Goal: Transaction & Acquisition: Purchase product/service

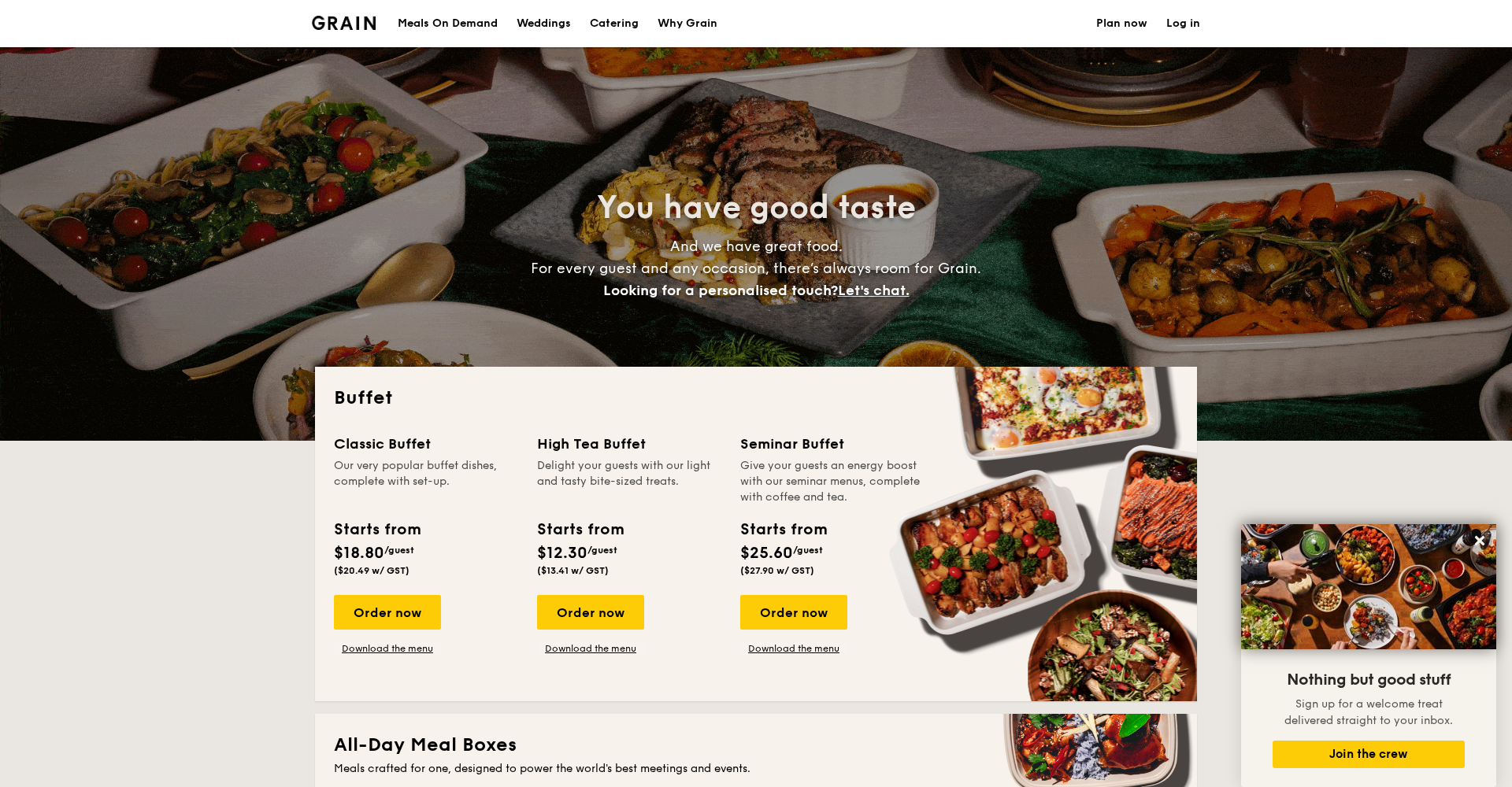
select select
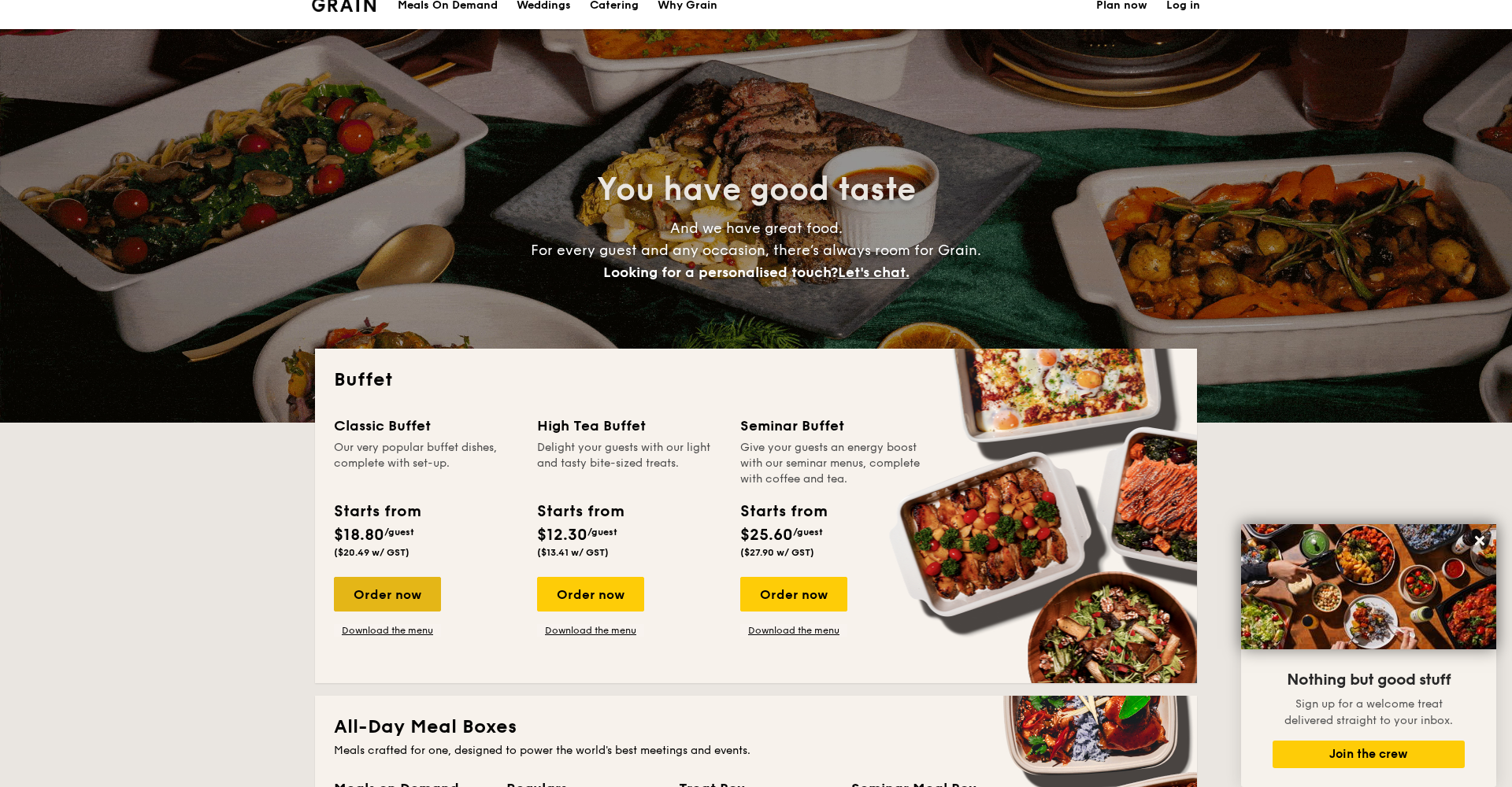
click at [383, 597] on div "Order now" at bounding box center [387, 594] width 108 height 35
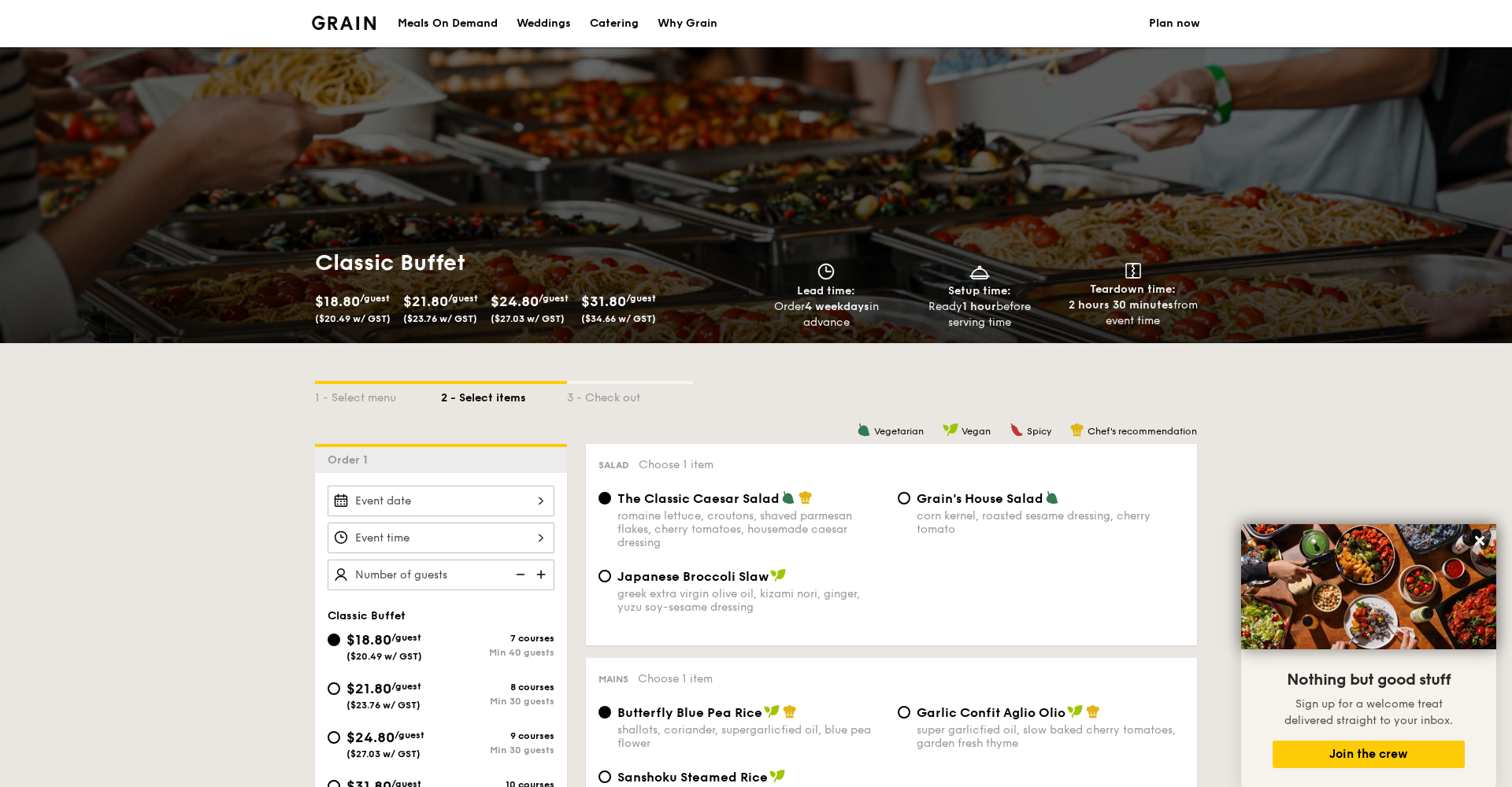
scroll to position [138, 0]
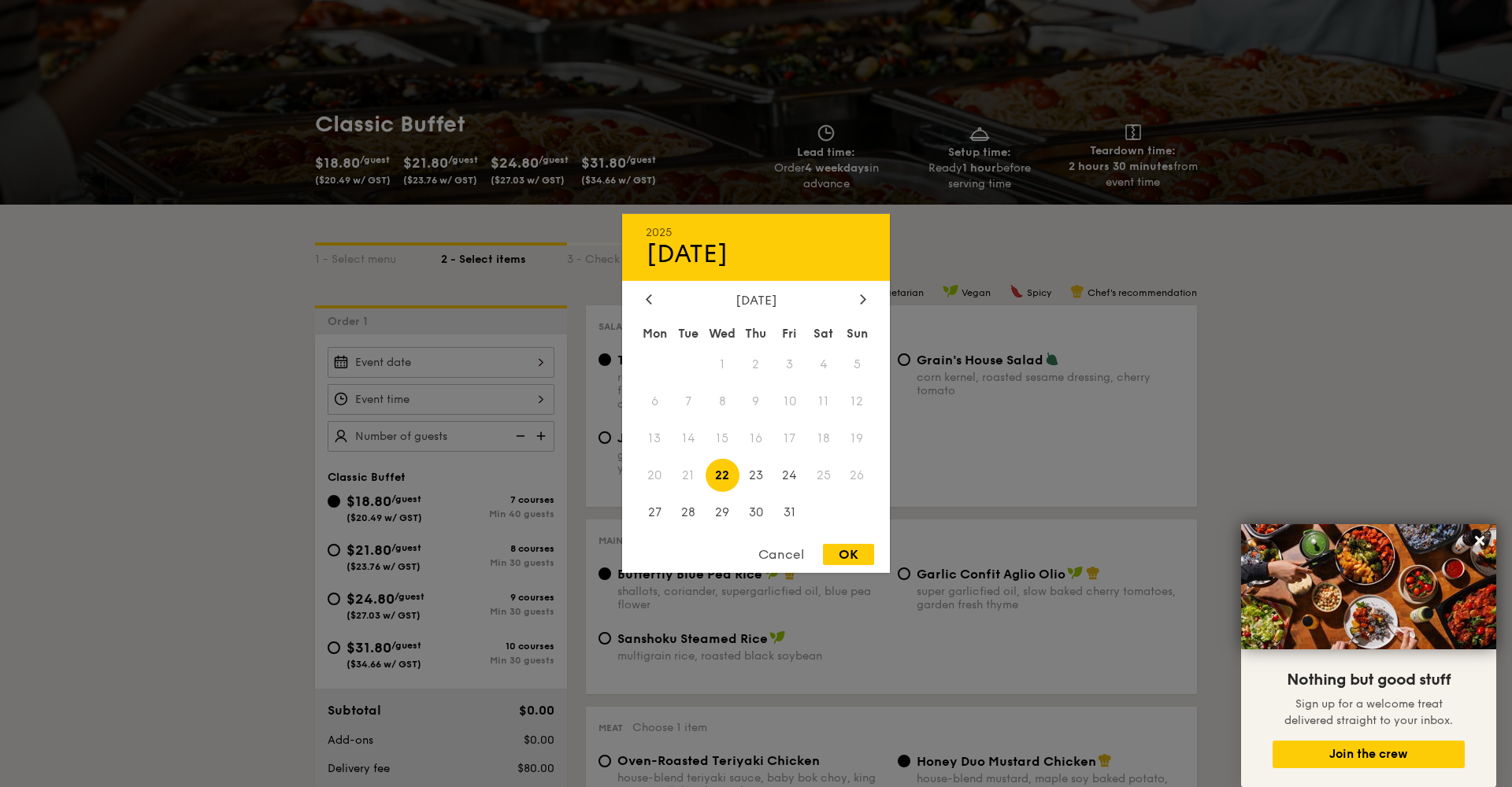
click at [473, 356] on div "2025 Oct [DATE] Tue Wed Thu Fri Sat Sun 1 2 3 4 5 6 7 8 9 10 11 12 13 14 15 16 …" at bounding box center [440, 362] width 227 height 31
click at [859, 307] on div at bounding box center [863, 300] width 14 height 15
click at [821, 509] on span "29" at bounding box center [824, 512] width 34 height 34
click at [846, 557] on div "OK" at bounding box center [848, 554] width 51 height 21
type input "[DATE]"
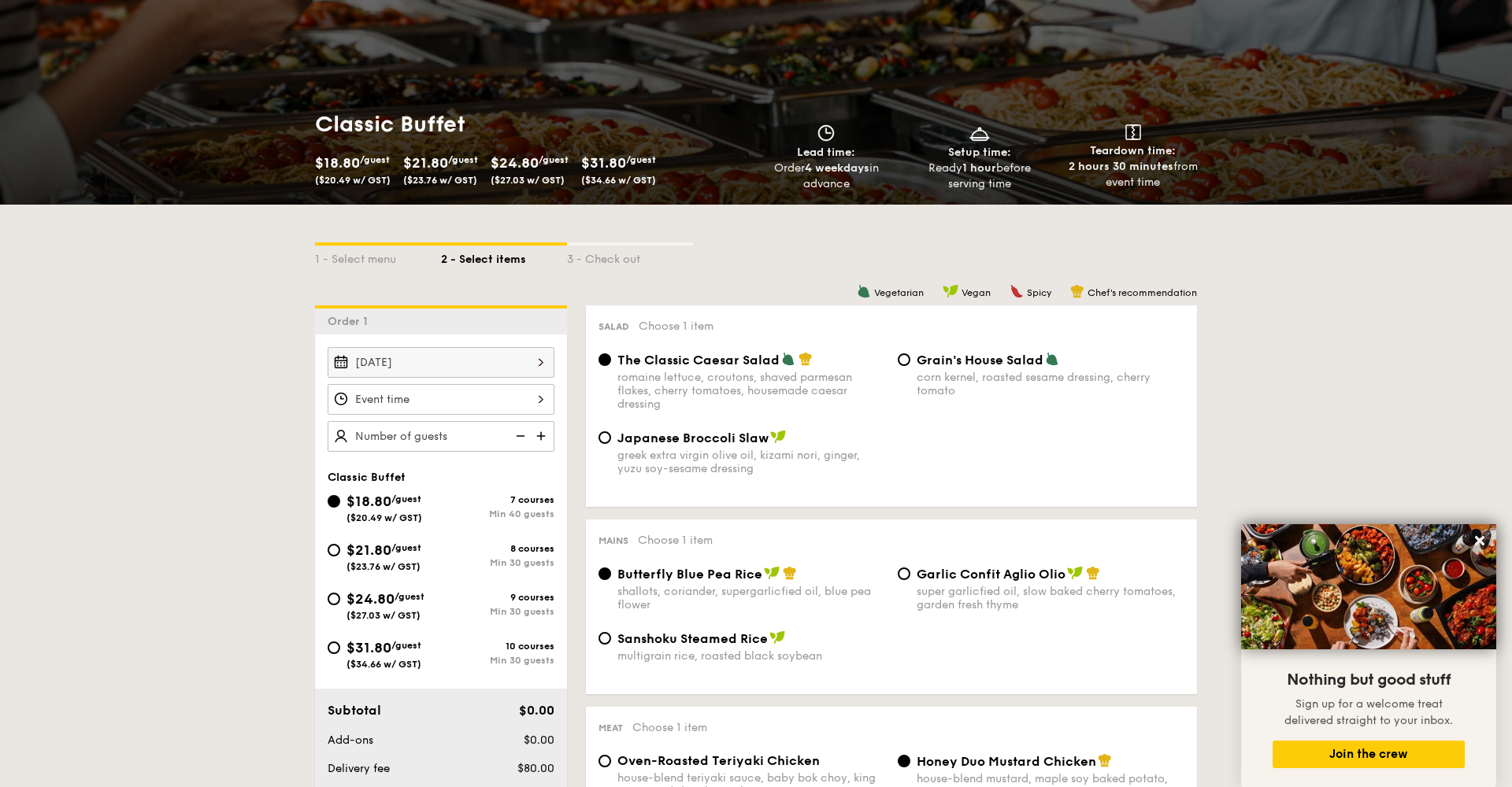
click at [461, 399] on div at bounding box center [440, 399] width 227 height 31
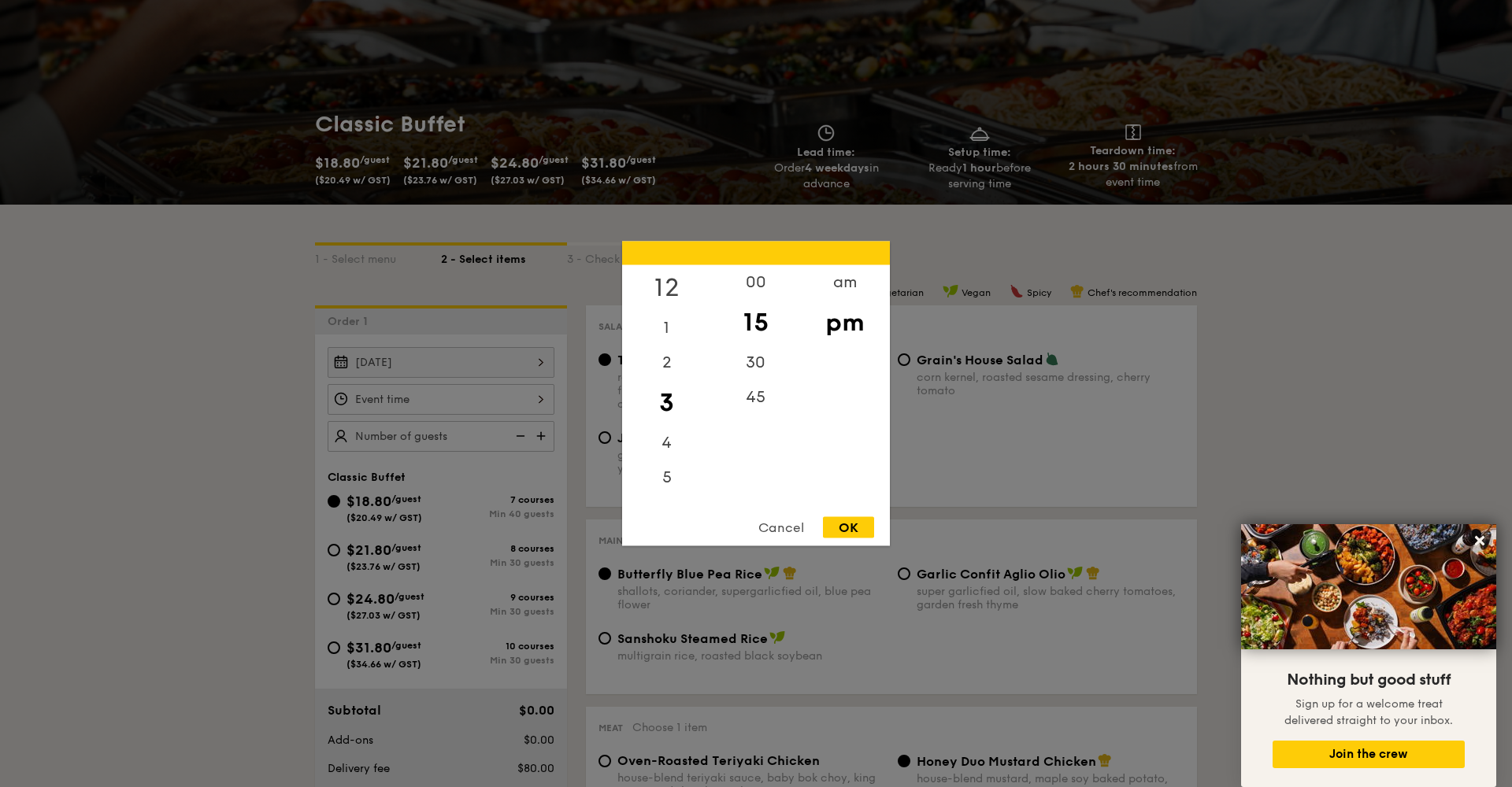
click at [662, 280] on div "12" at bounding box center [666, 288] width 89 height 46
click at [668, 485] on div "11" at bounding box center [666, 488] width 89 height 35
click at [844, 283] on div "am" at bounding box center [844, 288] width 89 height 46
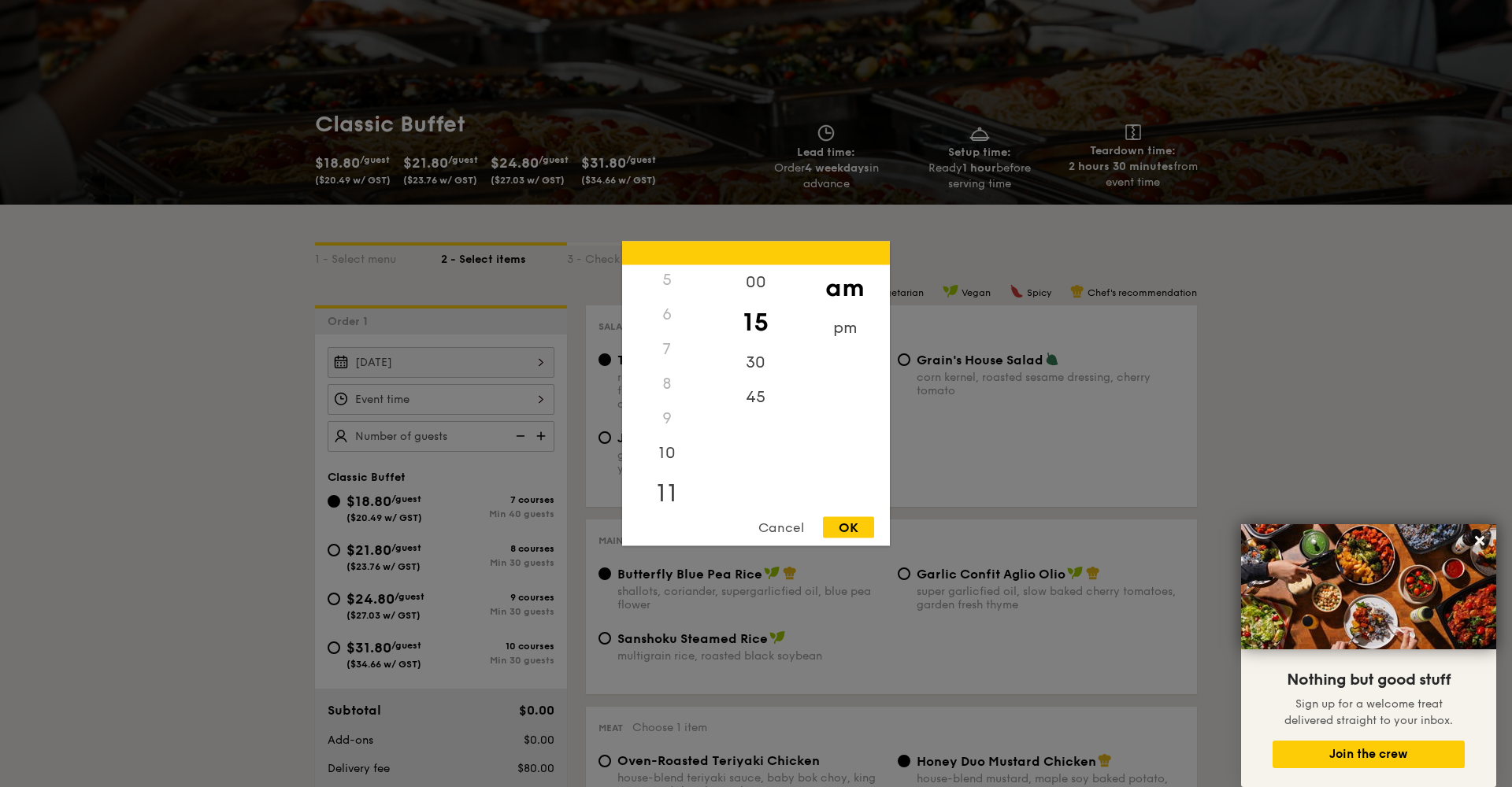
click at [669, 494] on div "11" at bounding box center [666, 494] width 89 height 46
click at [758, 404] on div "45" at bounding box center [756, 403] width 89 height 46
click at [845, 525] on div "OK" at bounding box center [848, 527] width 51 height 21
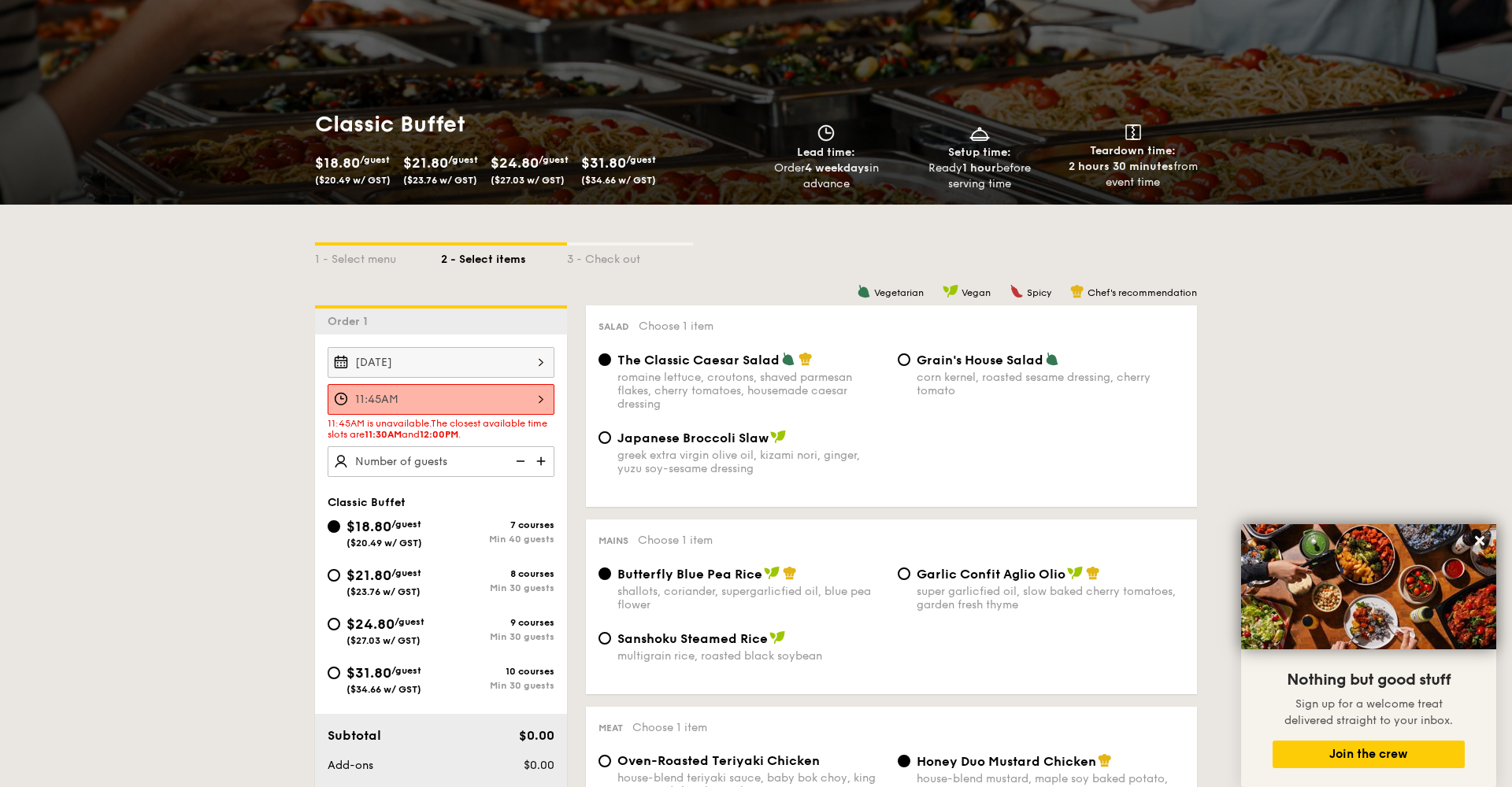
click at [447, 395] on div "11:45AM" at bounding box center [440, 399] width 227 height 31
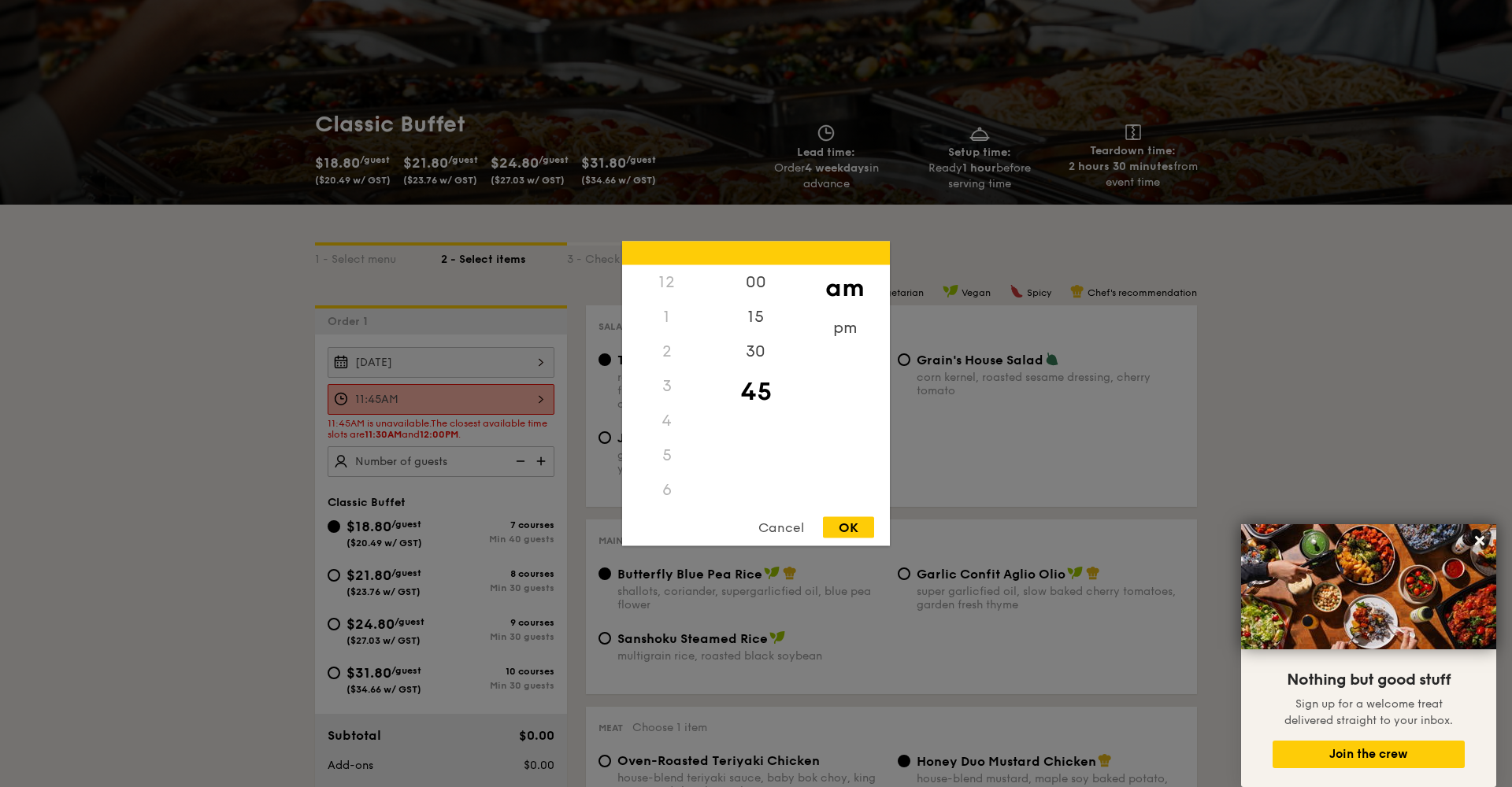
scroll to position [187, 0]
click at [761, 347] on div "30" at bounding box center [756, 357] width 89 height 46
click at [859, 532] on div "OK" at bounding box center [848, 527] width 51 height 21
type input "11:30AM"
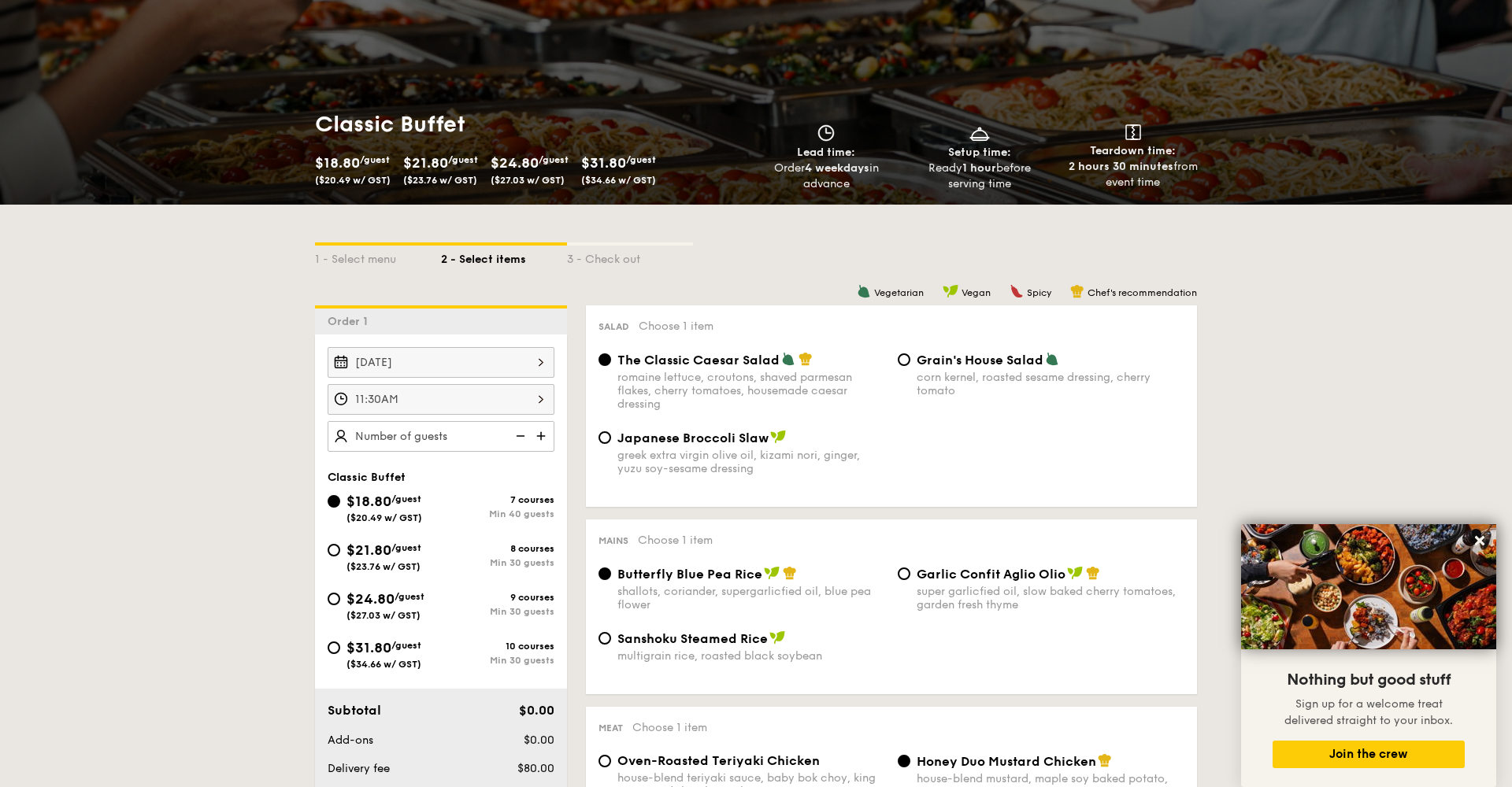
click at [538, 432] on img at bounding box center [542, 436] width 23 height 30
type input "40 guests"
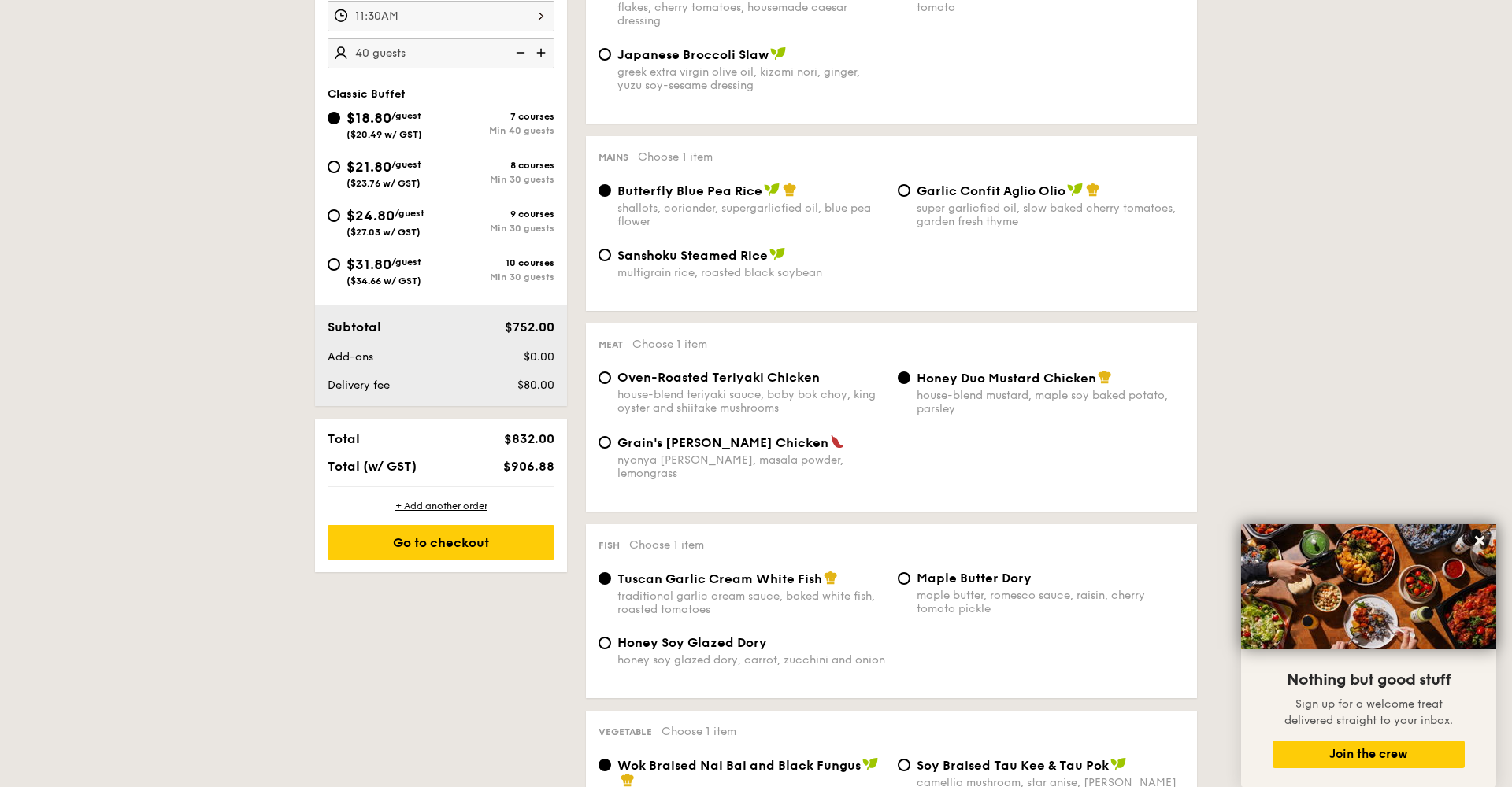
scroll to position [526, 0]
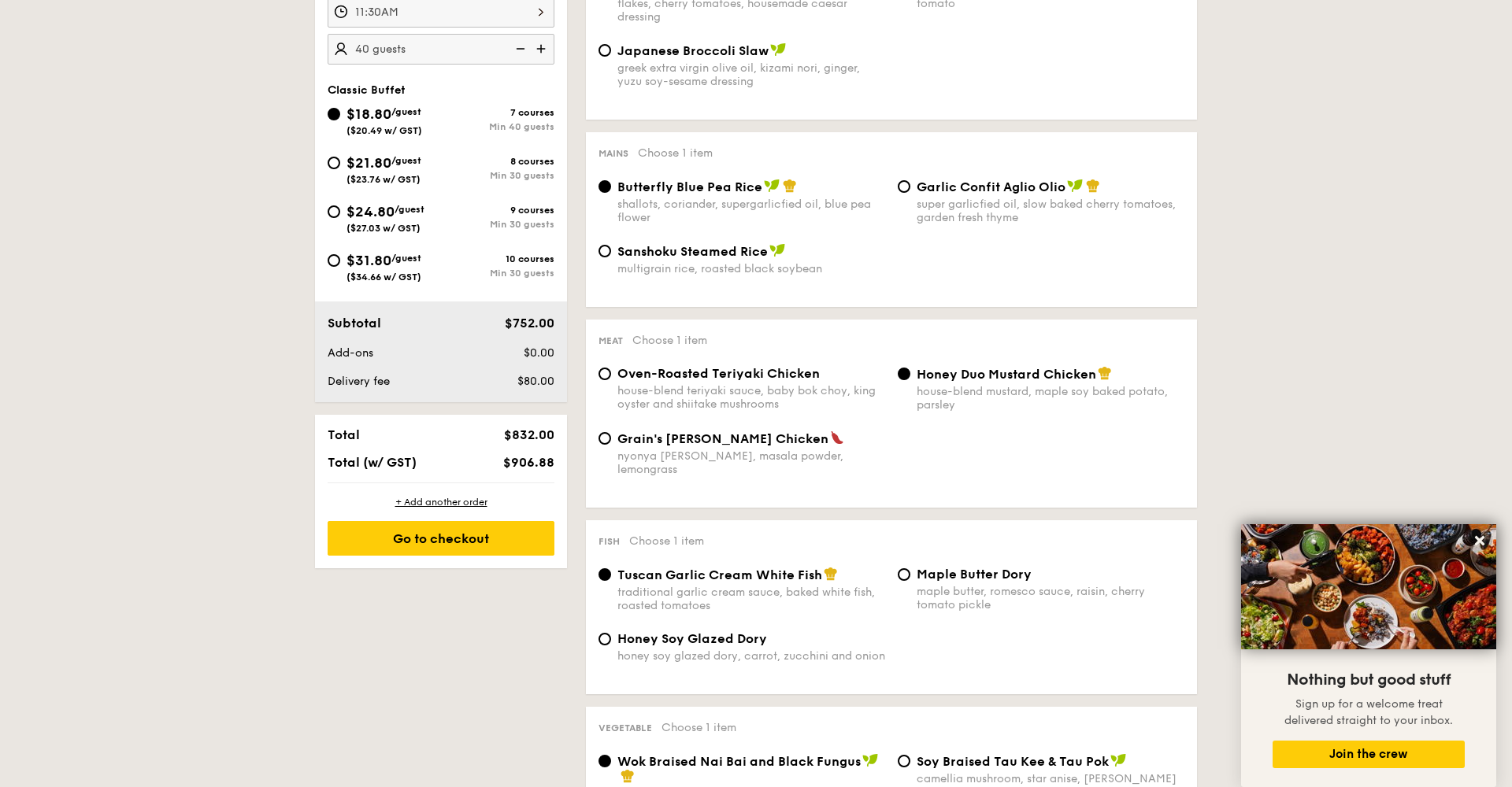
click at [348, 258] on span "$31.80" at bounding box center [369, 261] width 45 height 18
click at [340, 258] on input "$31.80 /guest ($34.66 w/ GST) 10 courses Min 30 guests" at bounding box center [333, 260] width 12 height 12
radio input "true"
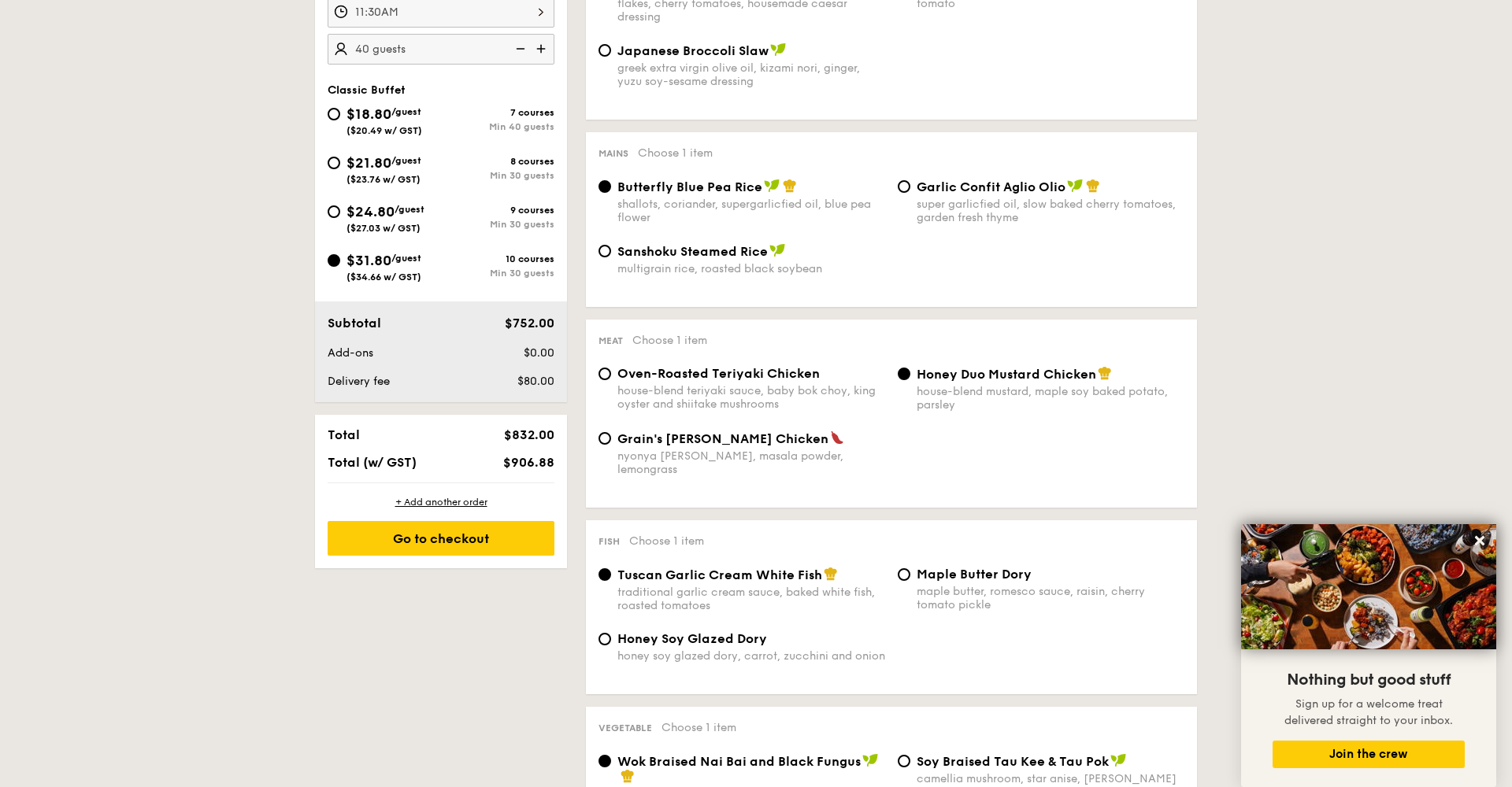
radio input "true"
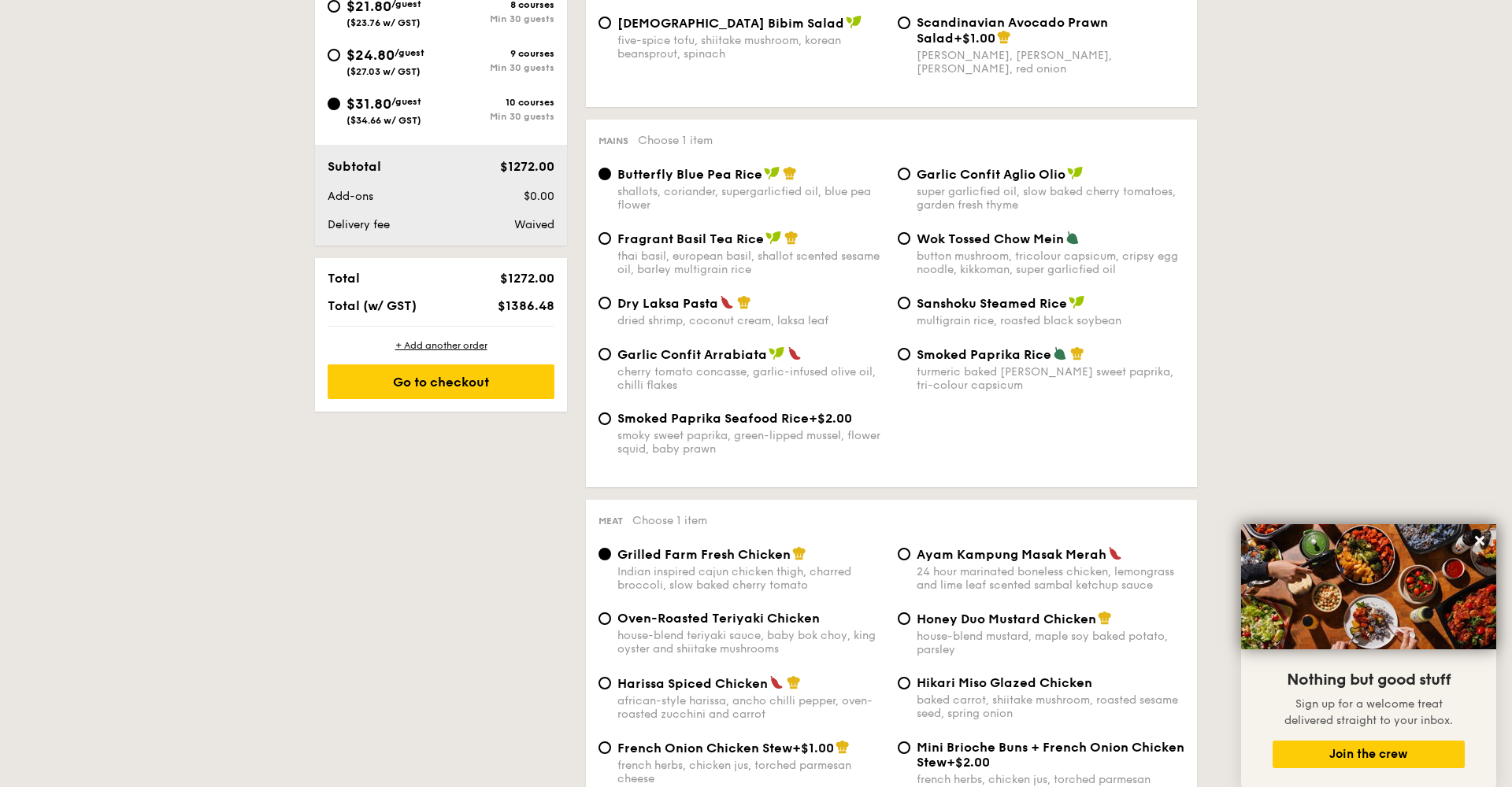
scroll to position [680, 0]
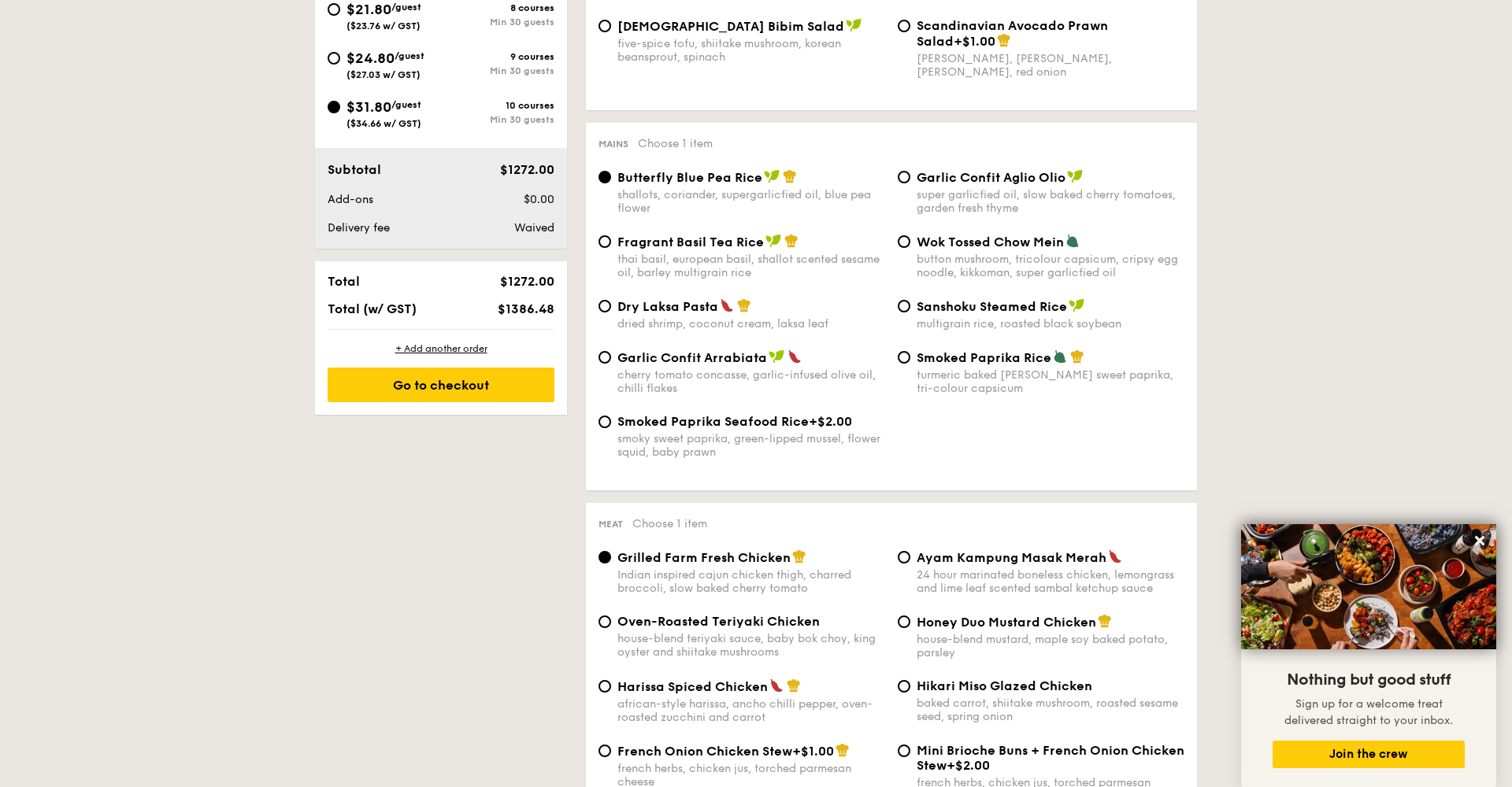
click at [987, 195] on div "super garlicfied oil, slow baked cherry tomatoes, garden fresh thyme" at bounding box center [1051, 201] width 267 height 27
click at [911, 183] on input "Garlic Confit Aglio Olio super garlicfied oil, slow baked cherry tomatoes, gard…" at bounding box center [903, 177] width 12 height 12
radio input "true"
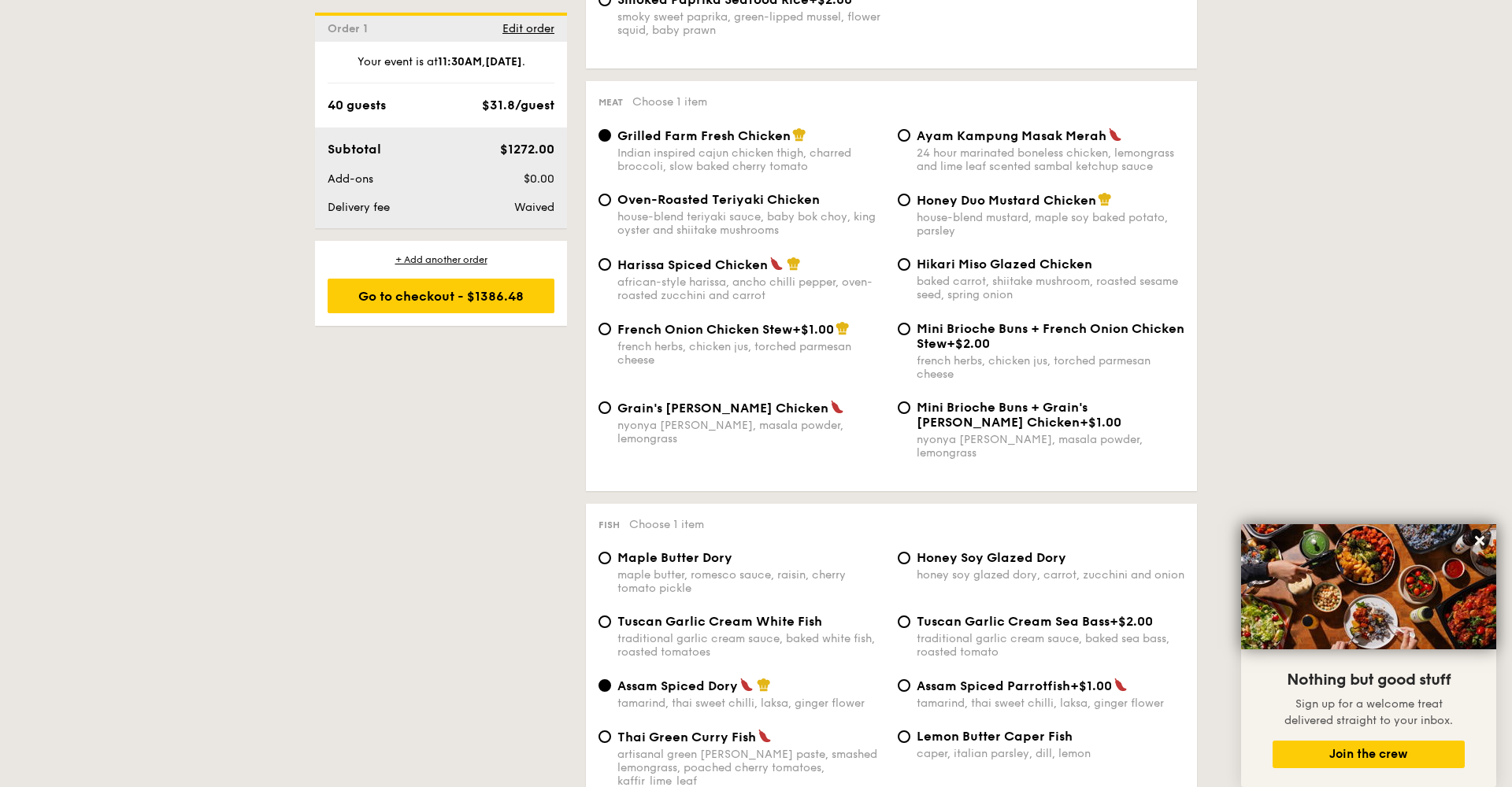
scroll to position [1125, 0]
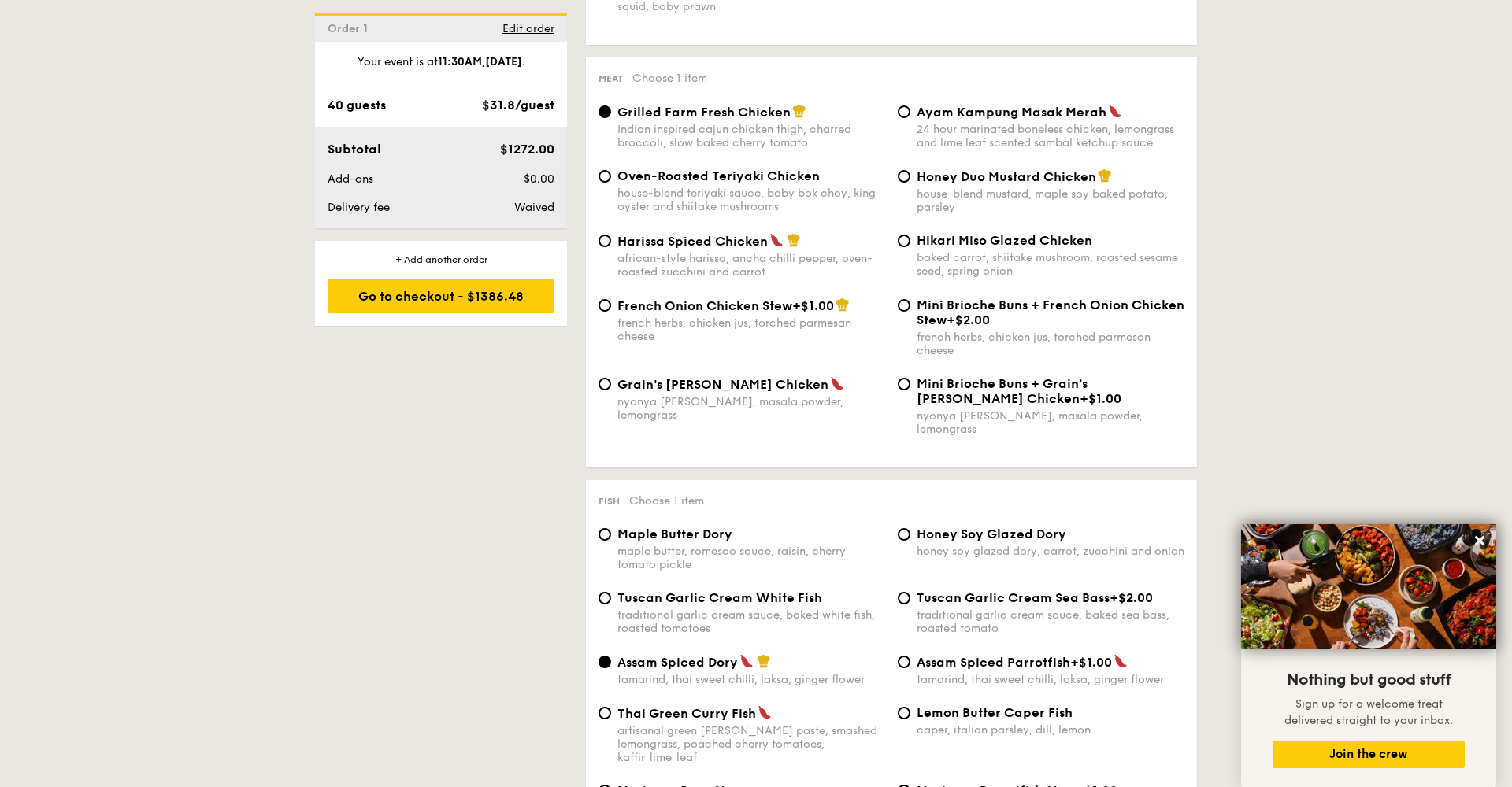
click at [974, 190] on div "house-blend mustard, maple soy baked potato, parsley" at bounding box center [1051, 200] width 267 height 27
click at [911, 182] on input "Honey Duo Mustard Chicken house-blend mustard, maple soy baked potato, parsley" at bounding box center [903, 176] width 12 height 12
radio input "true"
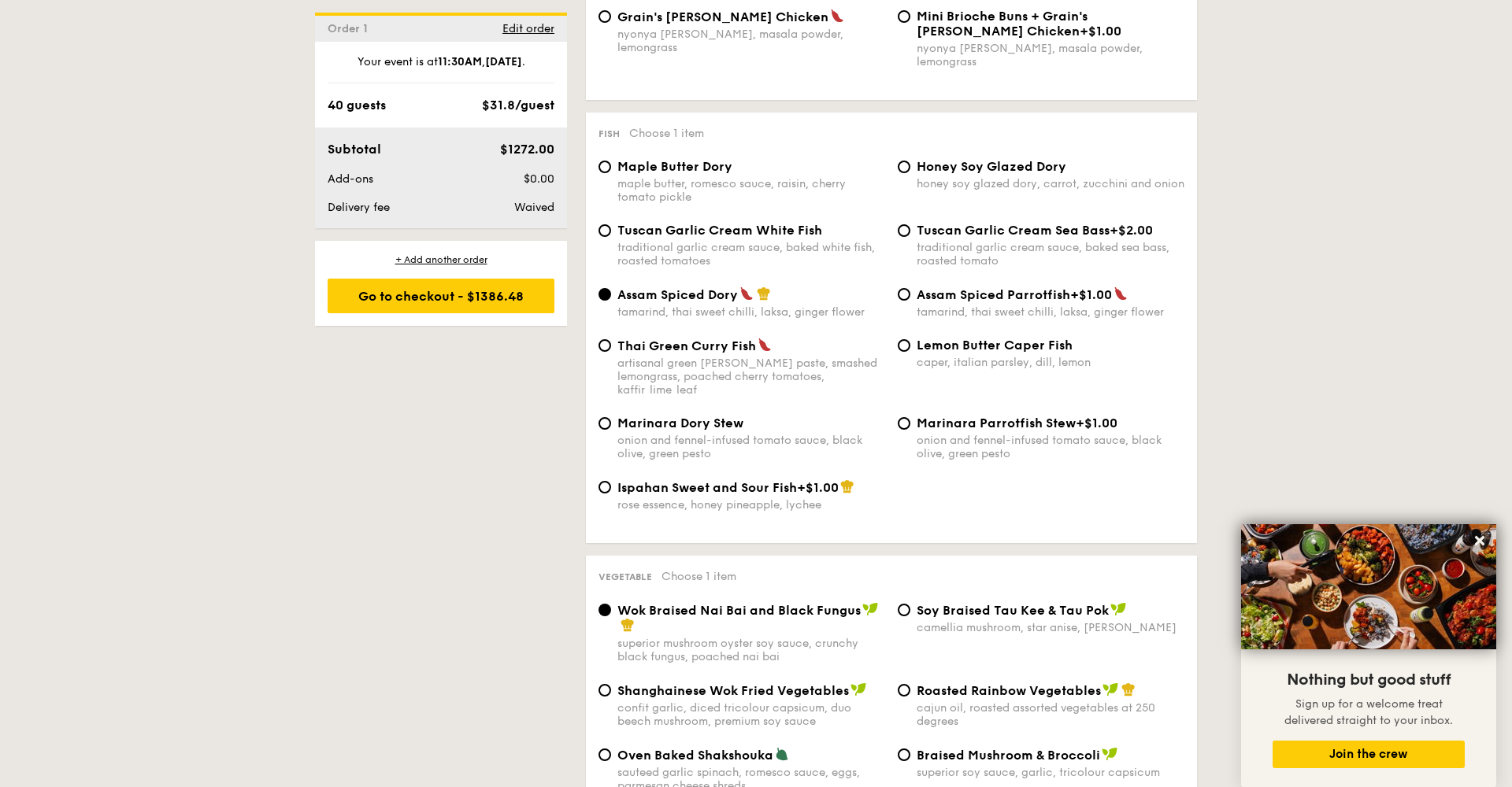
scroll to position [1507, 0]
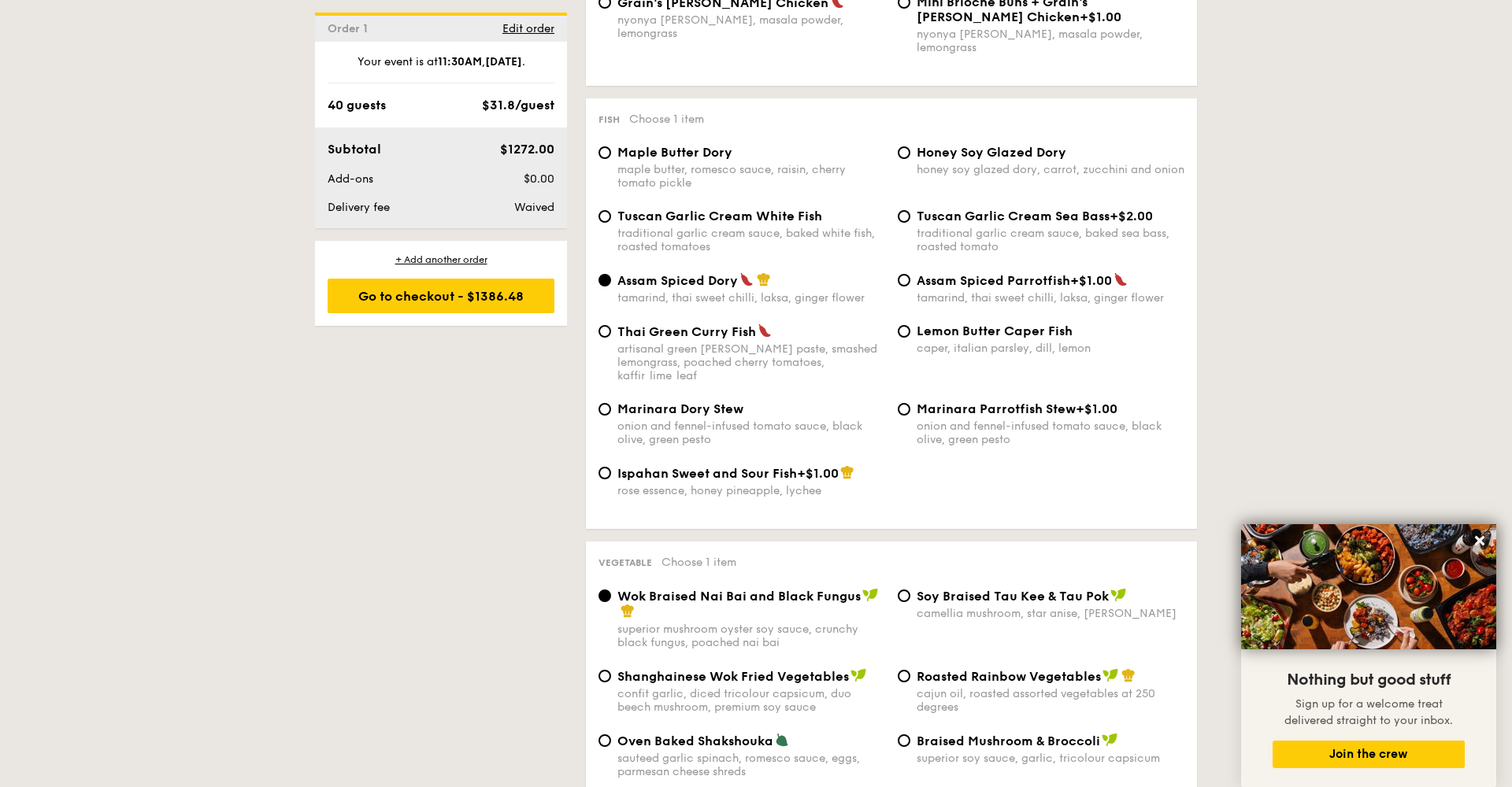
click at [655, 208] on span "Tuscan Garlic Cream White Fish" at bounding box center [719, 216] width 205 height 15
click at [612, 210] on input "Tuscan Garlic Cream White Fish traditional garlic cream sauce, baked white fish…" at bounding box center [604, 216] width 12 height 12
radio input "true"
click at [942, 323] on span "Lemon Butter Caper Fish" at bounding box center [995, 331] width 156 height 15
click at [911, 325] on input "Lemon Butter Caper Fish caper, italian parsley, dill, lemon" at bounding box center [903, 331] width 12 height 12
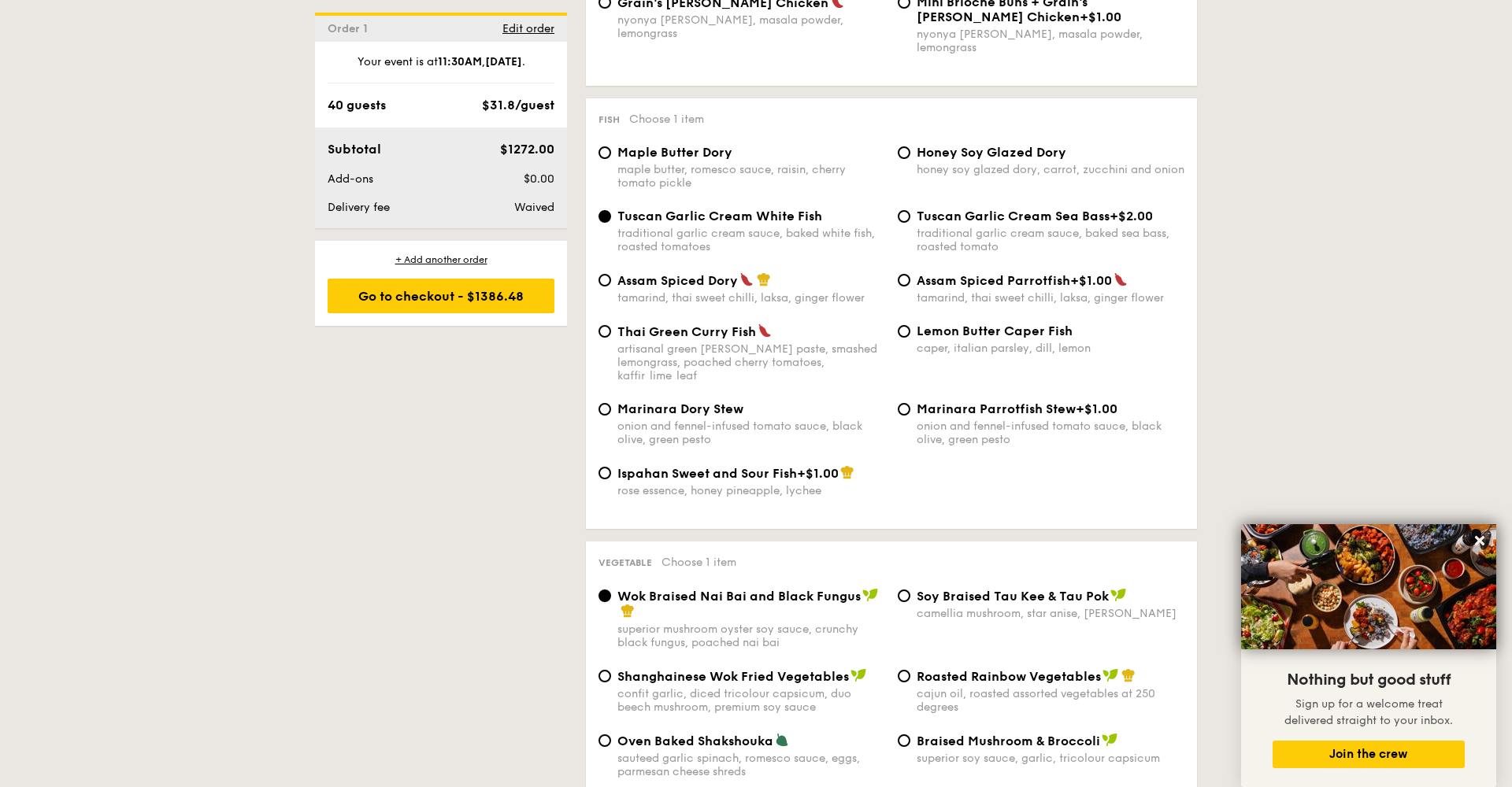
radio input "true"
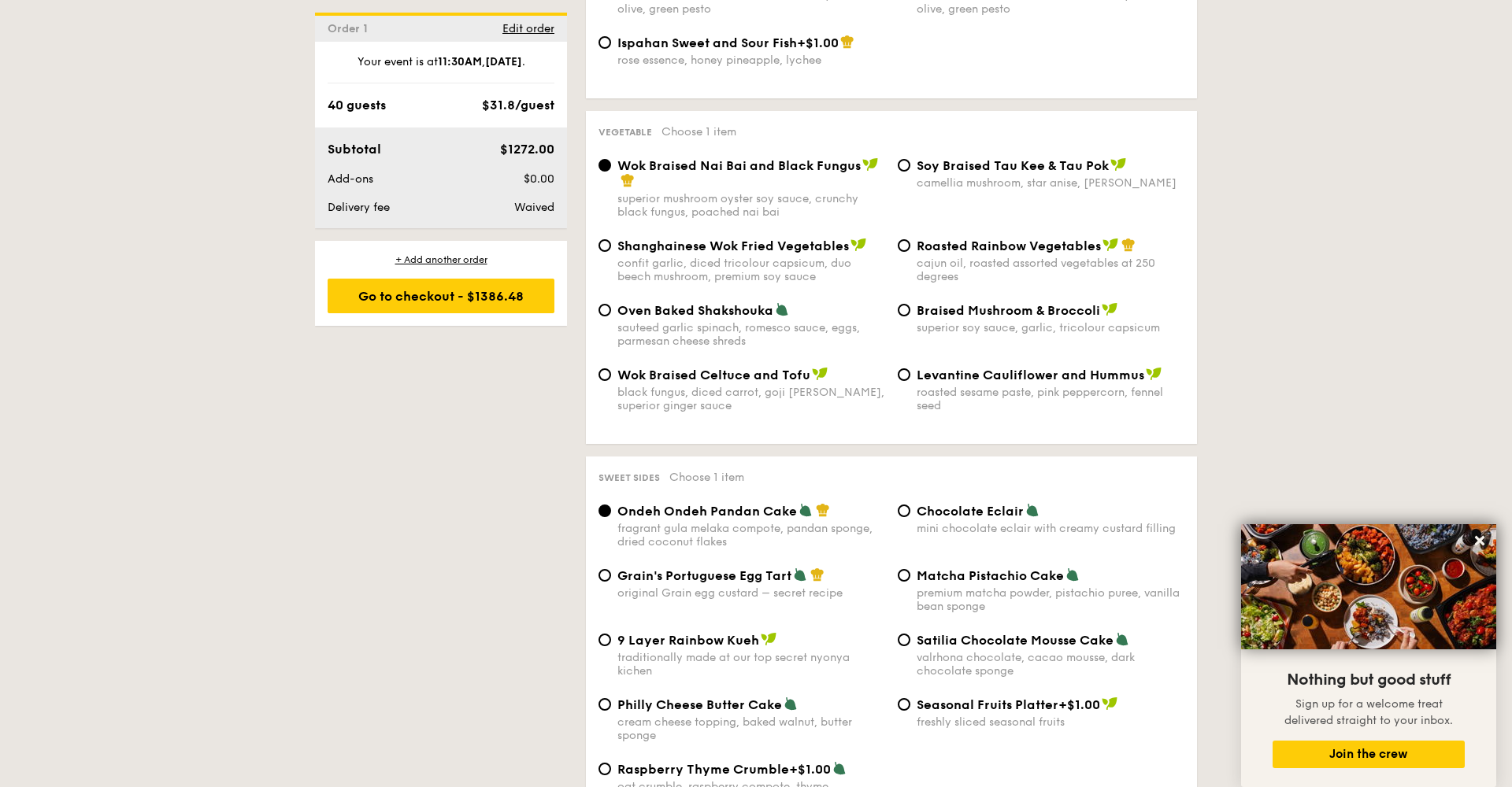
scroll to position [1939, 0]
click at [932, 237] on span "Roasted Rainbow Vegetables" at bounding box center [1009, 245] width 184 height 15
click at [911, 237] on input "Roasted Rainbow Vegetables cajun oil, roasted assorted vegetables at 250 degrees" at bounding box center [903, 243] width 12 height 12
radio input "true"
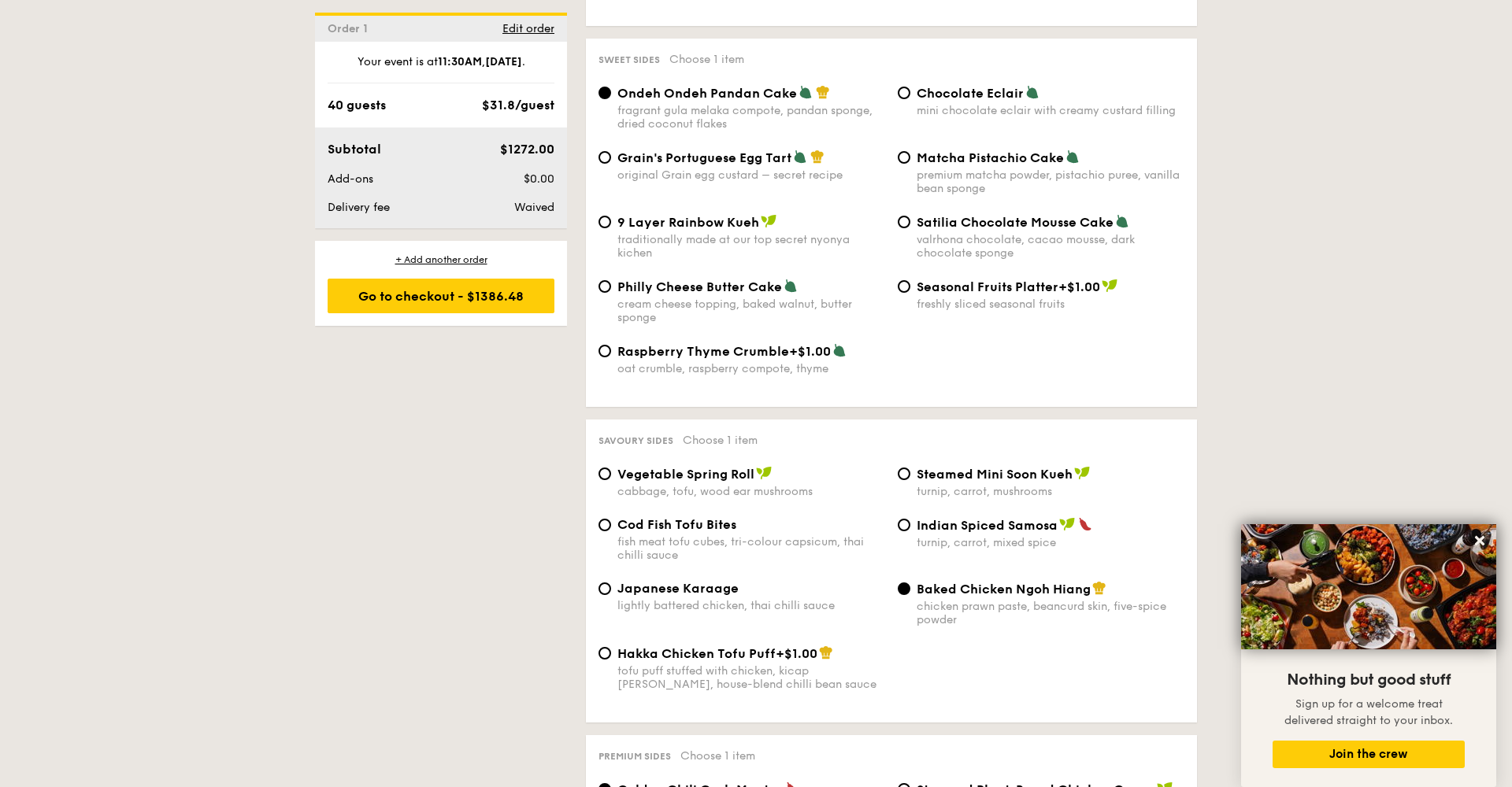
scroll to position [2329, 0]
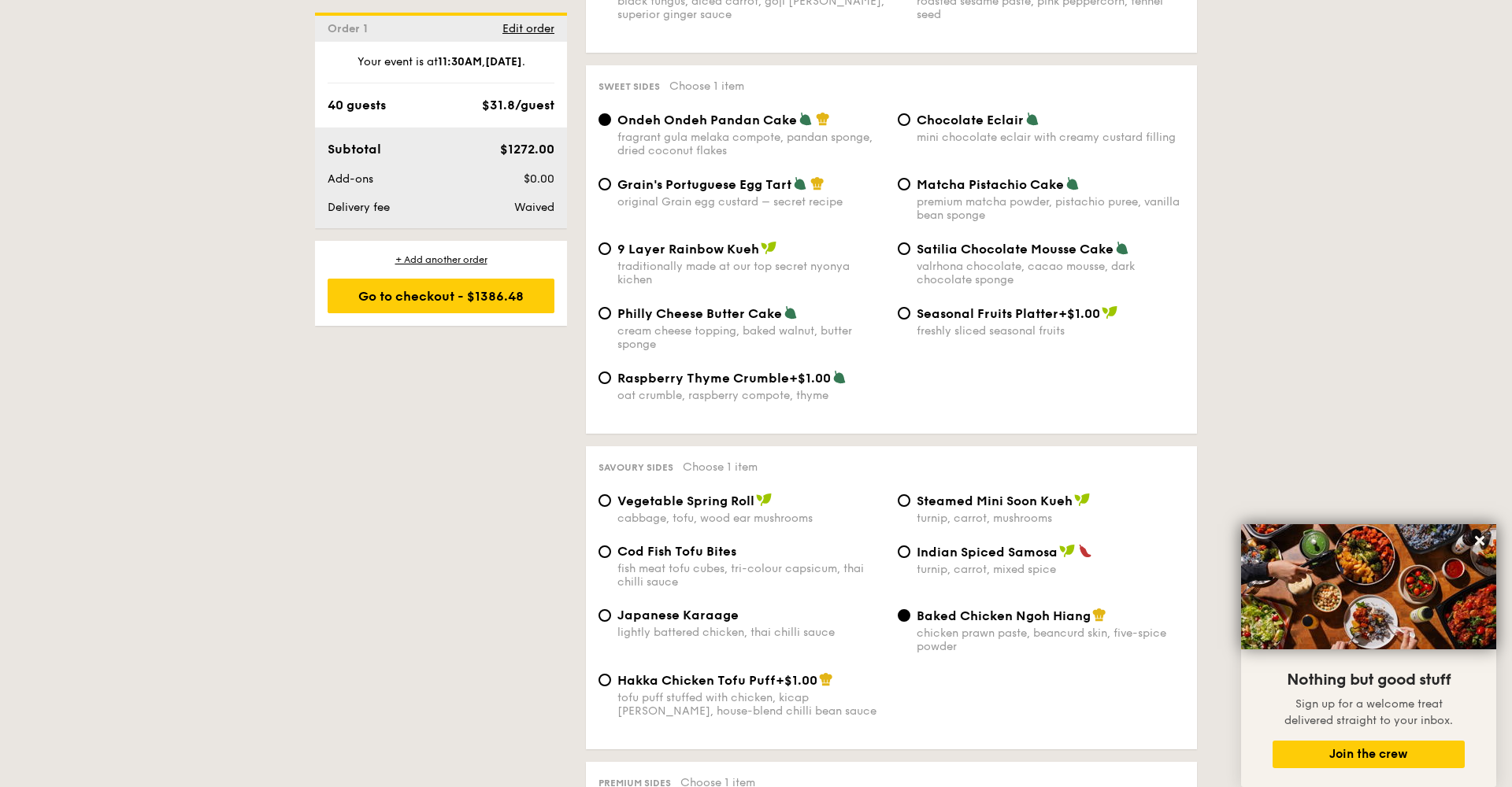
click at [962, 131] on div "mini chocolate eclair with creamy custard filling" at bounding box center [1051, 137] width 267 height 13
click at [911, 113] on input "Chocolate Eclair mini chocolate eclair with creamy custard filling" at bounding box center [903, 119] width 12 height 12
radio input "true"
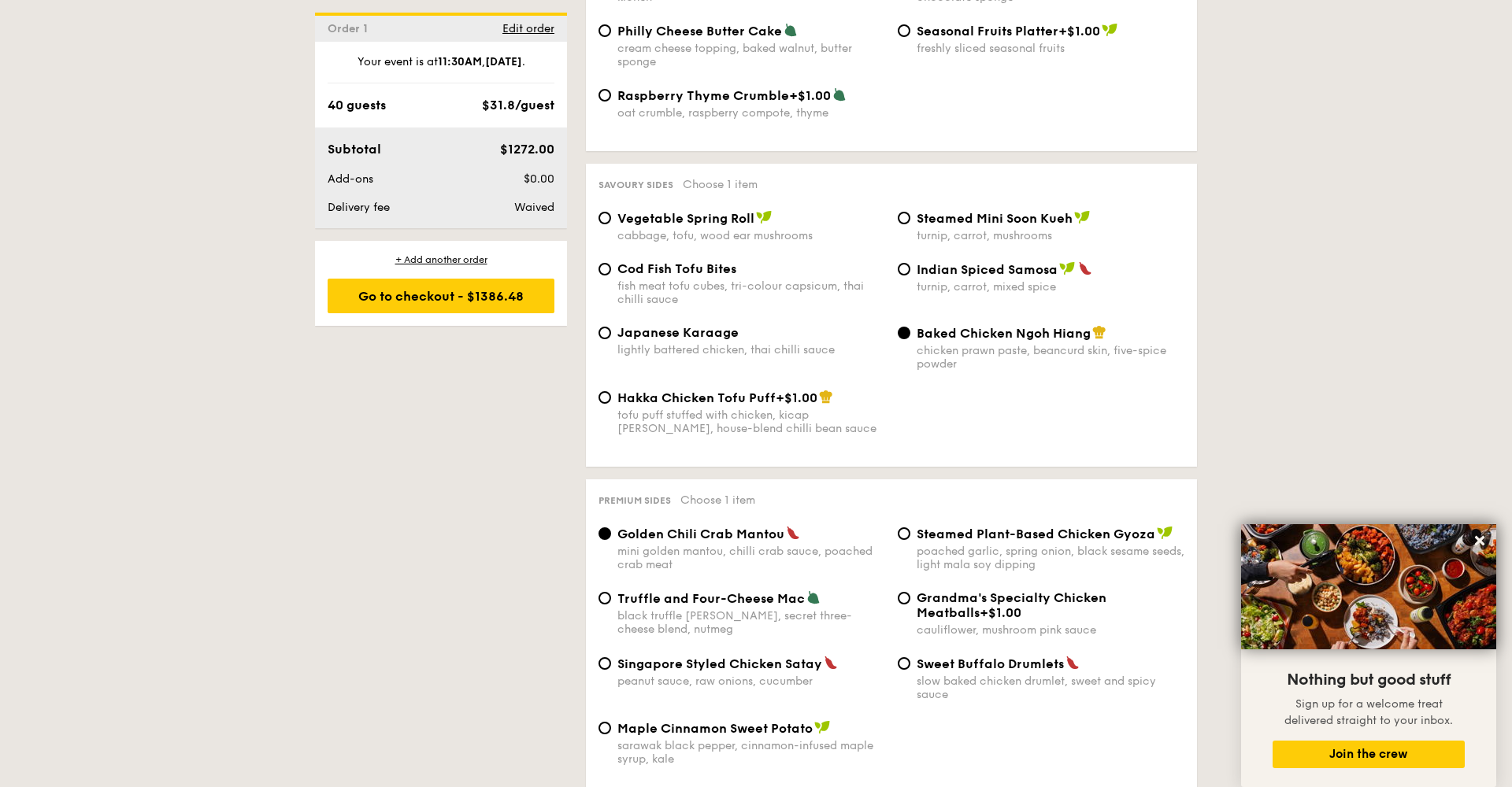
scroll to position [2613, 0]
click at [663, 323] on span "Japanese Karaage" at bounding box center [678, 331] width 122 height 15
click at [612, 325] on input "Japanese Karaage lightly battered chicken, thai chilli sauce" at bounding box center [604, 331] width 12 height 12
radio input "true"
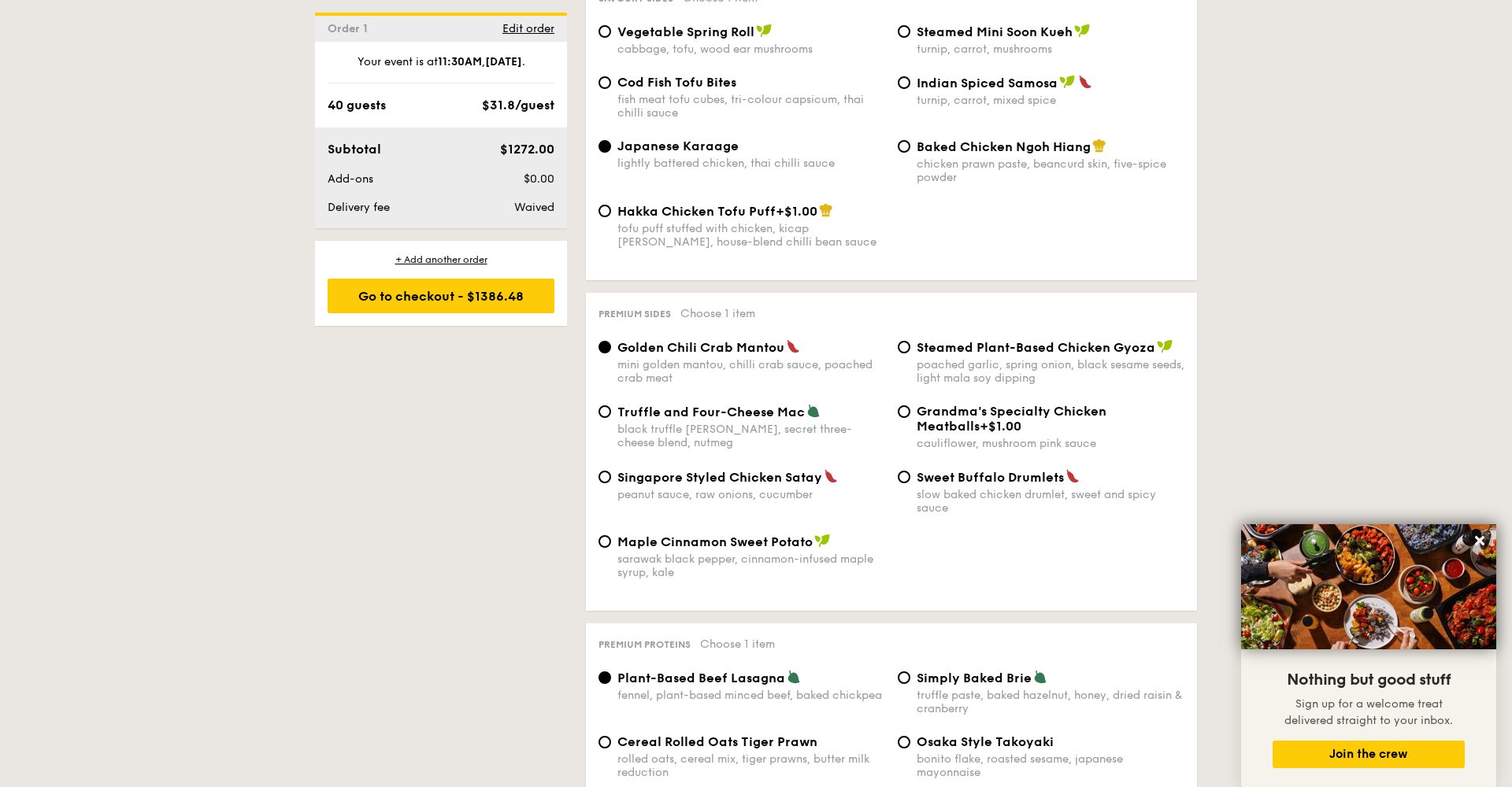
scroll to position [2806, 0]
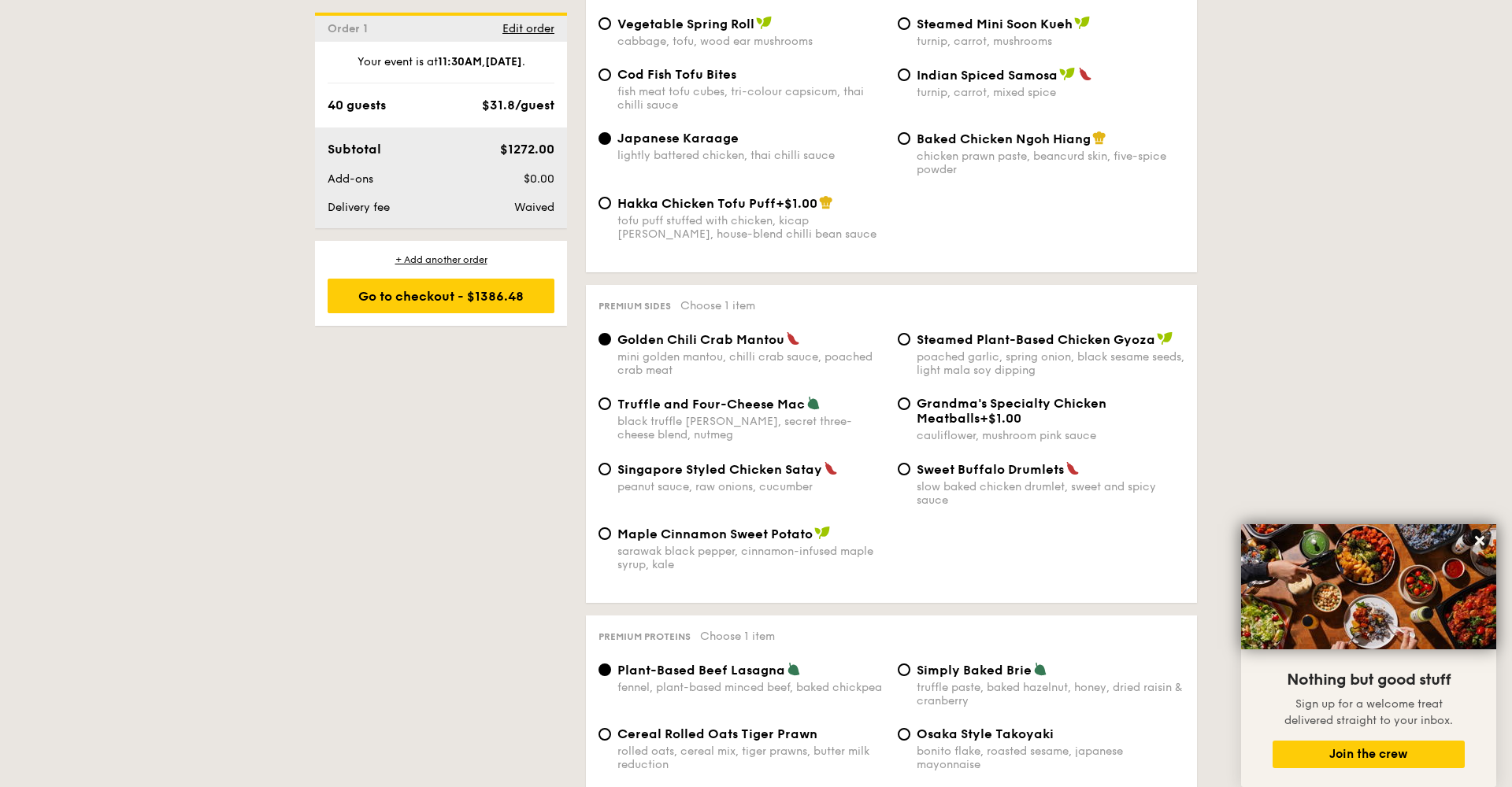
click at [654, 415] on div "black truffle pate, brie, secret three-cheese blend, nutmeg" at bounding box center [751, 428] width 267 height 27
click at [612, 402] on input "Truffle and Four-Cheese Mac black truffle pate, brie, secret three-cheese blend…" at bounding box center [604, 403] width 12 height 12
radio input "true"
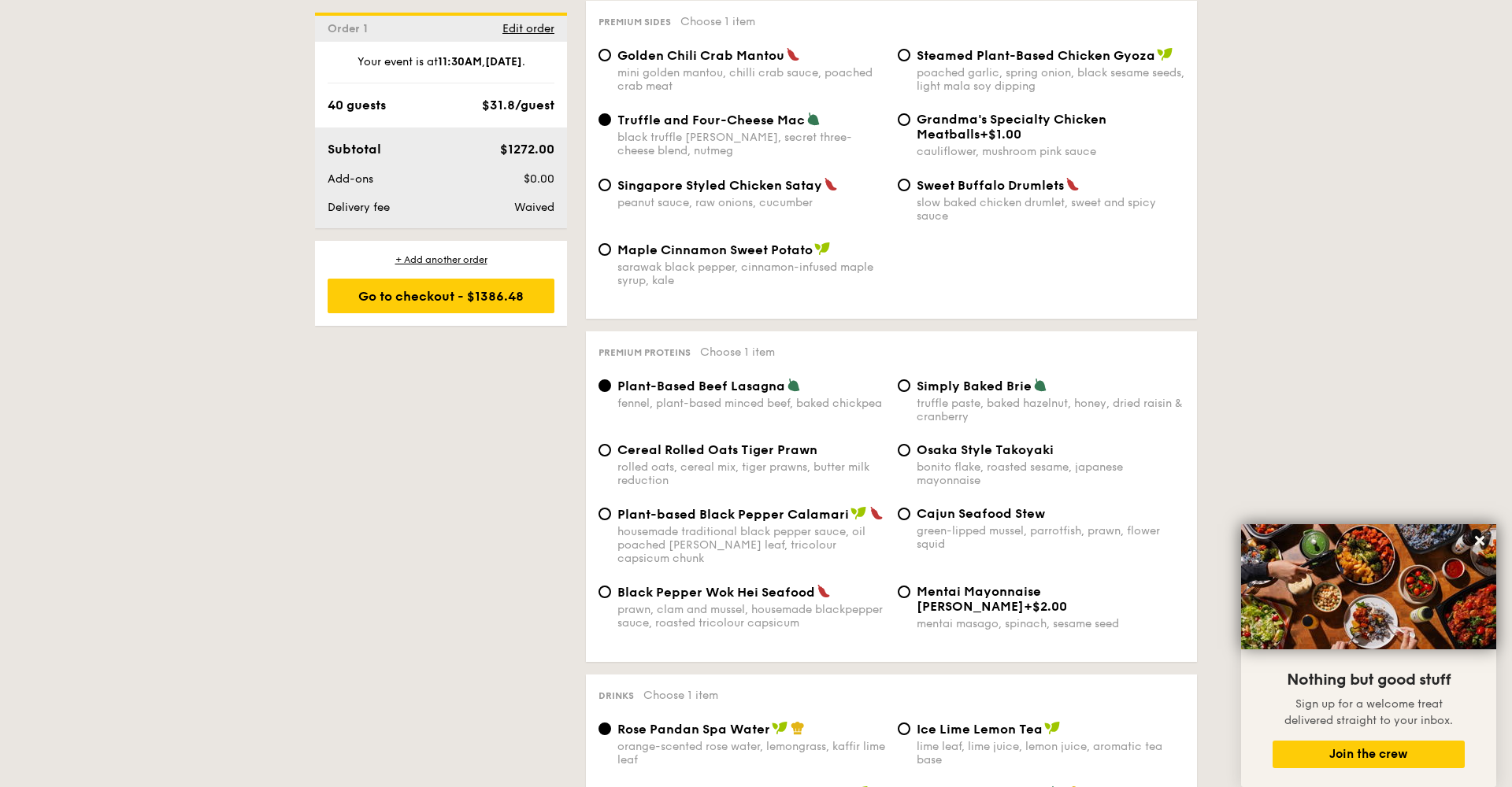
scroll to position [3093, 0]
click at [956, 504] on div "Cajun Seafood Stew green-lipped mussel, parrotfish, prawn, flower squid" at bounding box center [1051, 526] width 267 height 45
click at [911, 506] on input "Cajun Seafood Stew green-lipped mussel, parrotfish, prawn, flower squid" at bounding box center [903, 511] width 12 height 12
radio input "true"
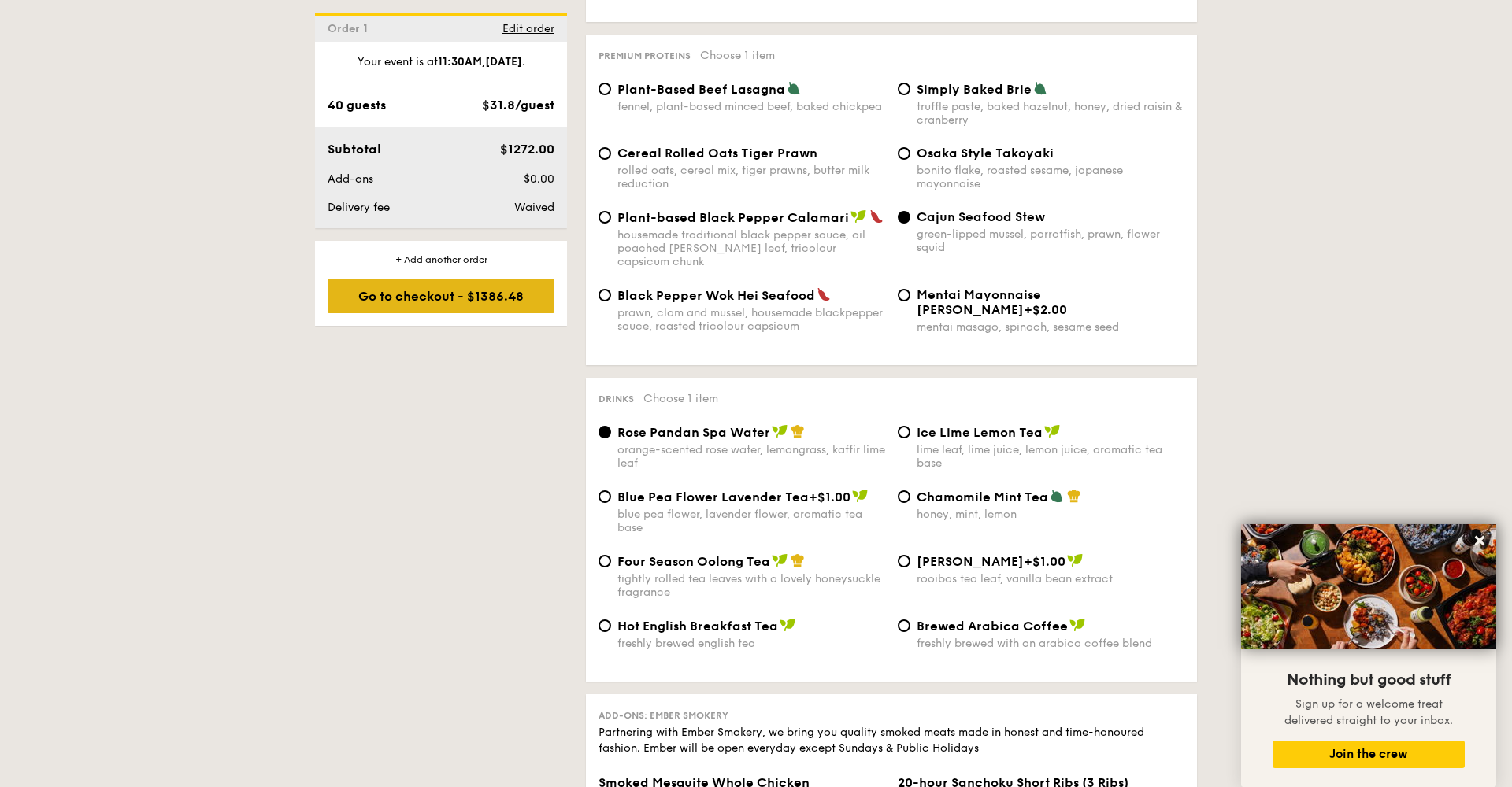
scroll to position [3398, 0]
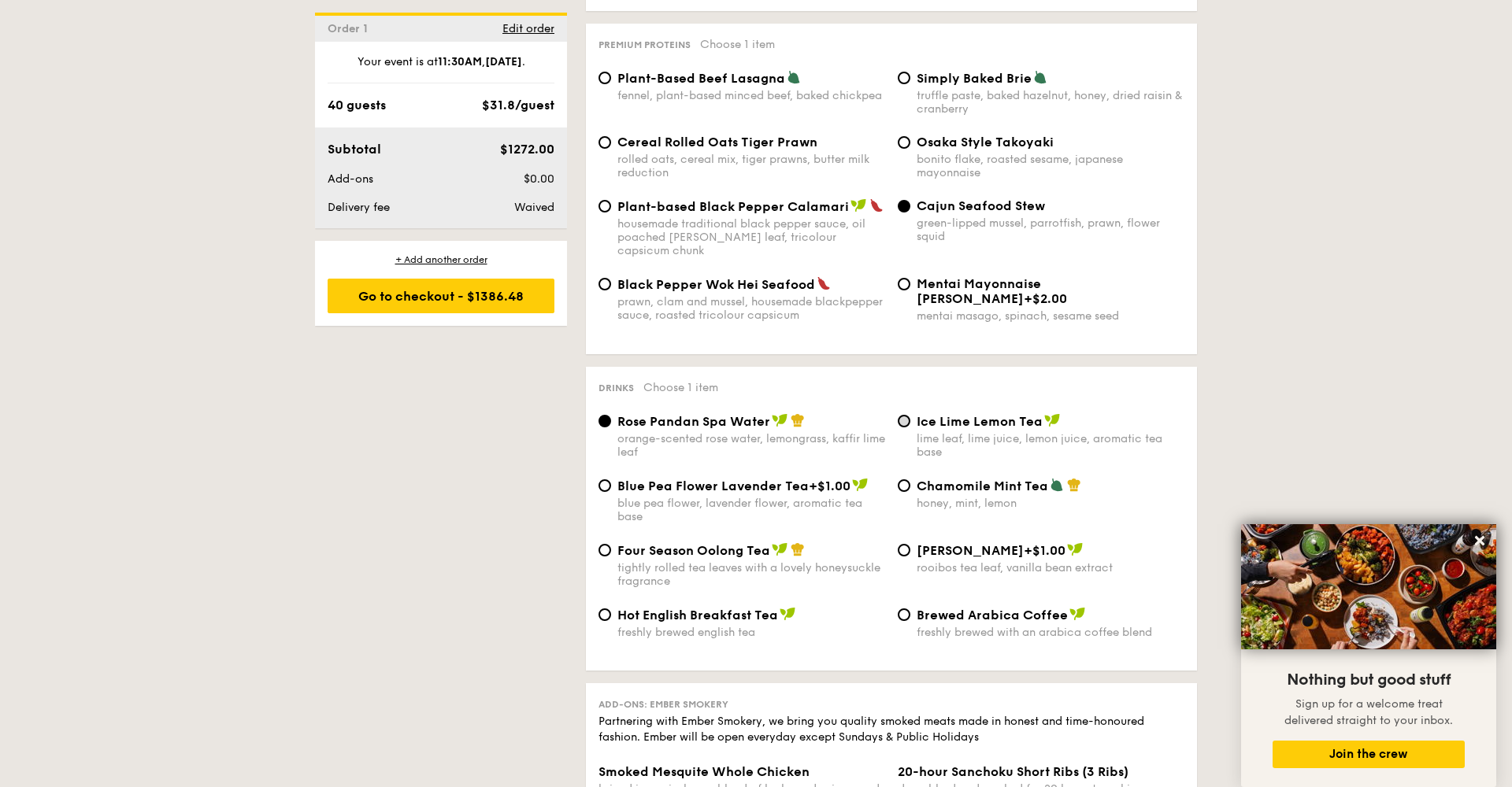
click at [905, 415] on input "Ice Lime Lemon Tea lime leaf, lime juice, lemon juice, aromatic tea base" at bounding box center [903, 421] width 12 height 12
radio input "true"
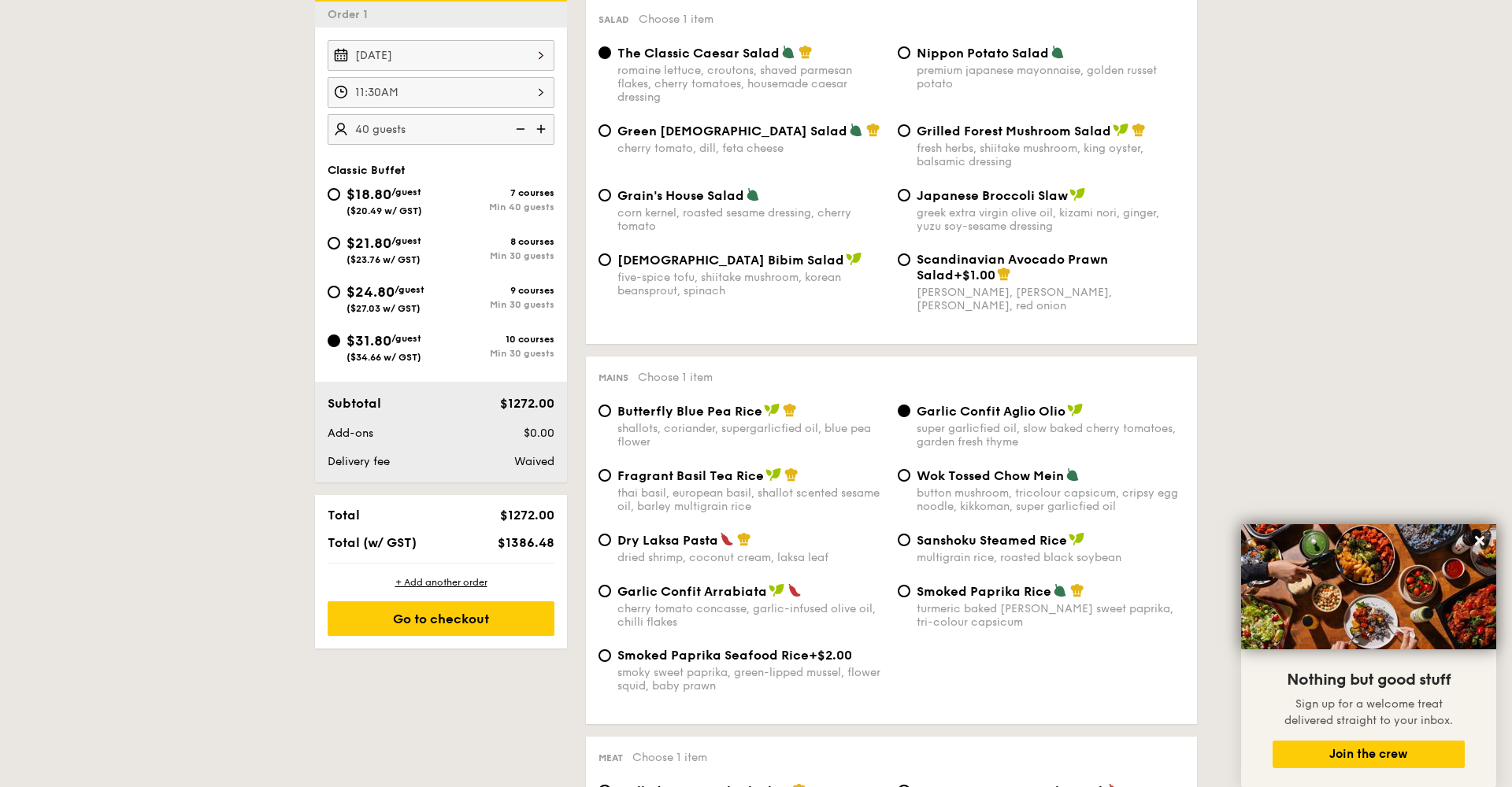
scroll to position [447, 0]
click at [359, 201] on span "$18.80" at bounding box center [369, 193] width 45 height 18
click at [340, 200] on input "$18.80 /guest ($20.49 w/ GST) 7 courses Min 40 guests" at bounding box center [333, 193] width 12 height 12
radio input "true"
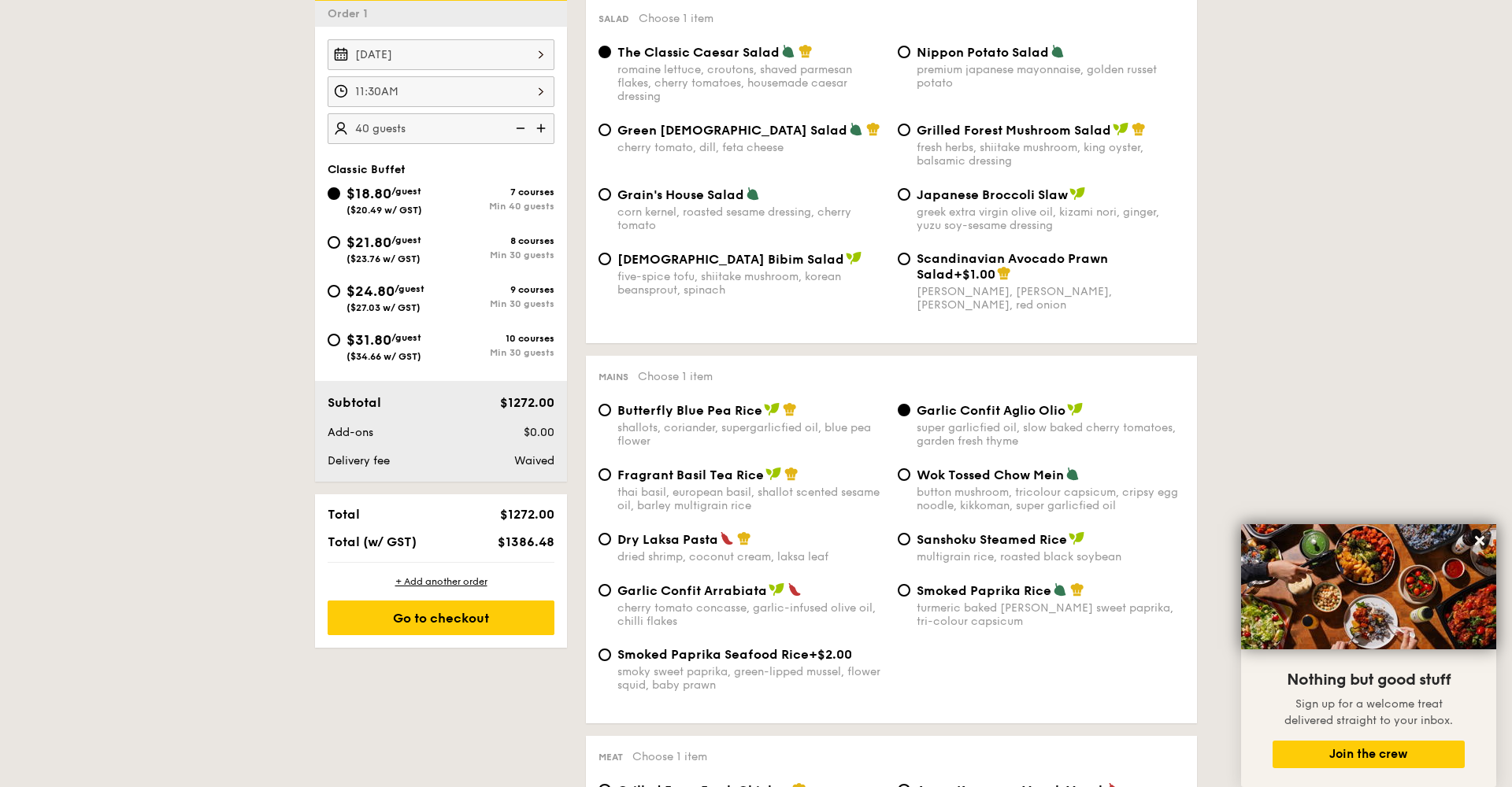
radio input "true"
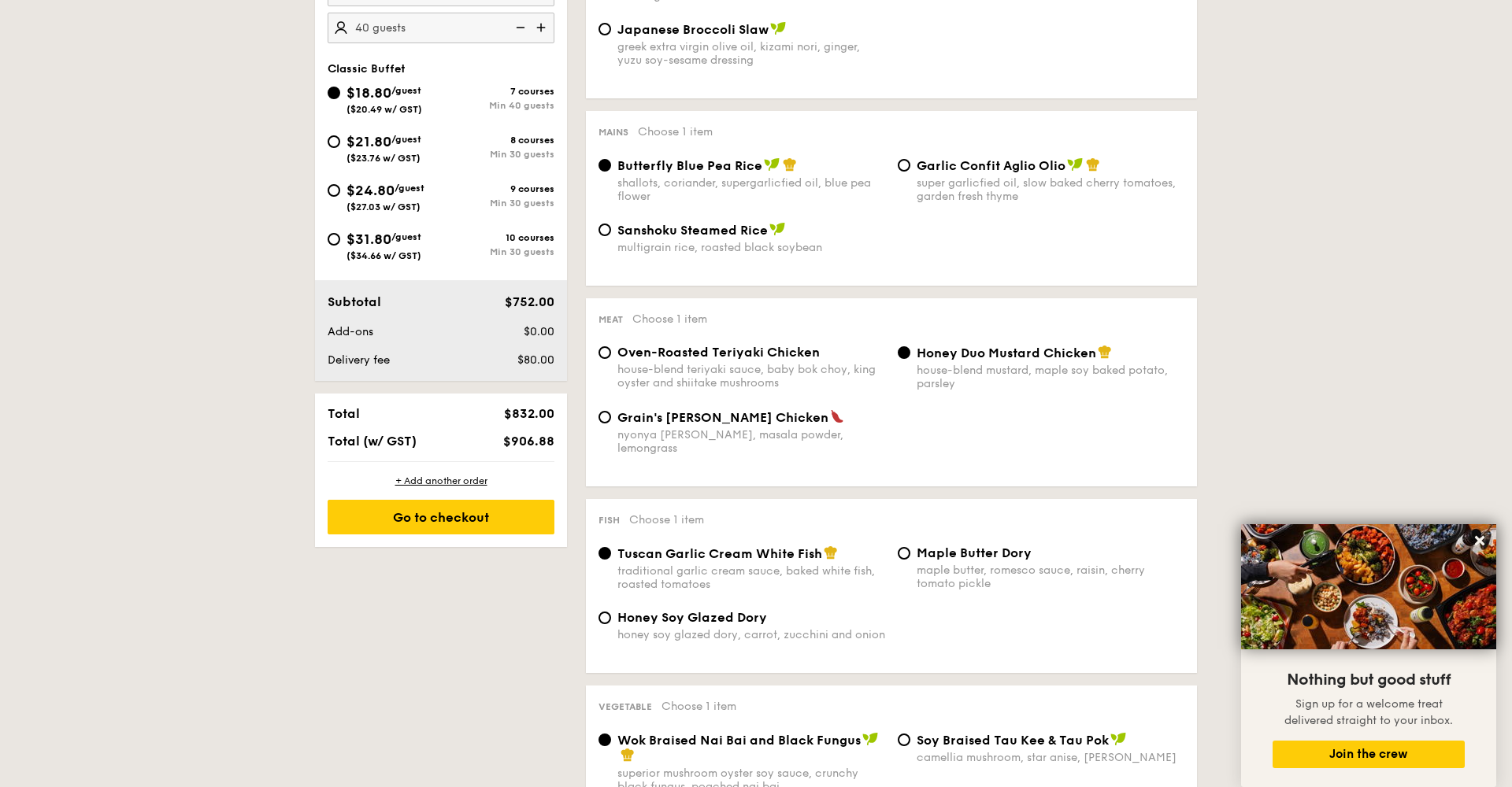
scroll to position [532, 0]
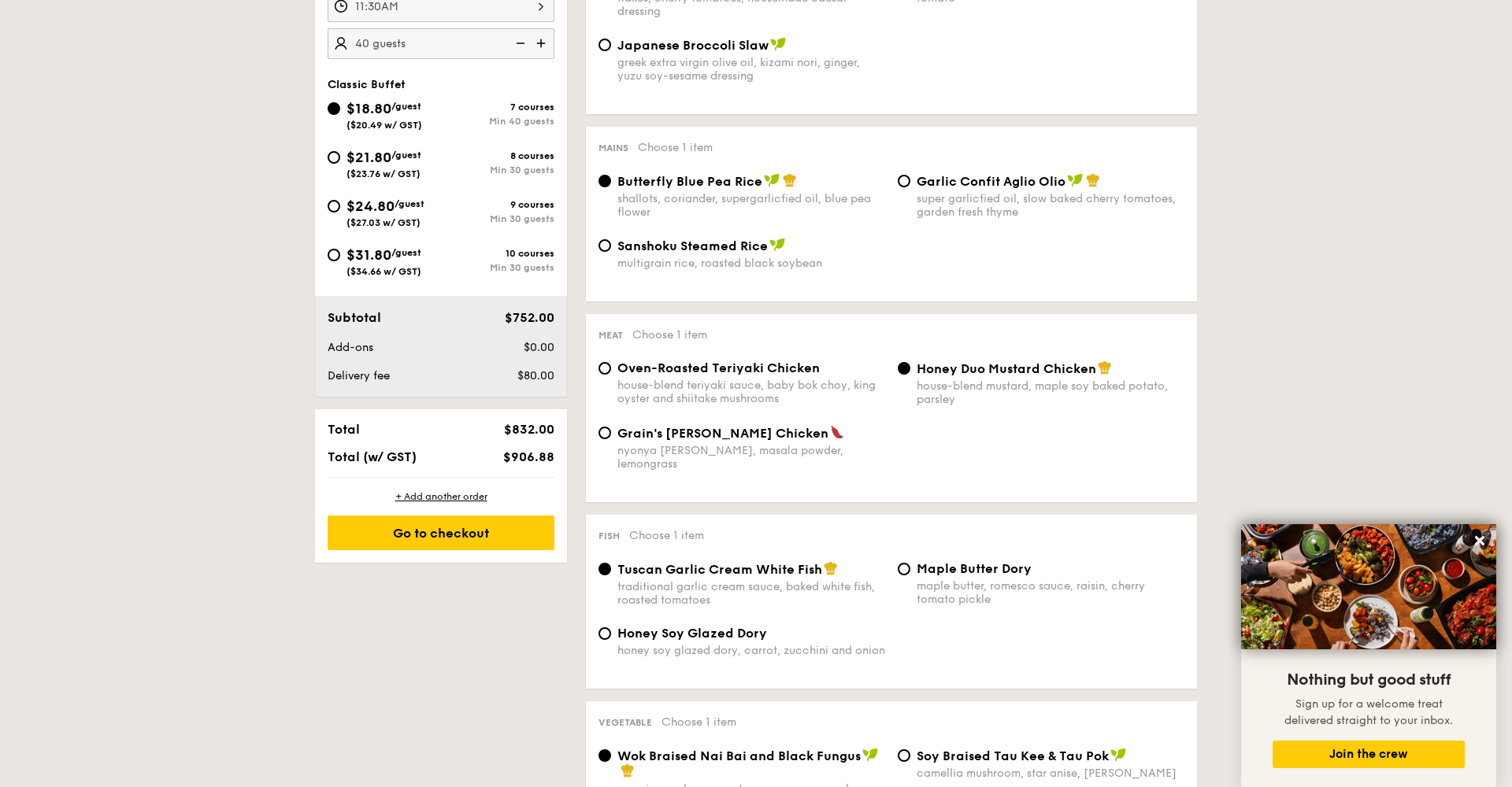
click at [370, 157] on span "$21.80" at bounding box center [369, 157] width 45 height 18
click at [340, 157] on input "$21.80 /guest ($23.76 w/ GST) 8 courses Min 30 guests" at bounding box center [333, 157] width 12 height 12
radio input "true"
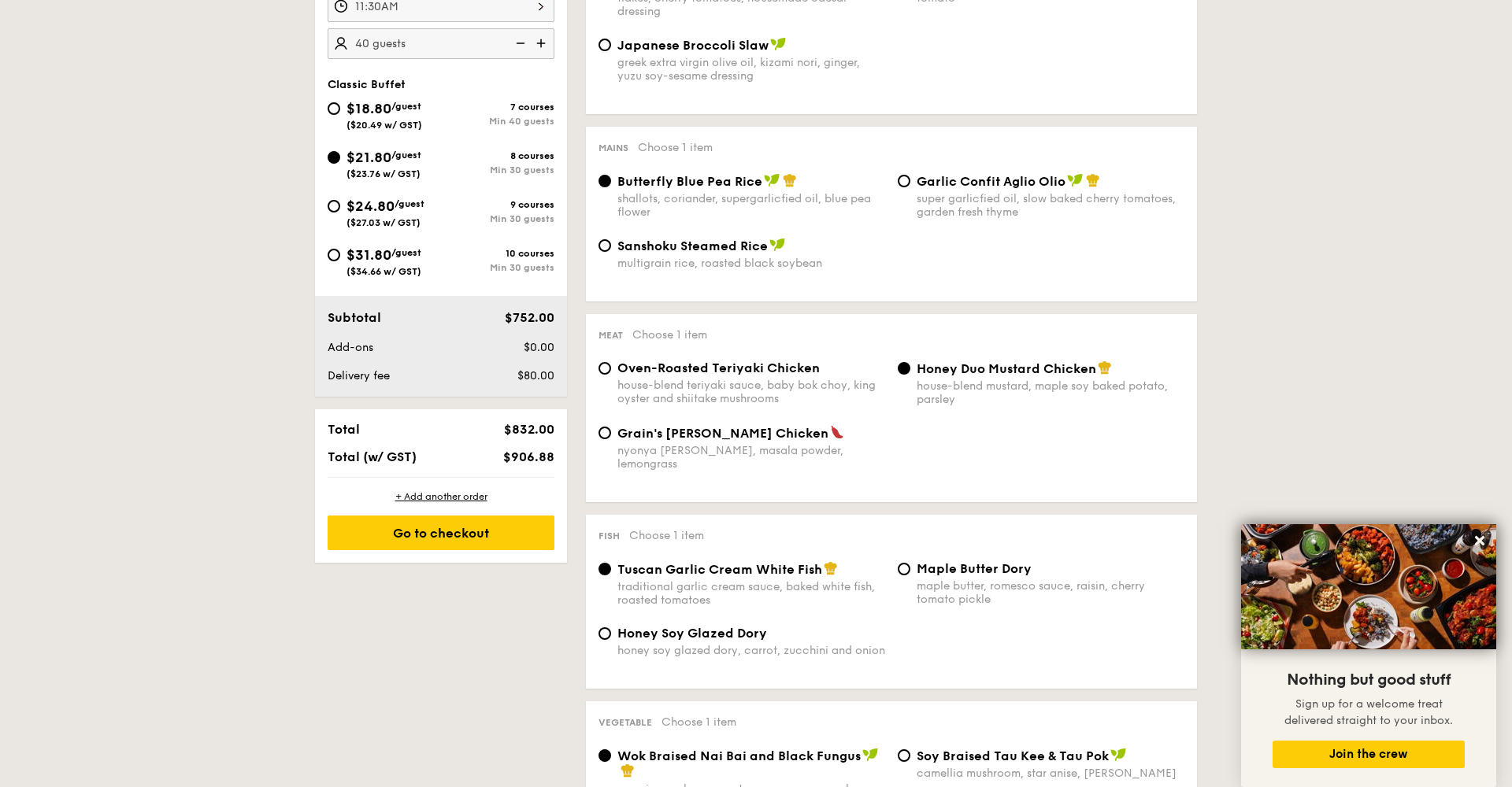
radio input "true"
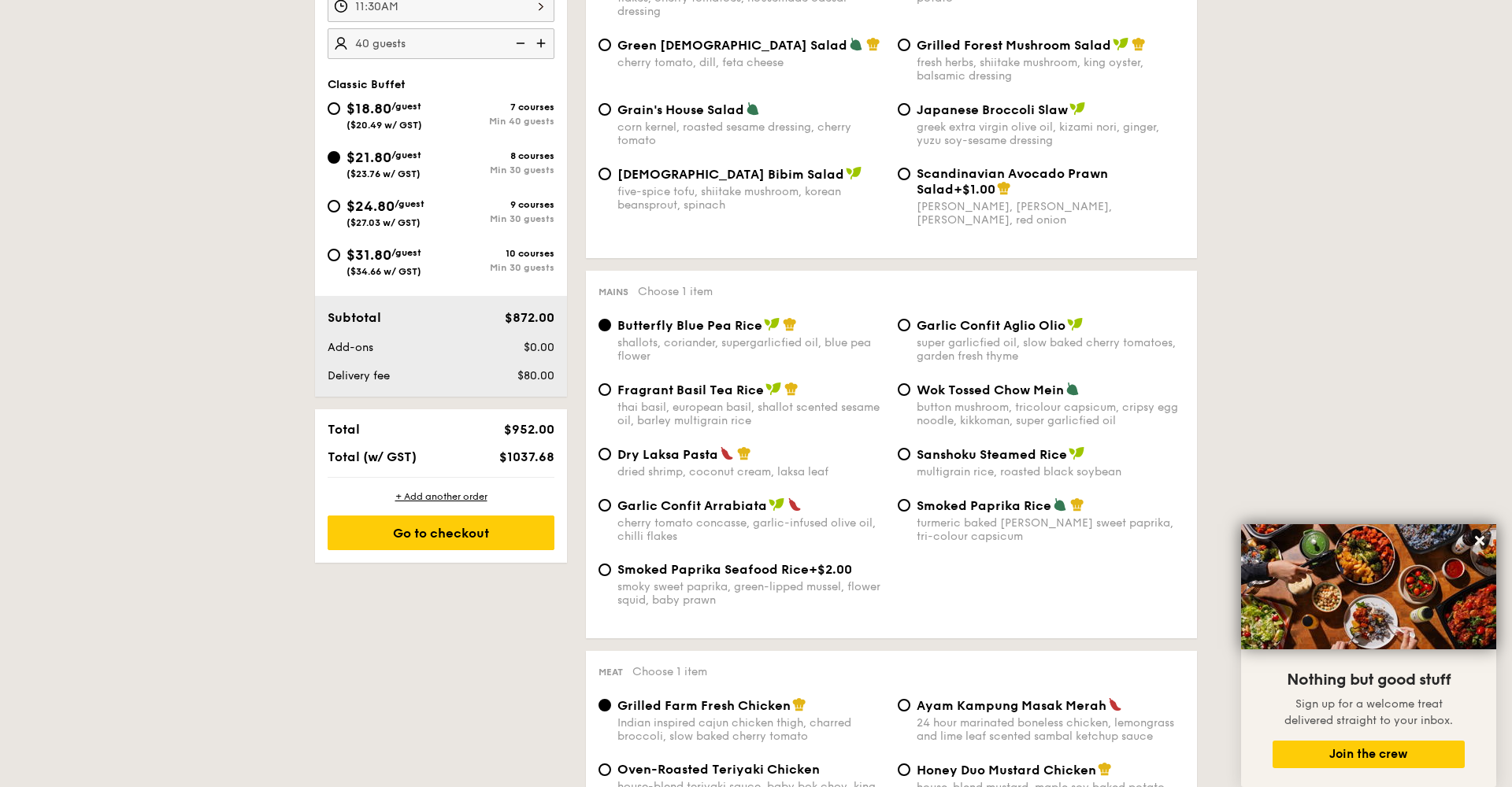
click at [377, 112] on span "$18.80" at bounding box center [369, 108] width 45 height 18
click at [340, 112] on input "$18.80 /guest ($20.49 w/ GST) 7 courses Min 40 guests" at bounding box center [333, 108] width 12 height 12
radio input "true"
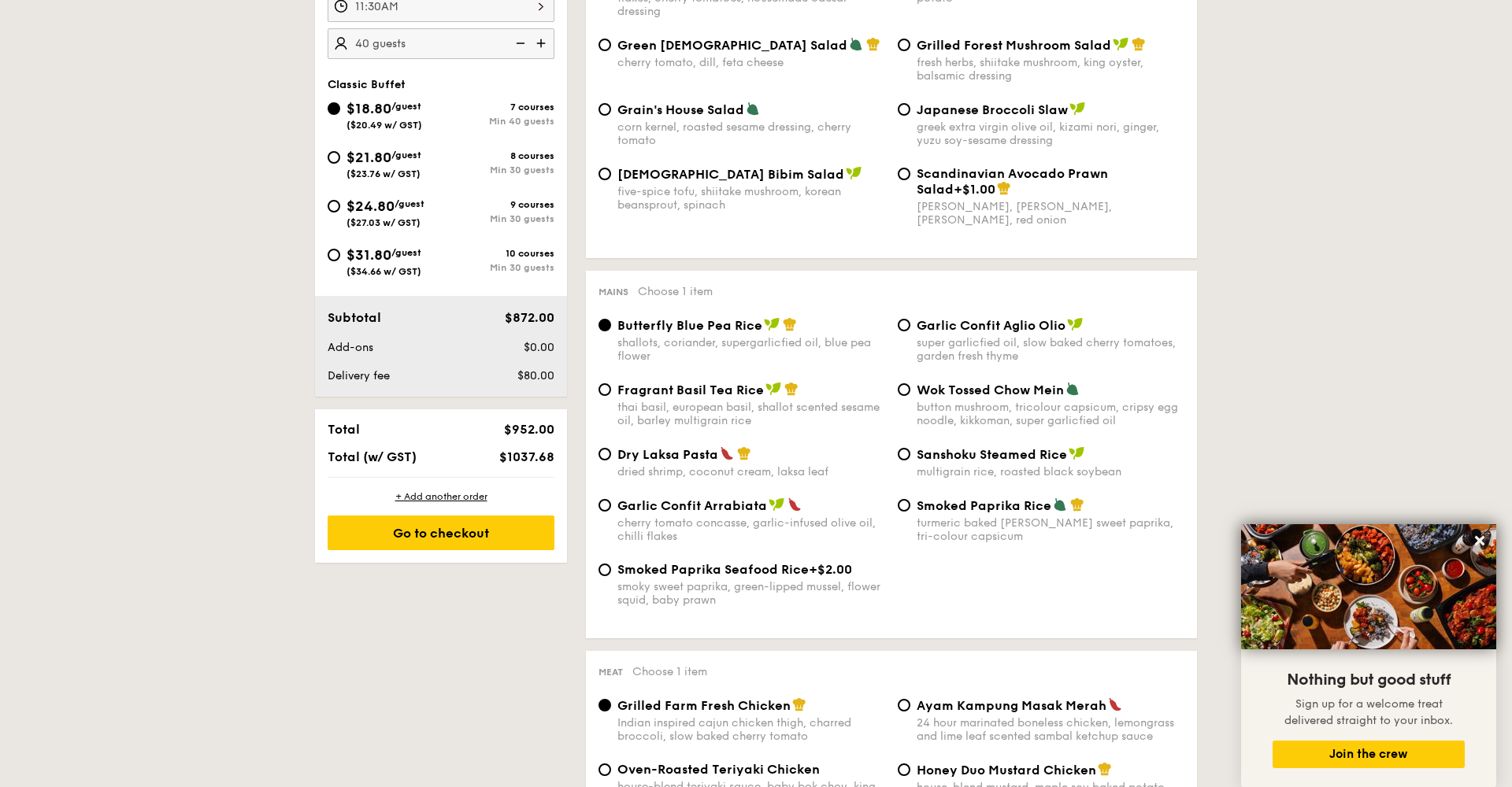
radio input "true"
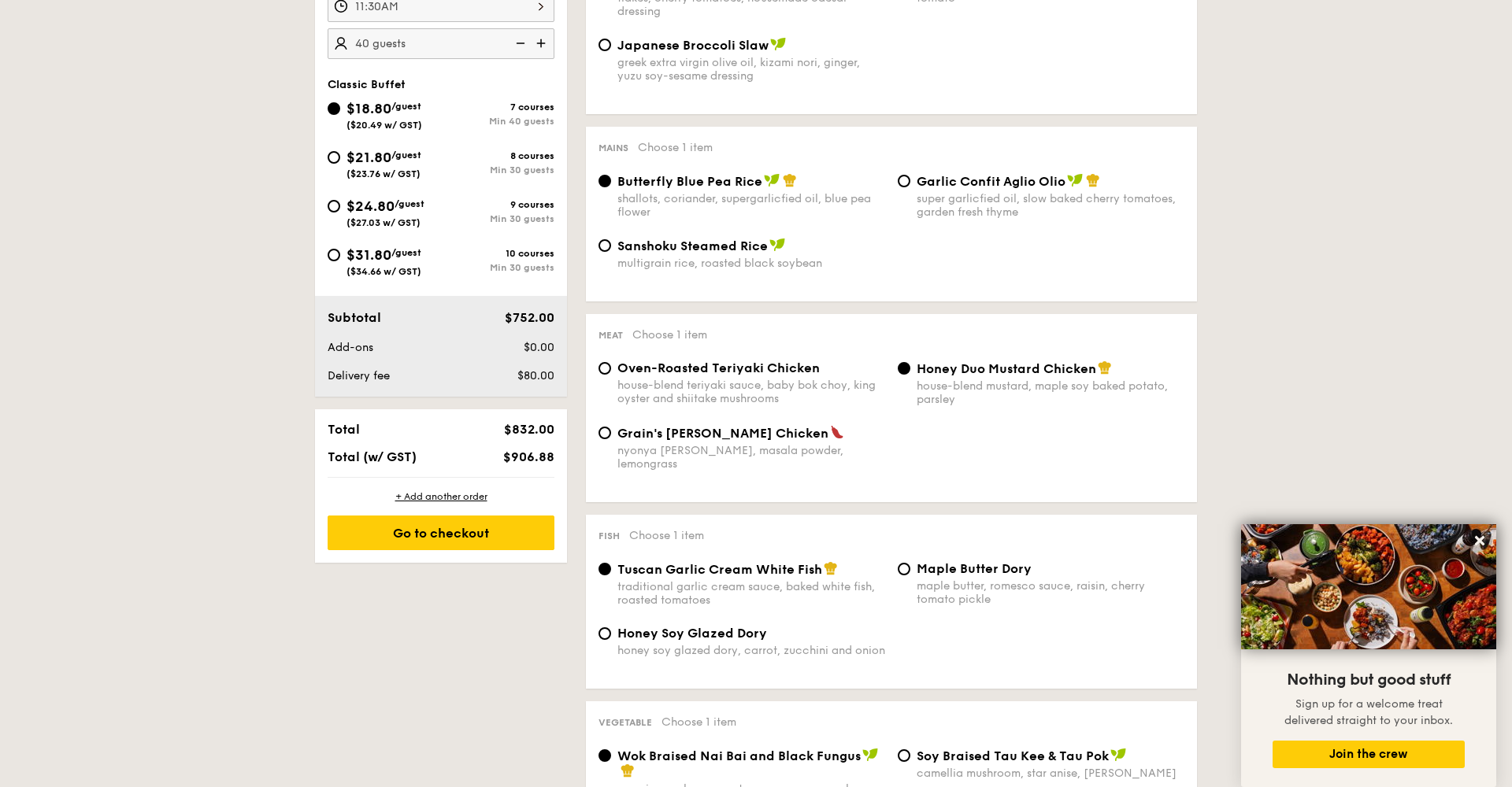
click at [369, 155] on span "$21.80" at bounding box center [369, 157] width 45 height 18
click at [340, 155] on input "$21.80 /guest ($23.76 w/ GST) 8 courses Min 30 guests" at bounding box center [333, 157] width 12 height 12
radio input "true"
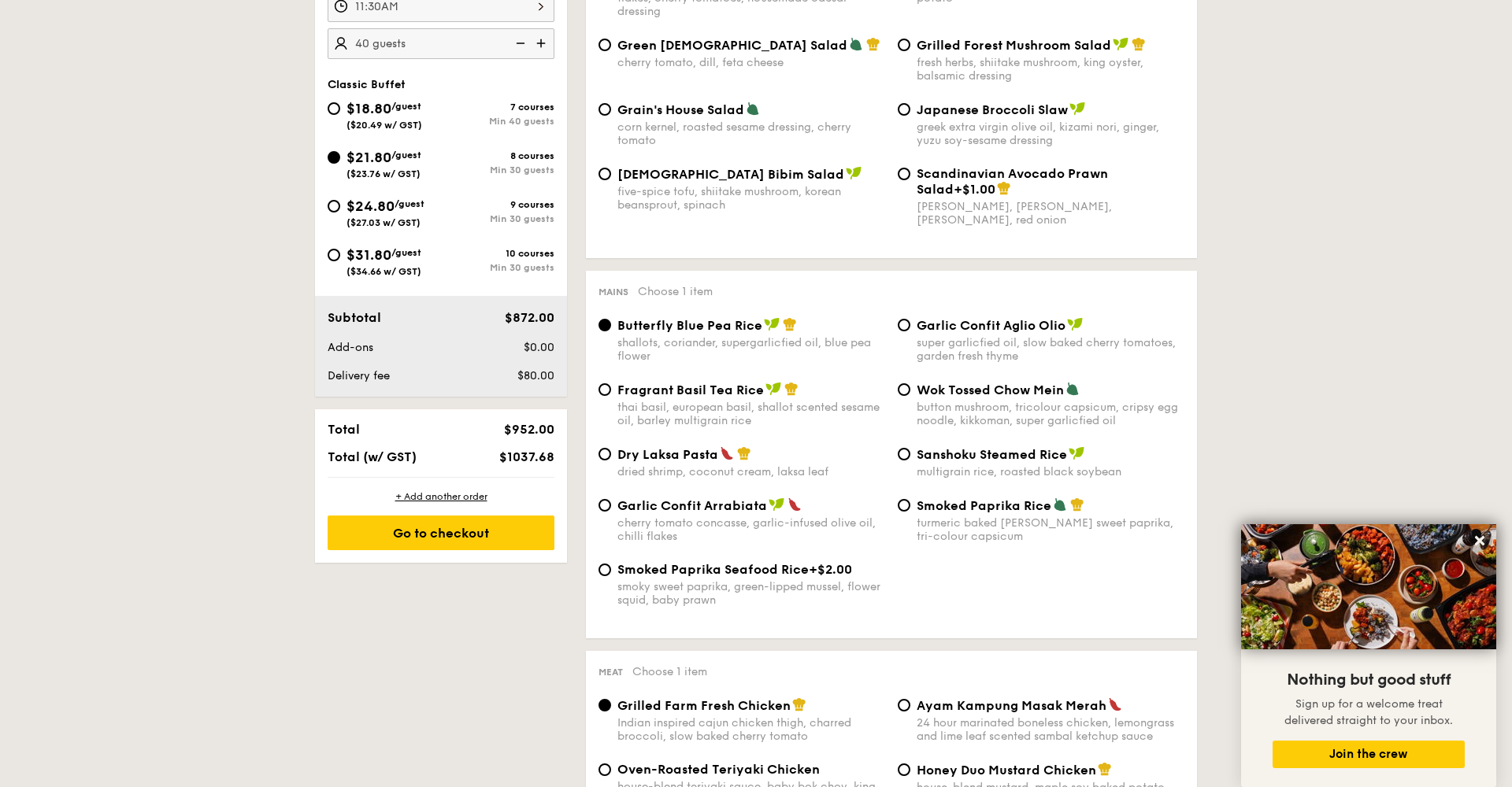
radio input "true"
click at [379, 222] on span "($27.03 w/ GST)" at bounding box center [383, 222] width 74 height 11
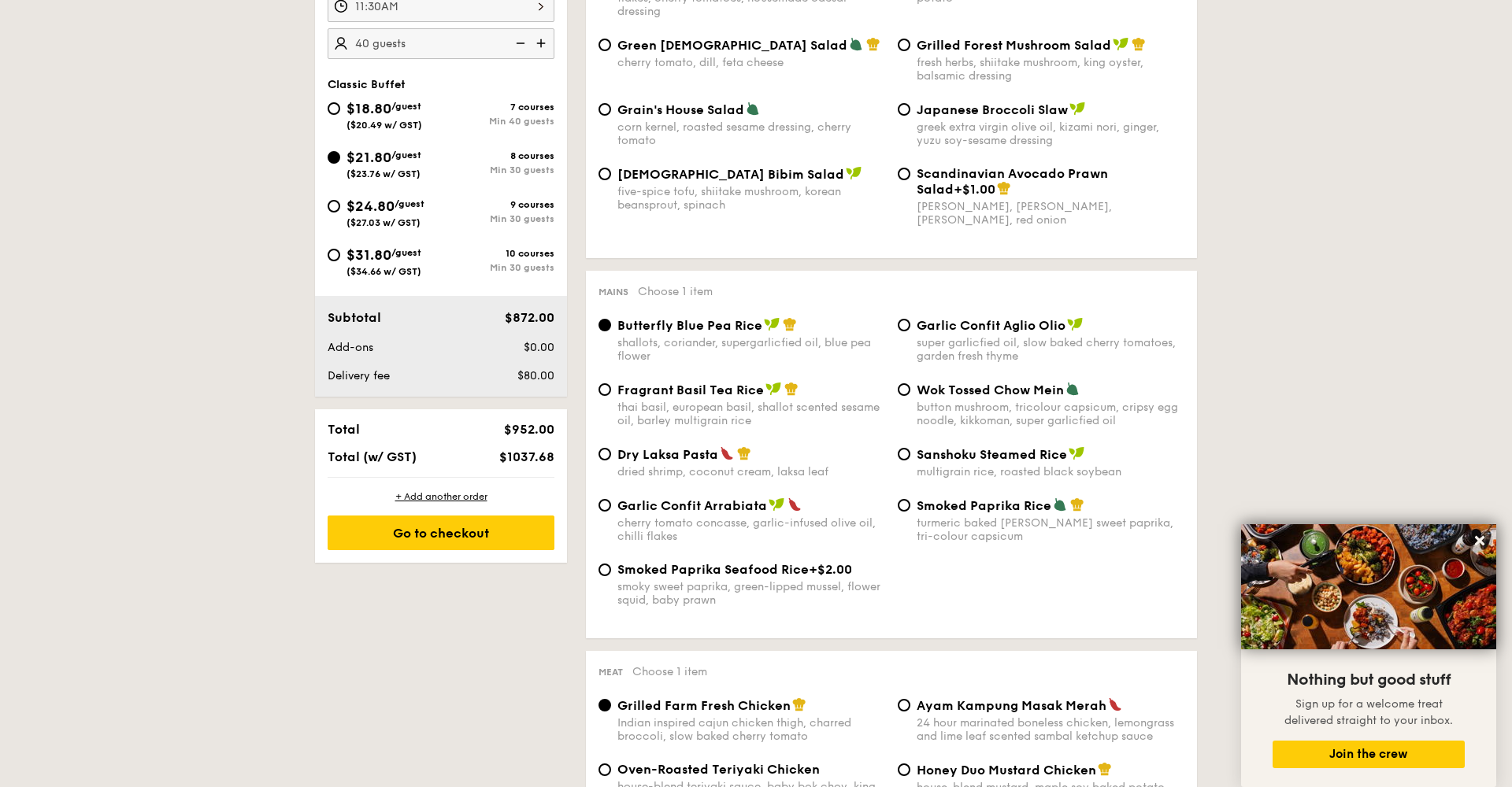
click at [340, 212] on input "$24.80 /guest ($27.03 w/ GST) 9 courses Min 30 guests" at bounding box center [333, 206] width 12 height 12
radio input "true"
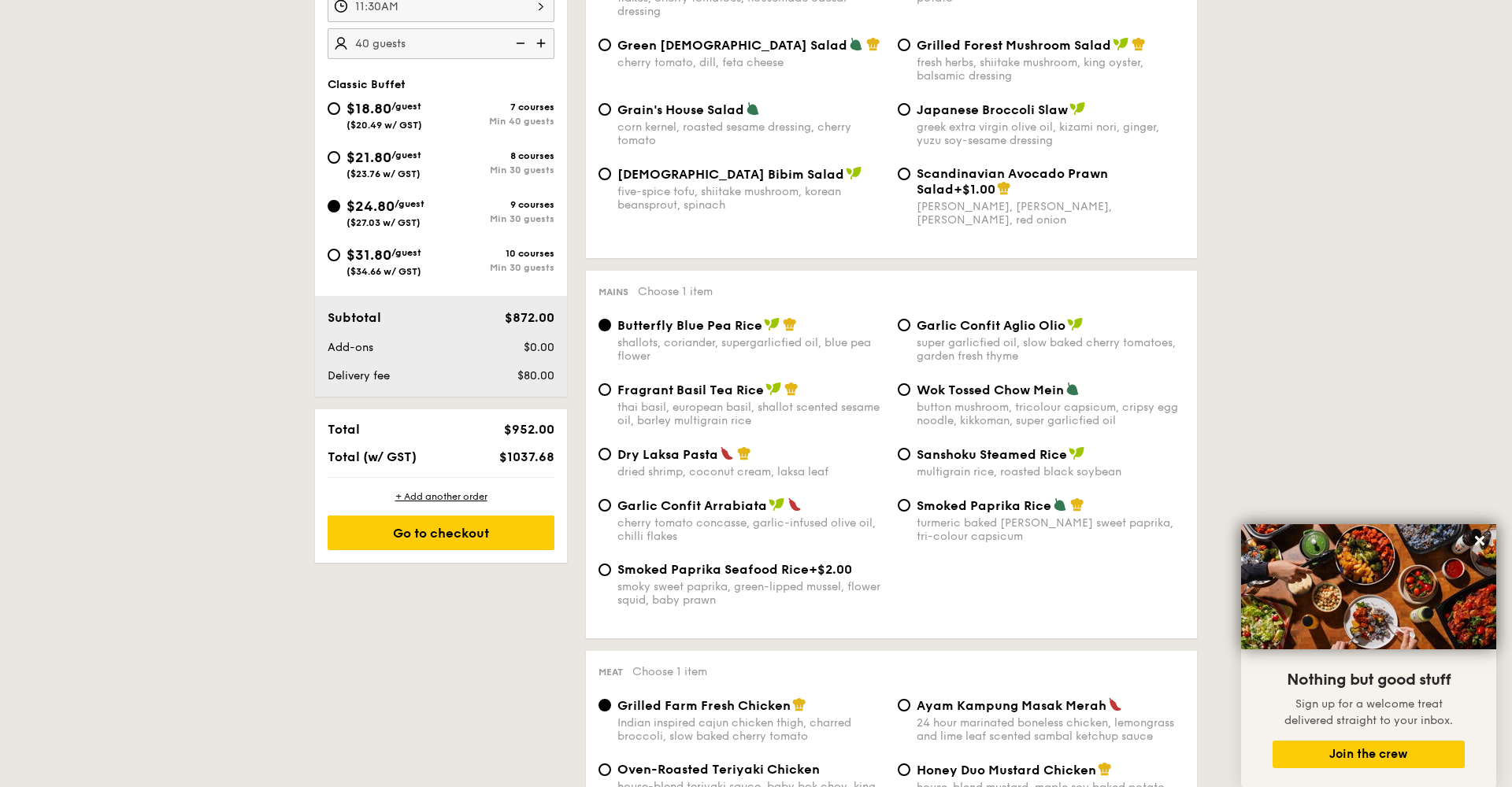
radio input "true"
click at [381, 248] on span "$31.80" at bounding box center [369, 255] width 45 height 18
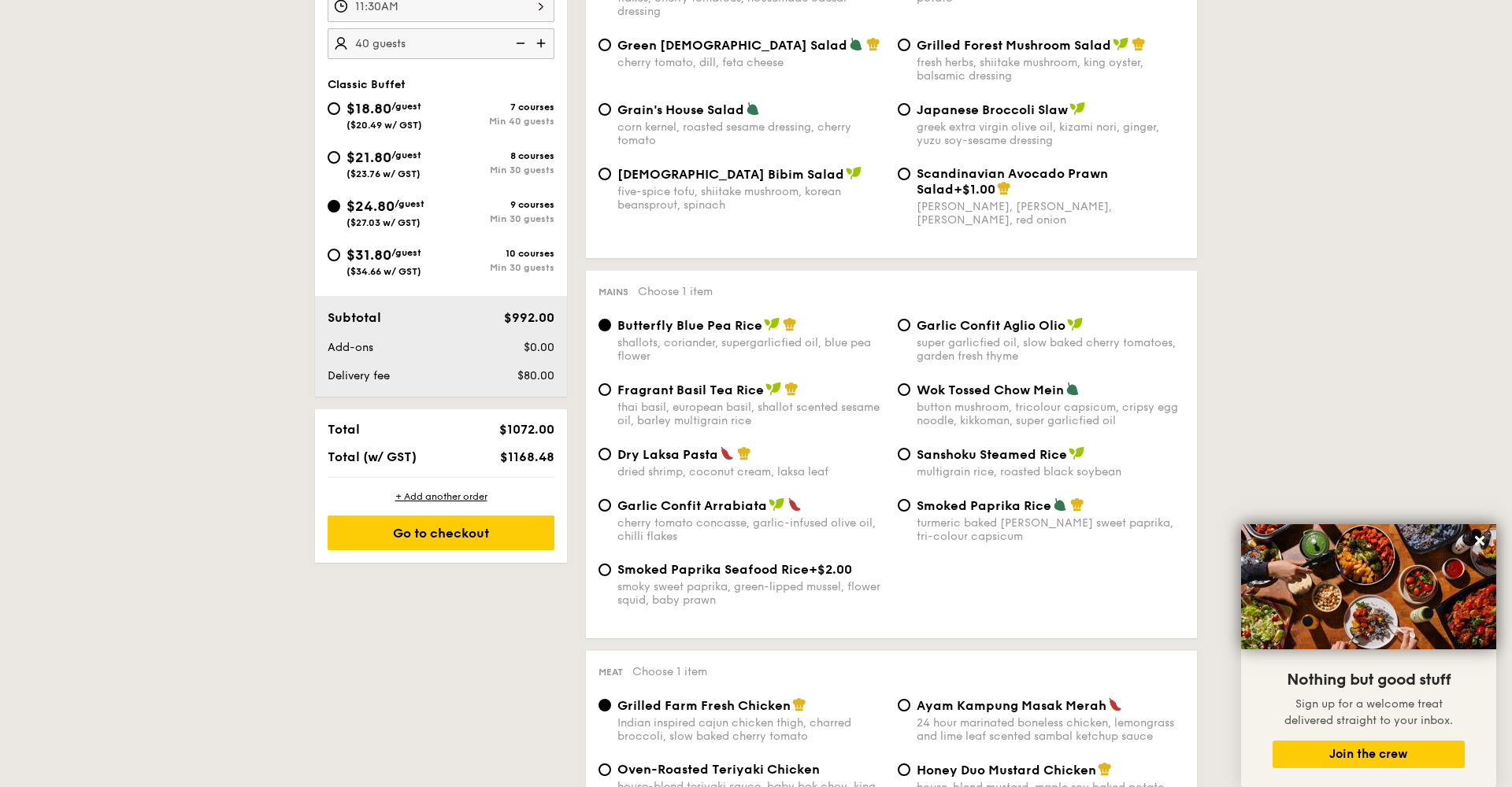
click at [340, 249] on input "$31.80 /guest ($34.66 w/ GST) 10 courses Min 30 guests" at bounding box center [333, 254] width 12 height 12
radio input "true"
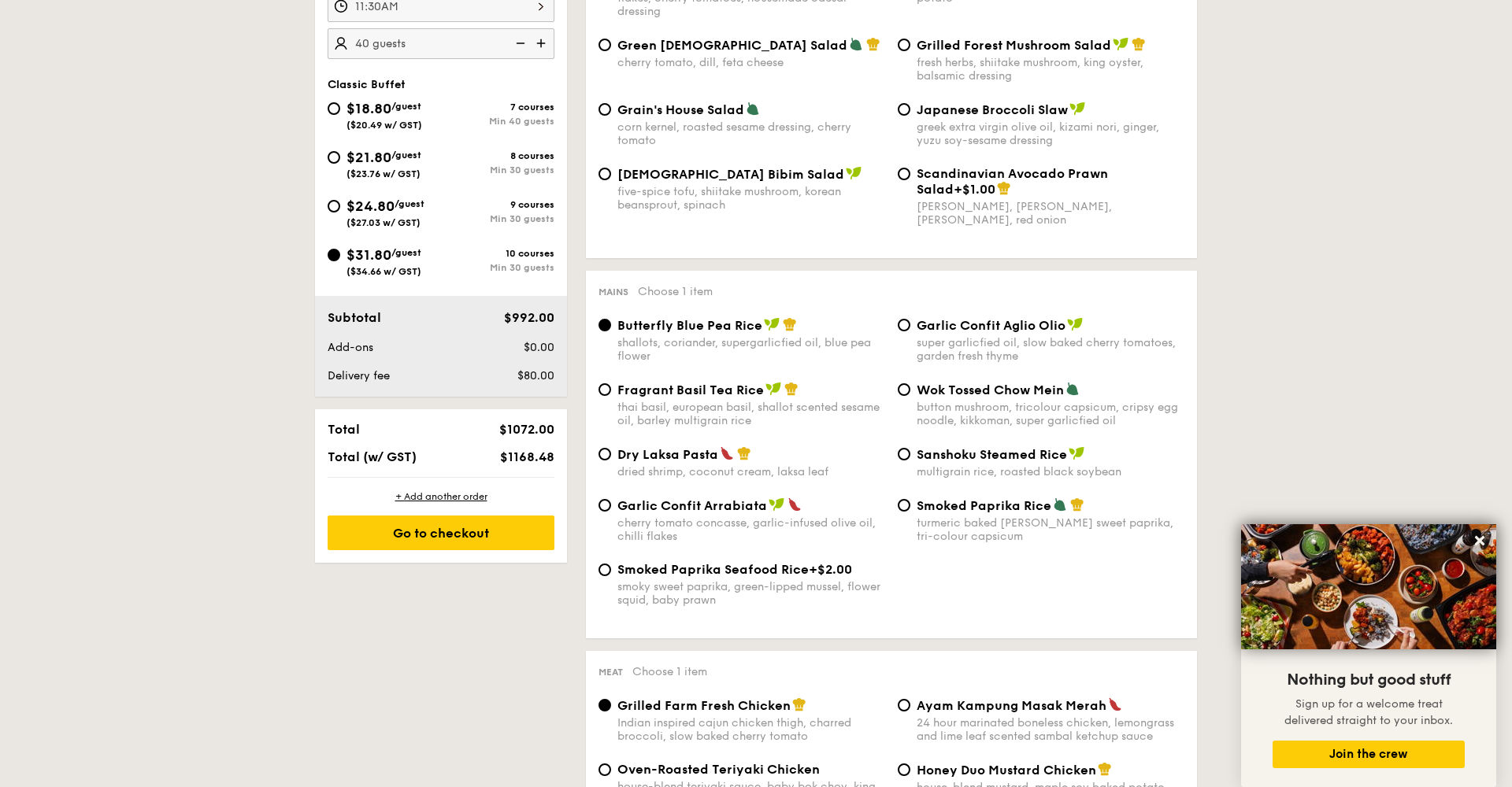
radio input "true"
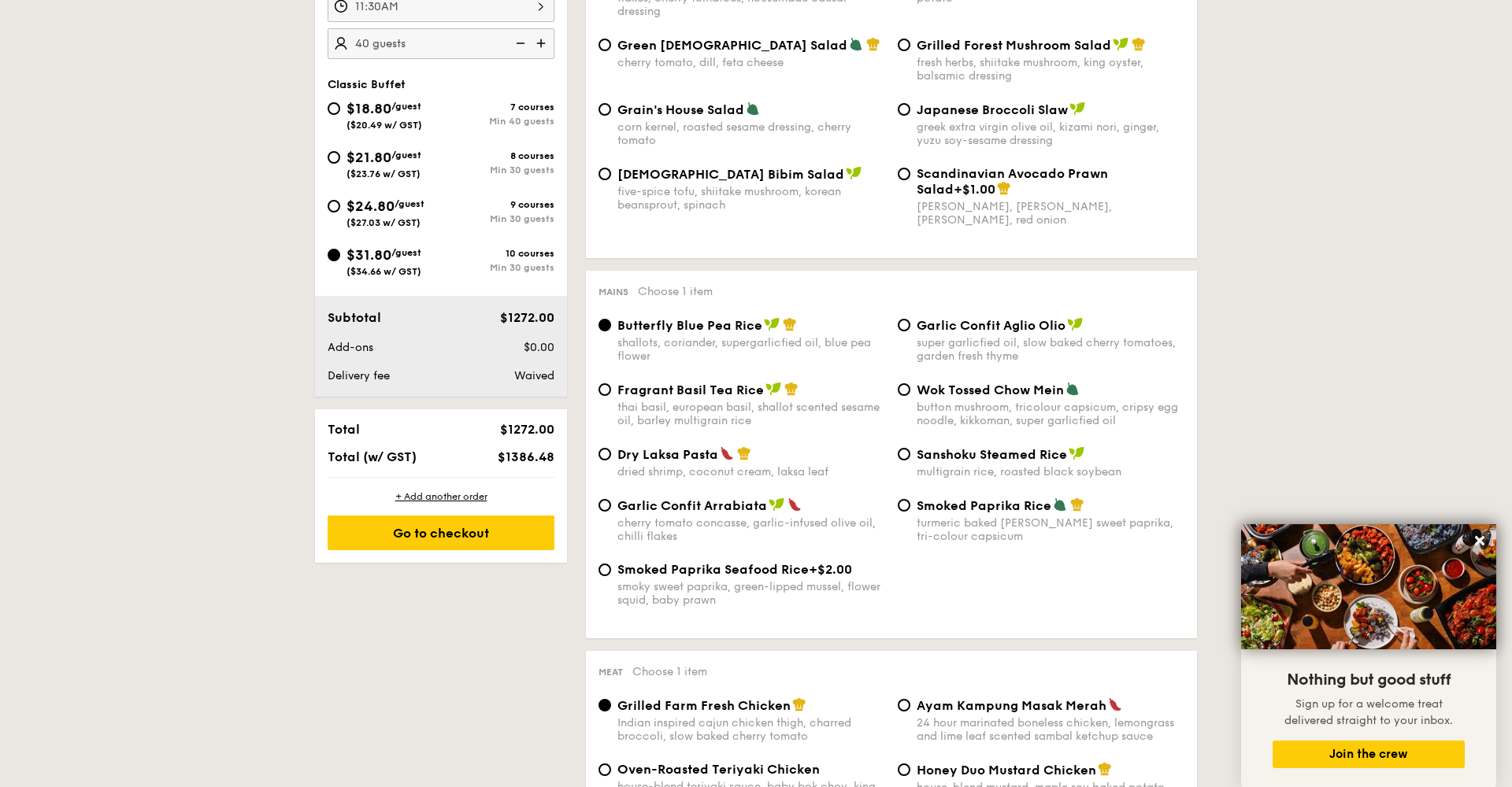
click at [378, 196] on div "$24.80 /guest ($27.03 w/ GST)" at bounding box center [385, 211] width 78 height 33
click at [340, 200] on input "$24.80 /guest ($27.03 w/ GST) 9 courses Min 30 guests" at bounding box center [333, 206] width 12 height 12
radio input "true"
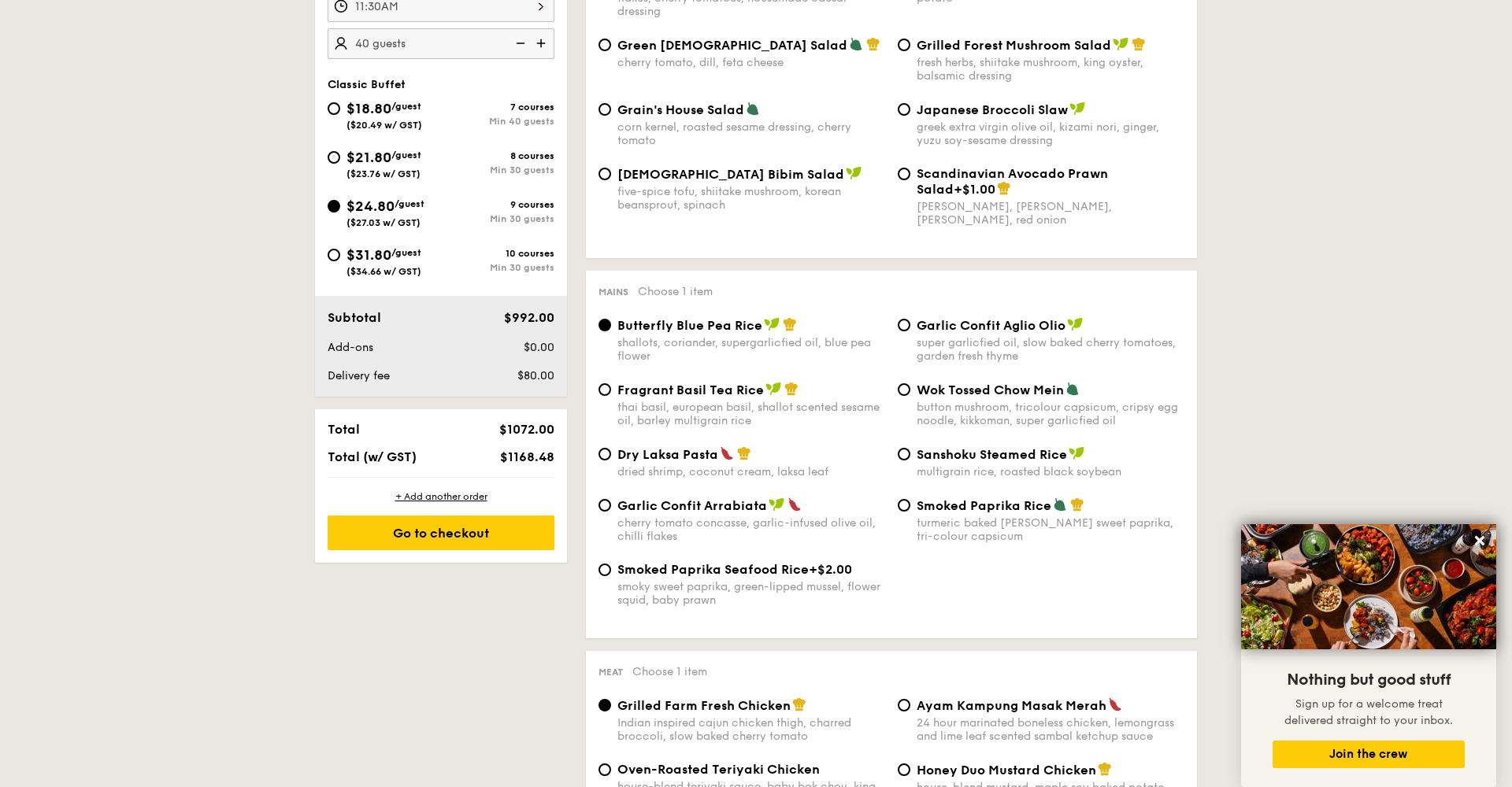
radio input "true"
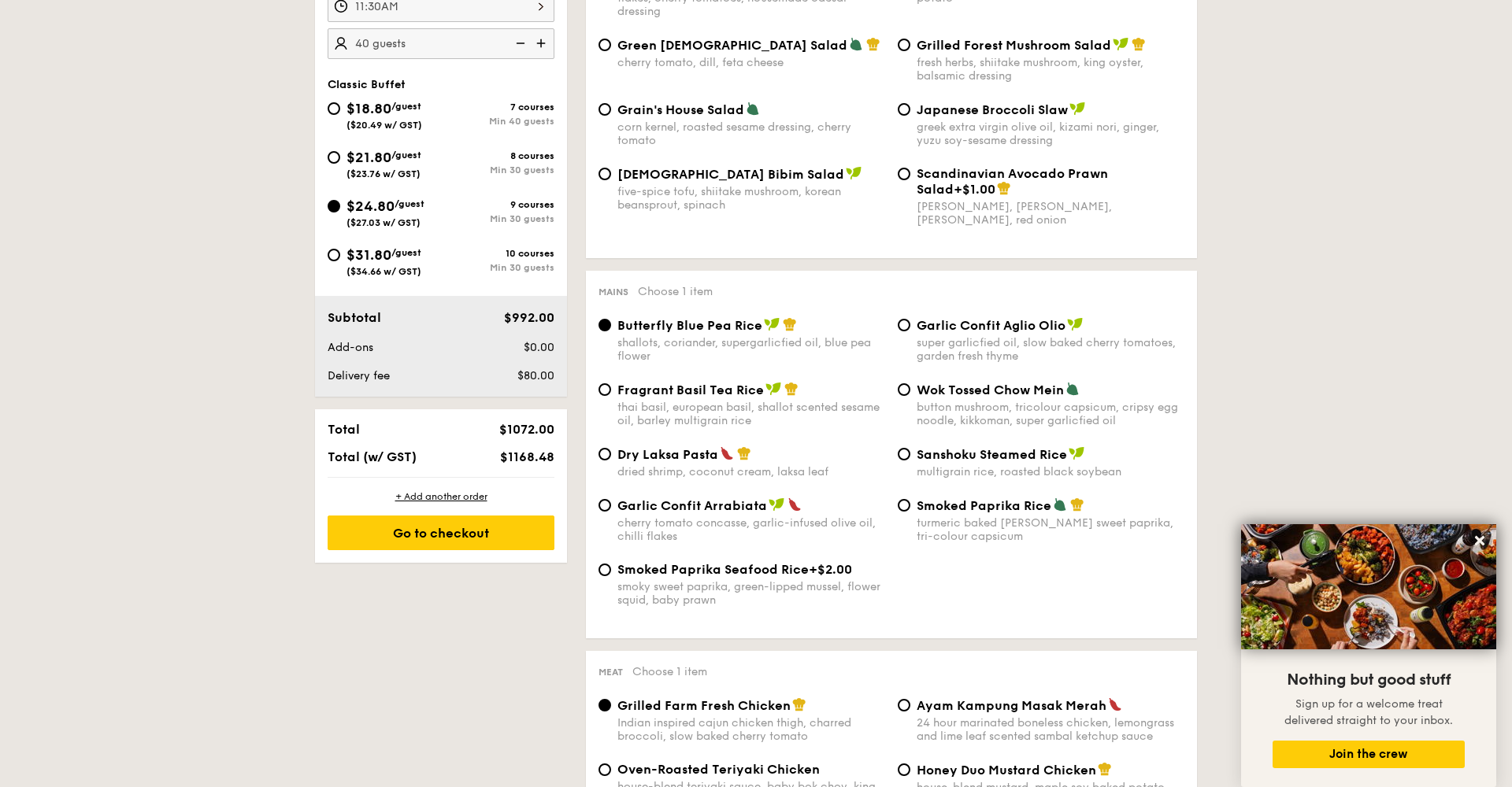
radio input "true"
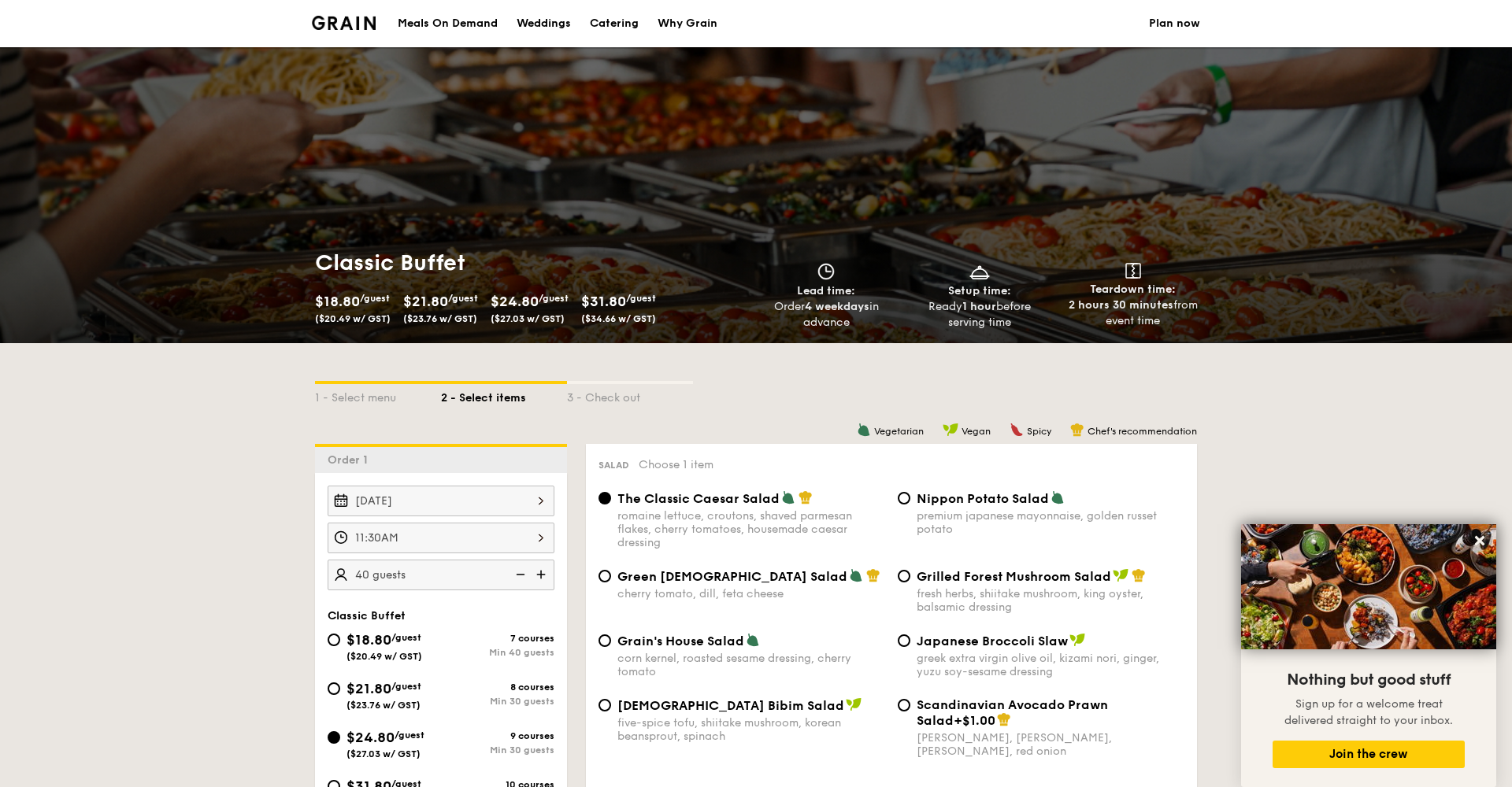
scroll to position [0, 0]
click at [625, 20] on div "Catering" at bounding box center [614, 23] width 49 height 48
select select
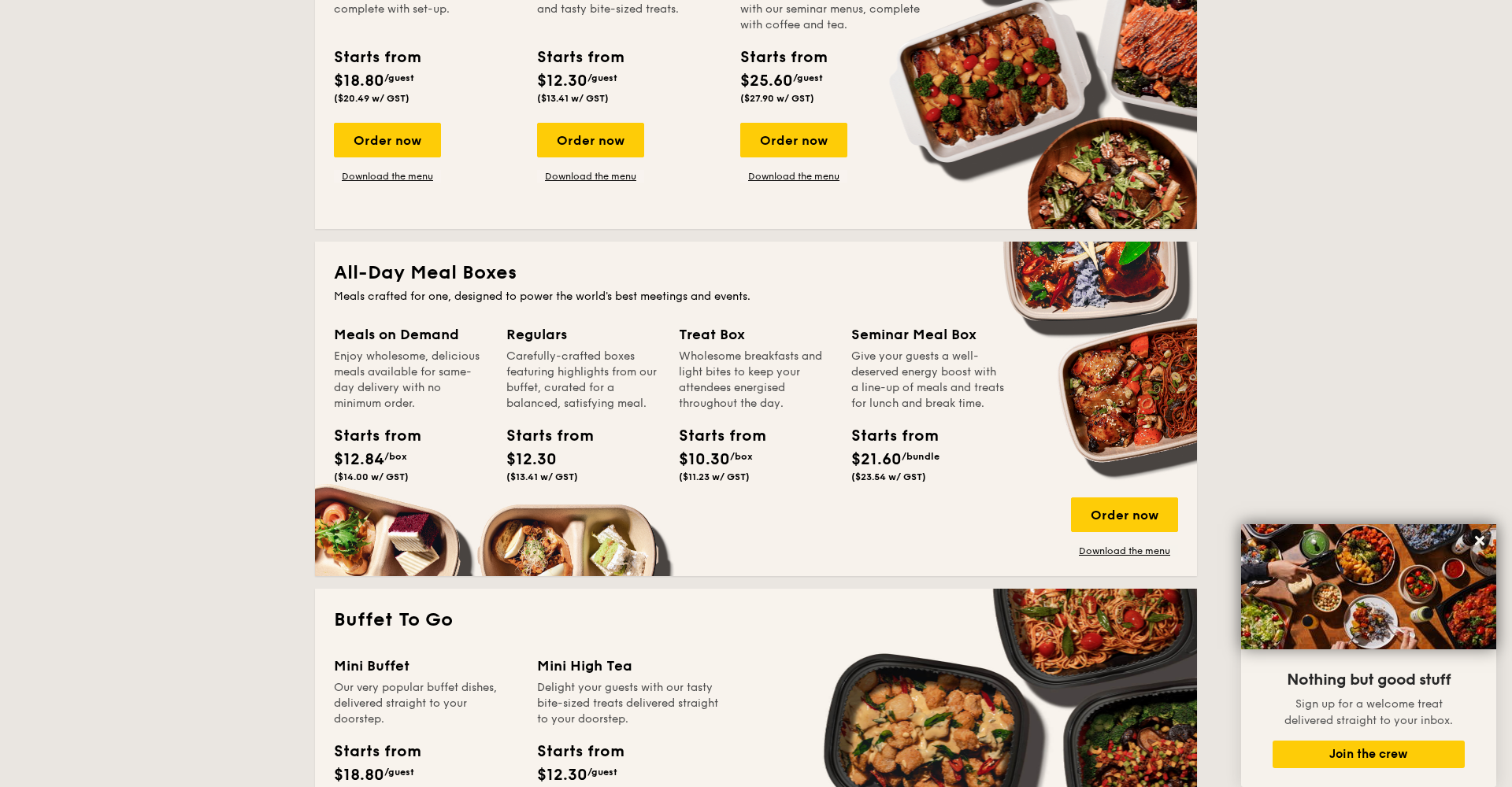
scroll to position [476, 0]
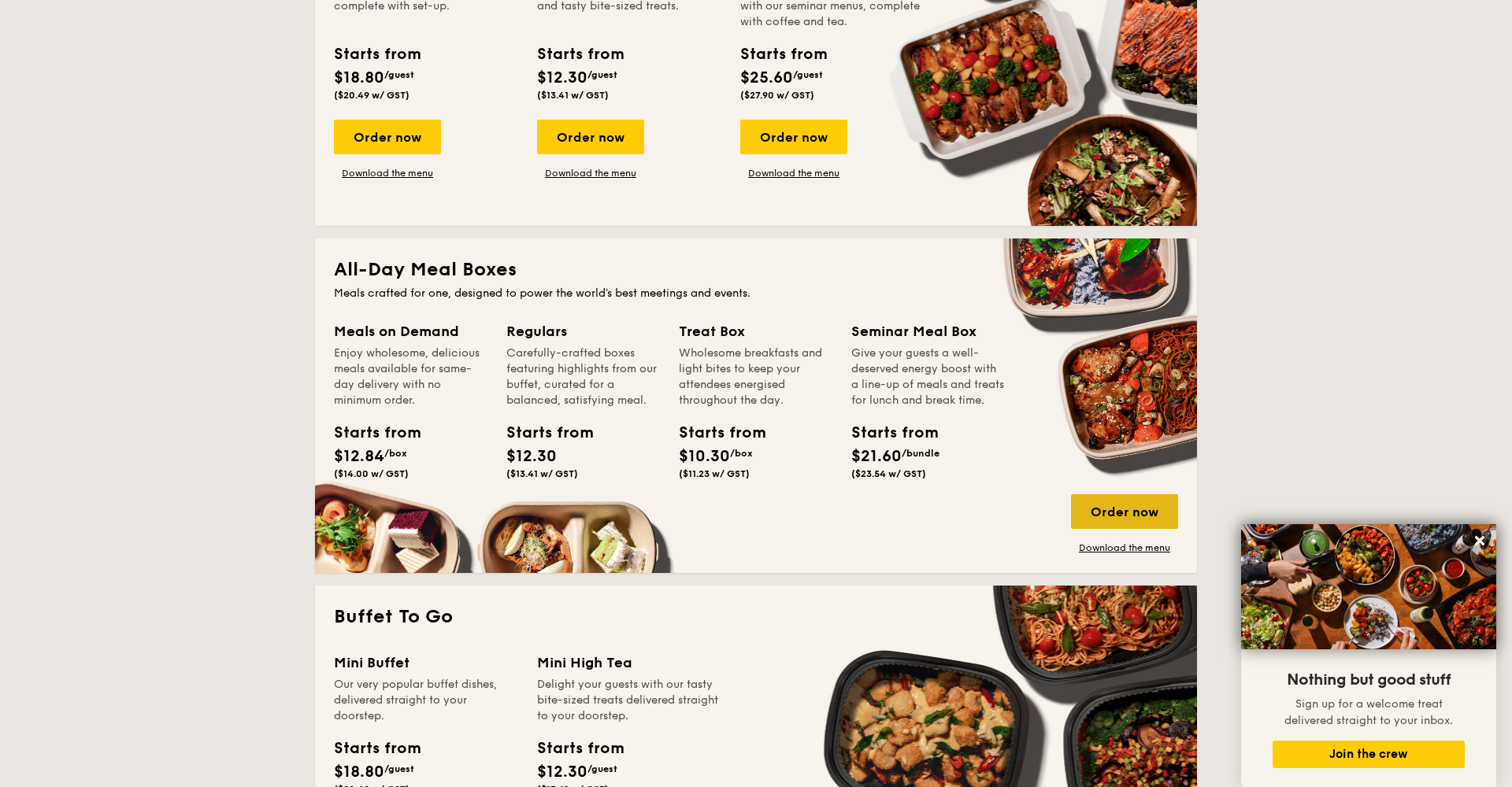
click at [1139, 501] on div "Order now" at bounding box center [1125, 511] width 108 height 35
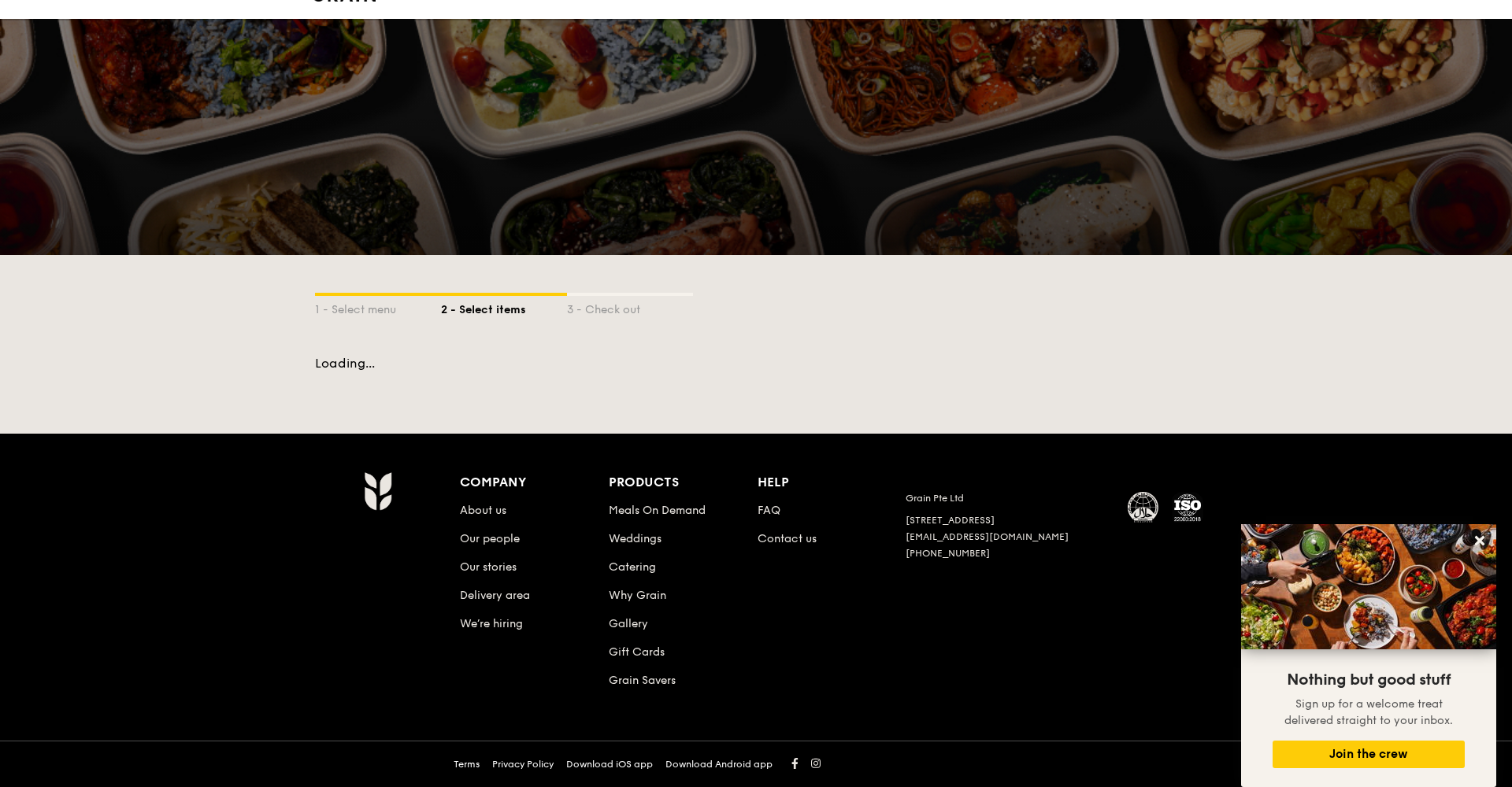
scroll to position [27, 0]
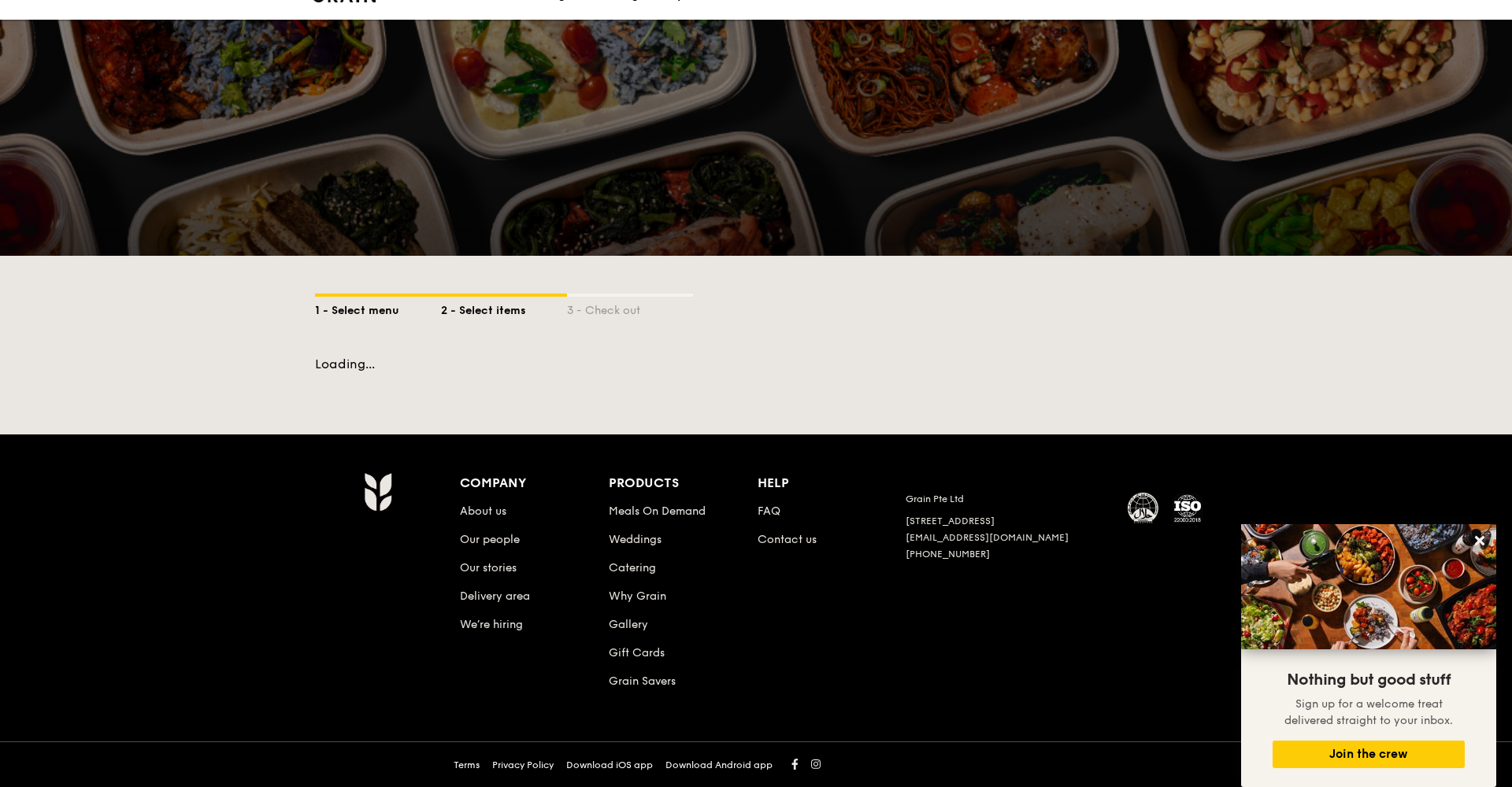
click at [343, 307] on div "1 - Select menu" at bounding box center [378, 308] width 126 height 22
select select
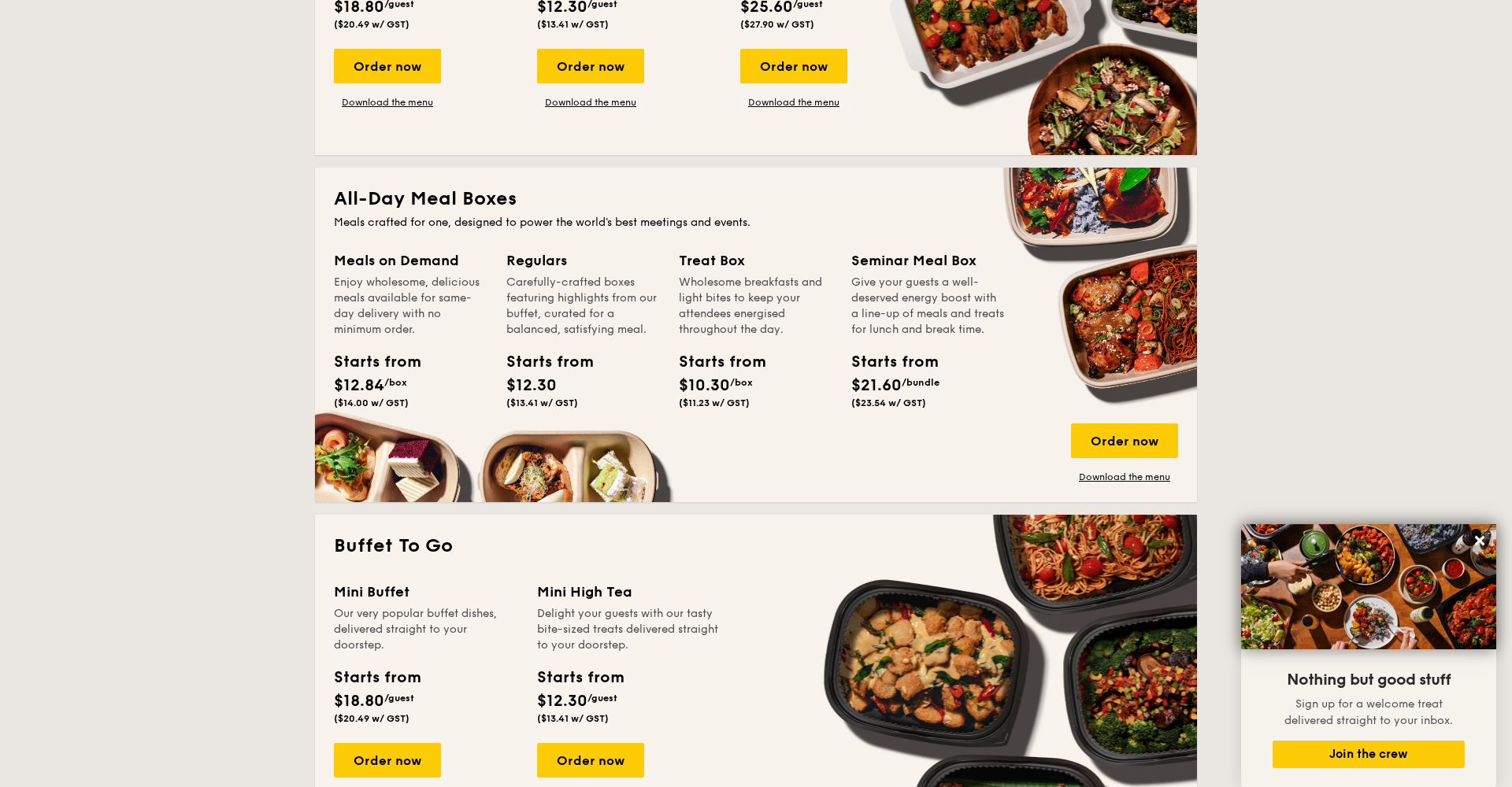
scroll to position [585, 0]
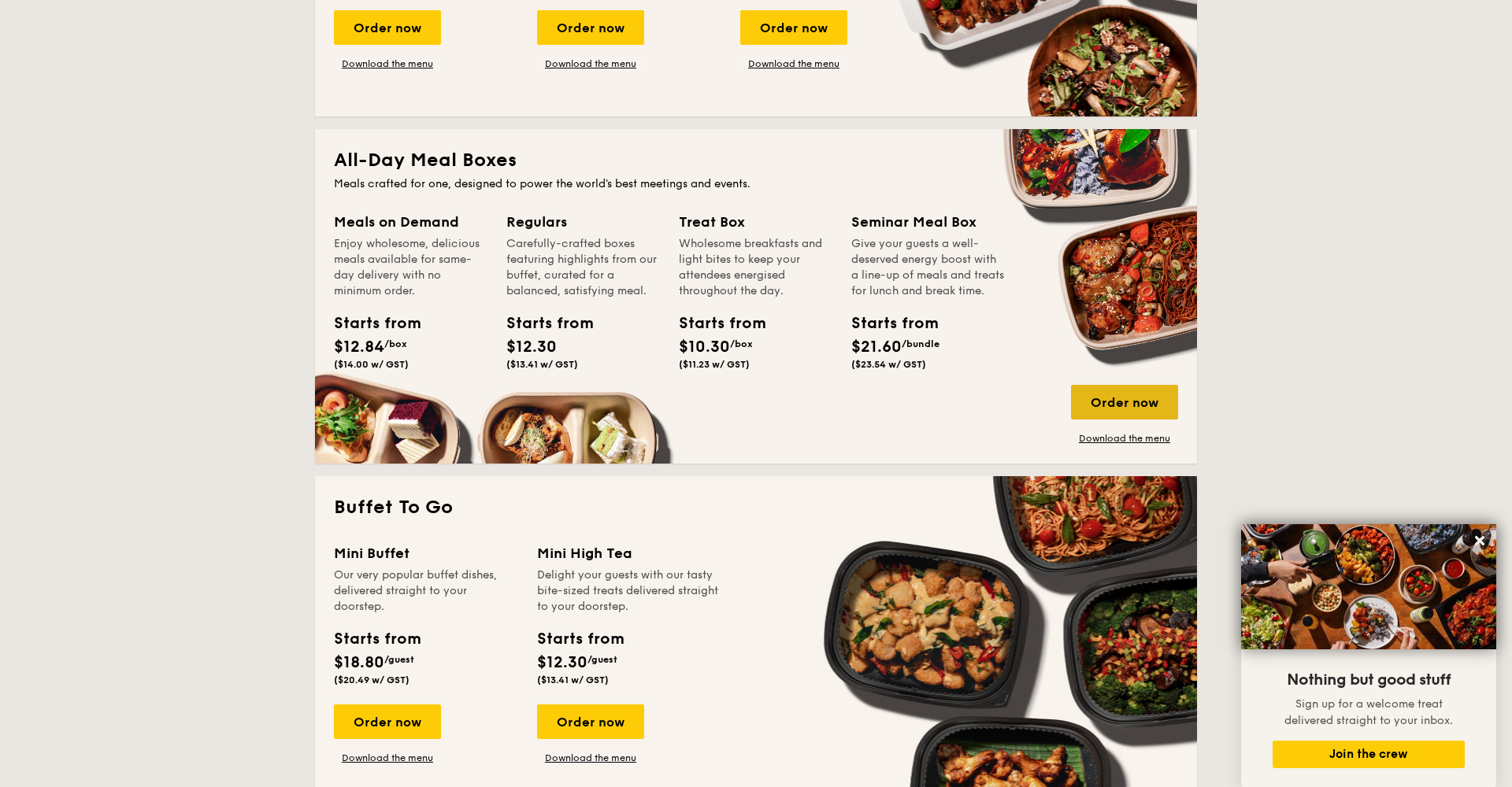
click at [1138, 411] on div "Order now" at bounding box center [1125, 402] width 108 height 35
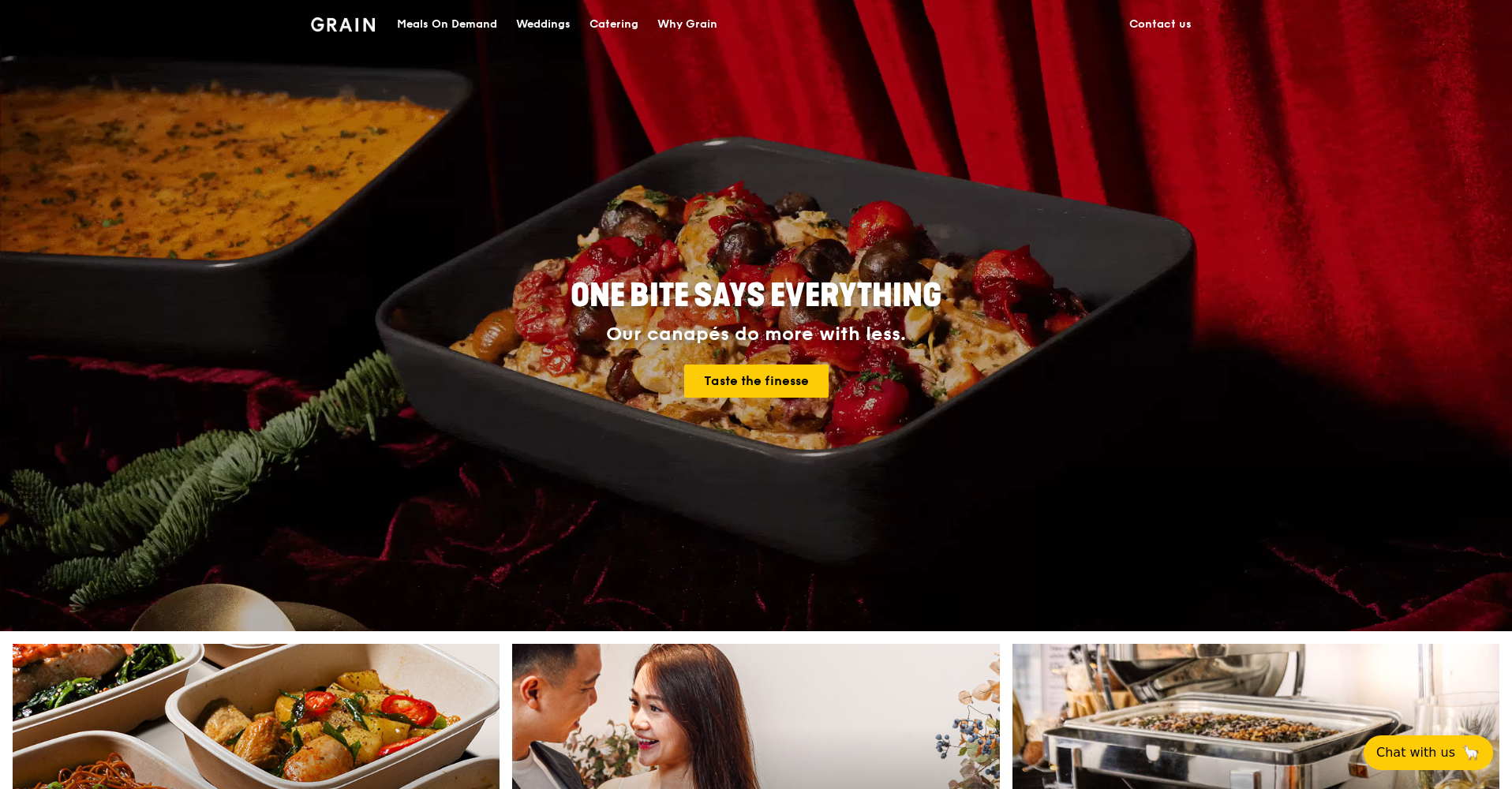
click at [453, 23] on div "Meals On Demand" at bounding box center [447, 24] width 100 height 48
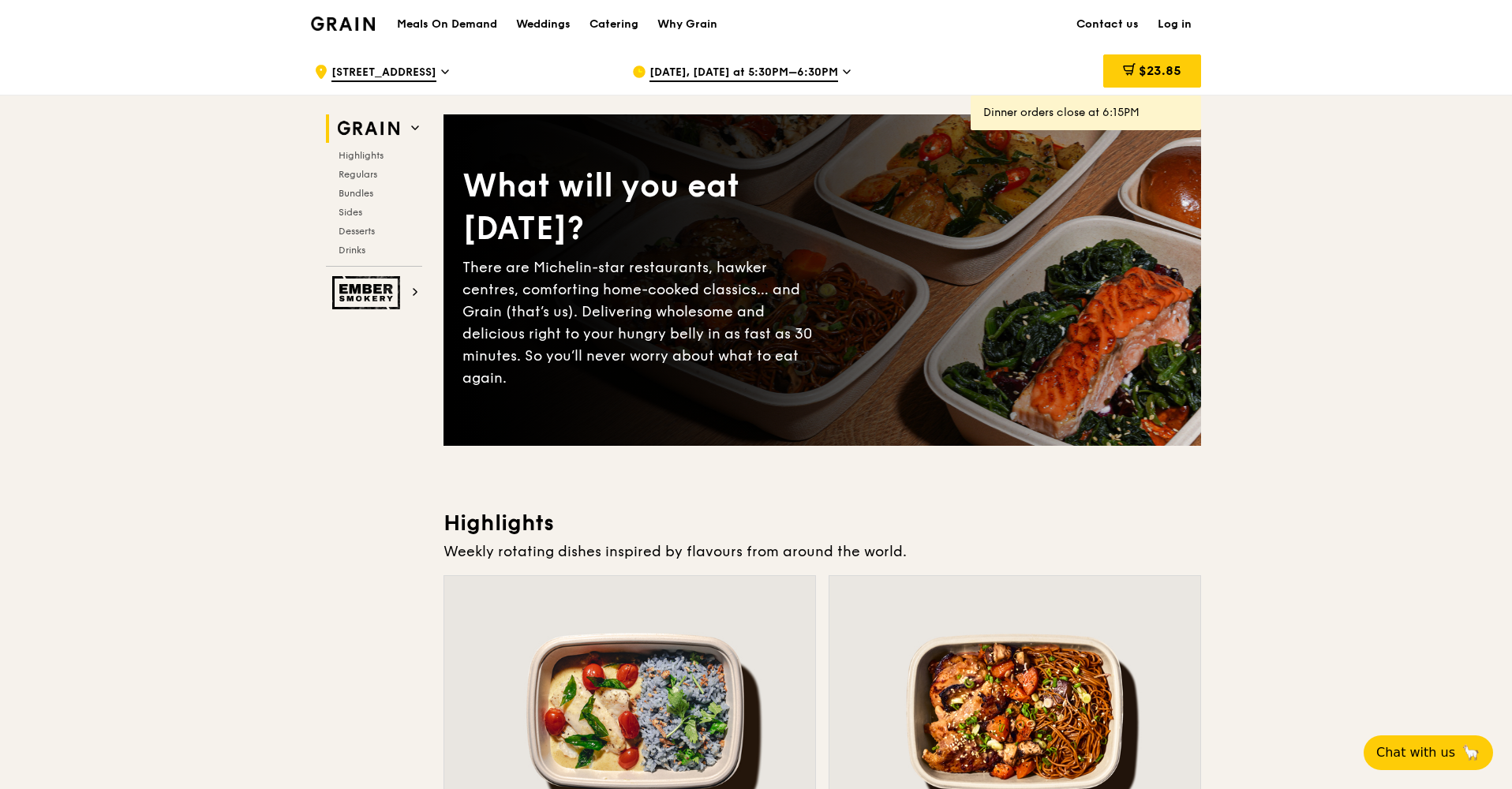
click at [622, 30] on div "Catering" at bounding box center [614, 24] width 49 height 48
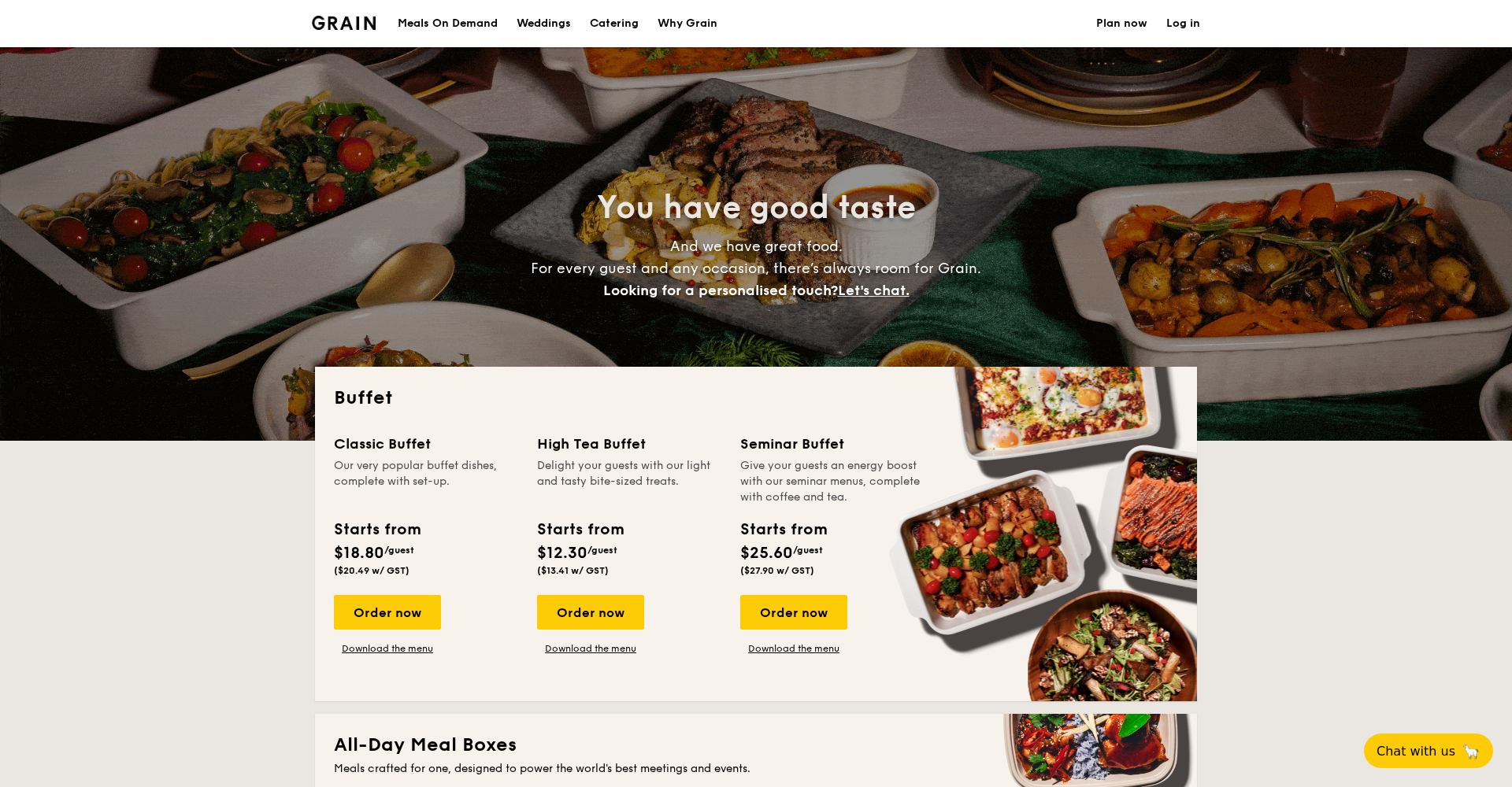
select select
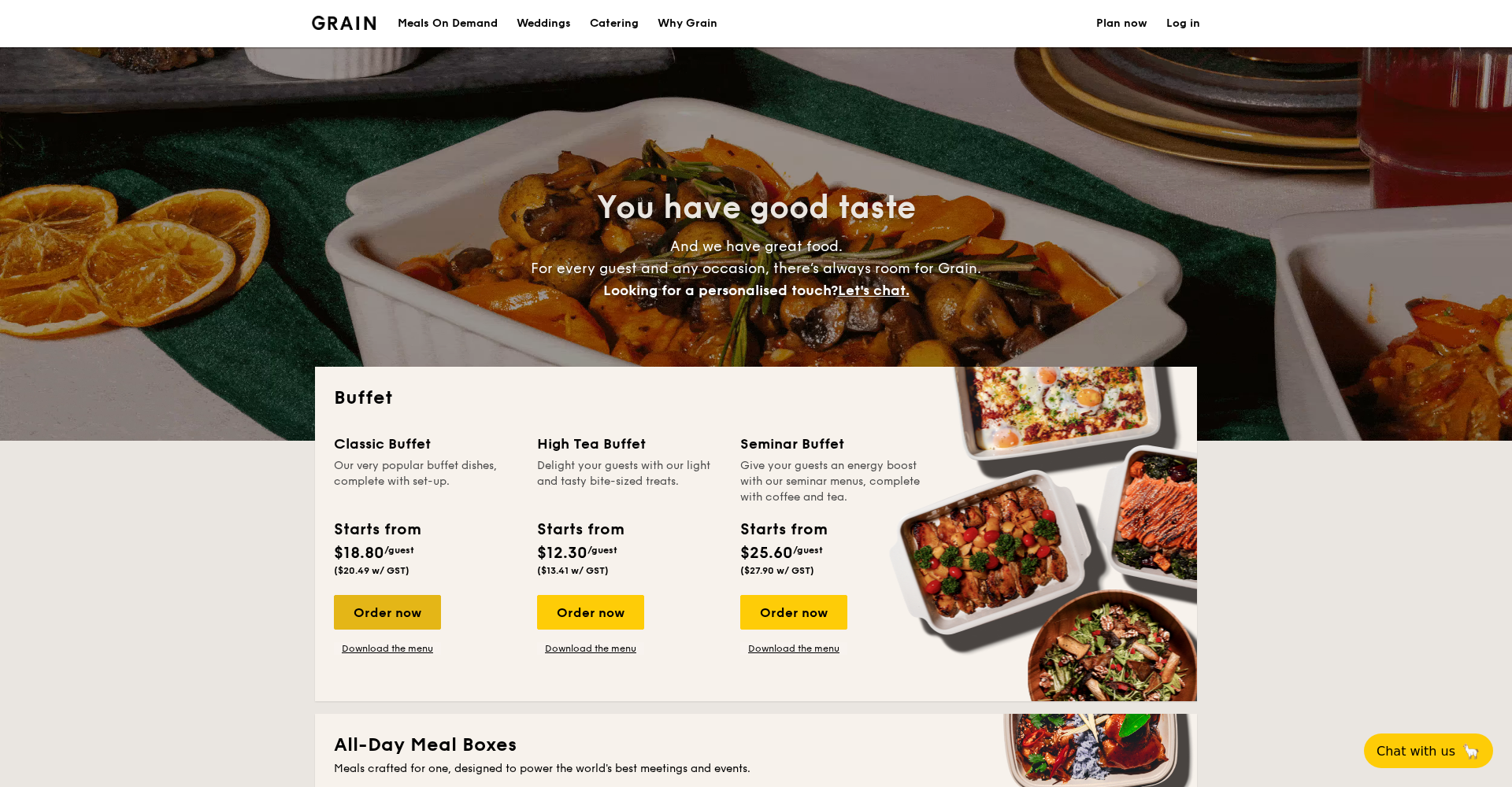
click at [396, 617] on div "Order now" at bounding box center [387, 612] width 108 height 35
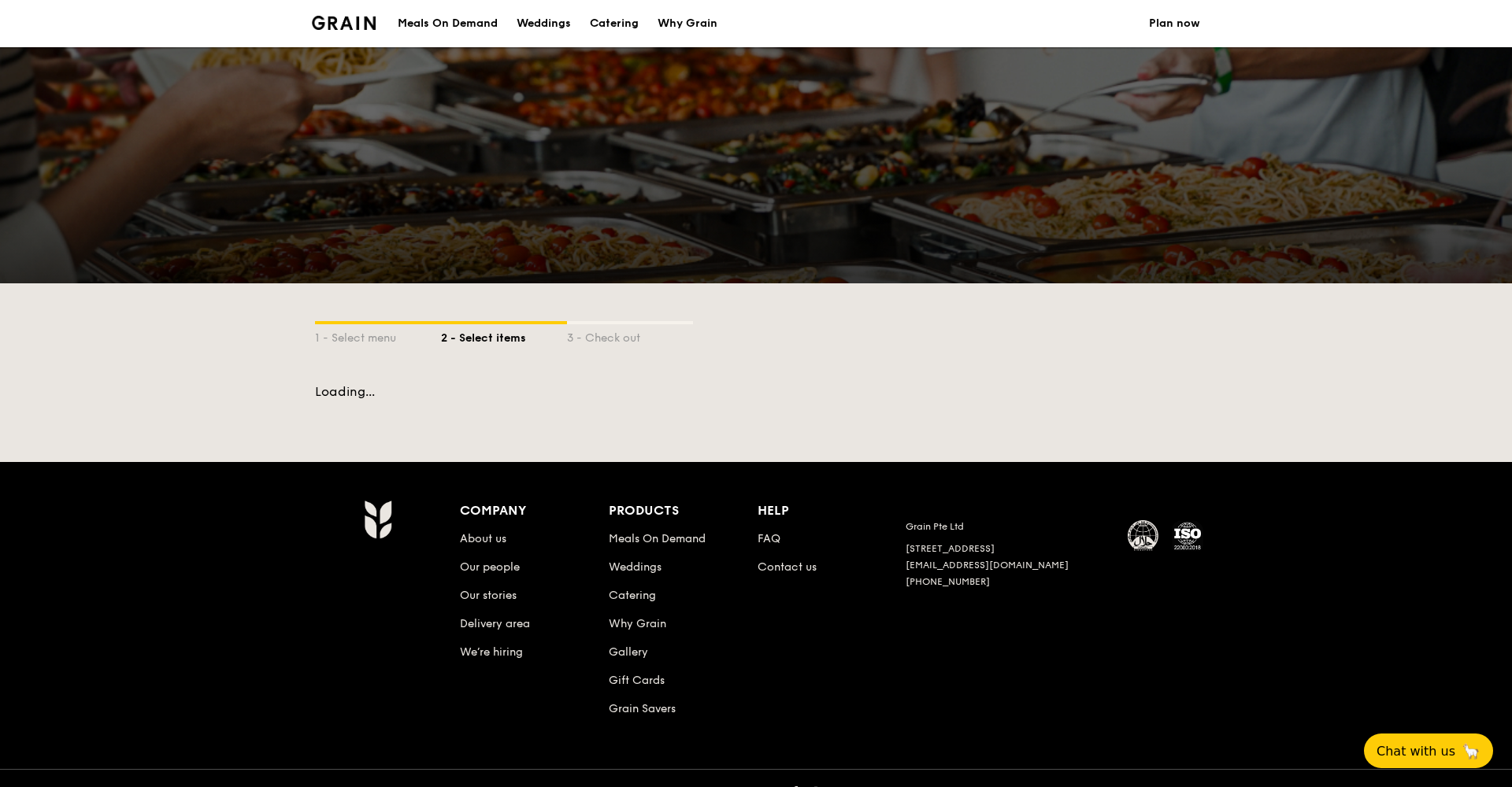
click at [1178, 13] on link "Plan now" at bounding box center [1174, 23] width 51 height 48
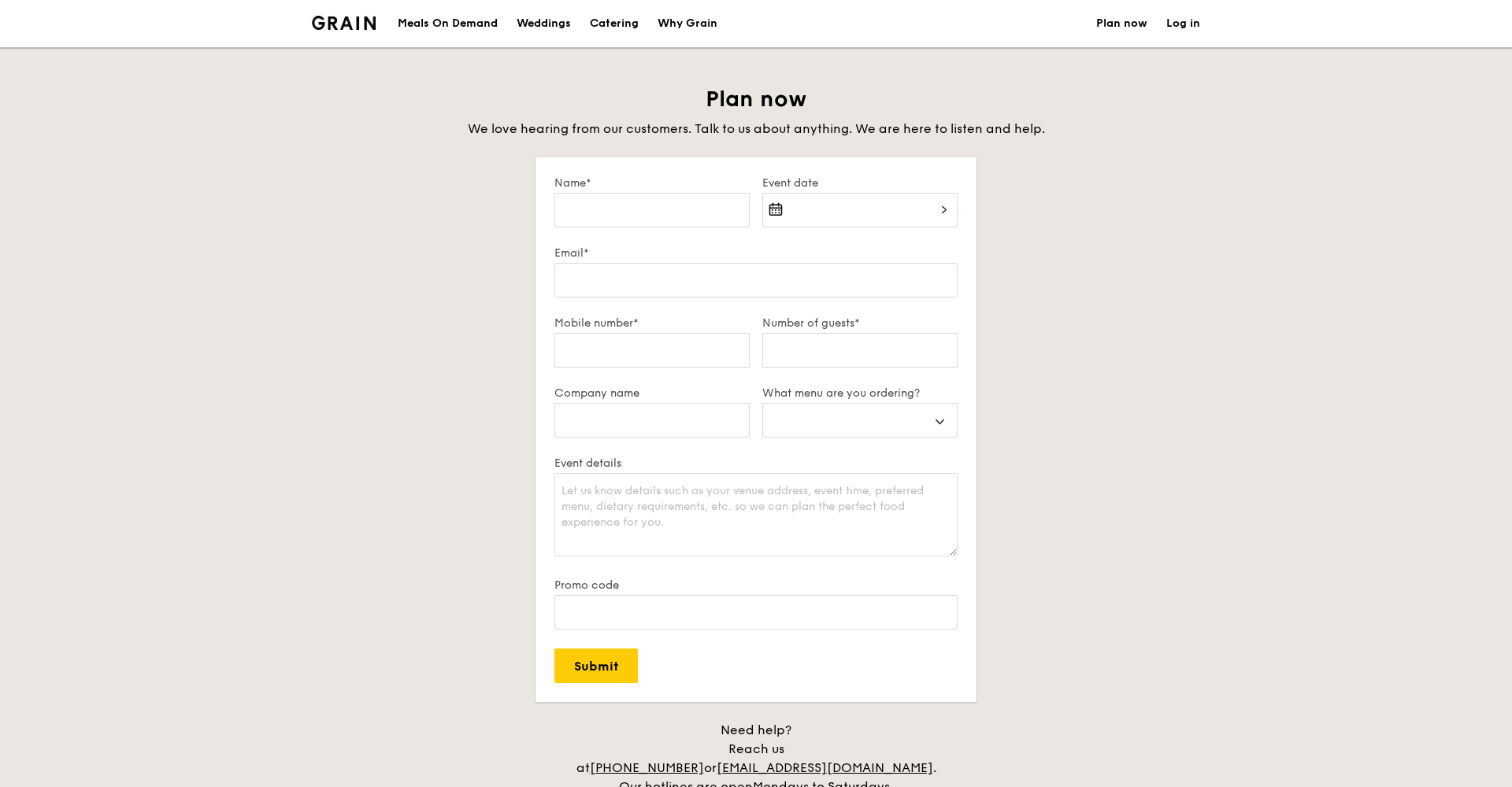
select select
click at [629, 25] on div "Catering" at bounding box center [614, 23] width 49 height 48
select select
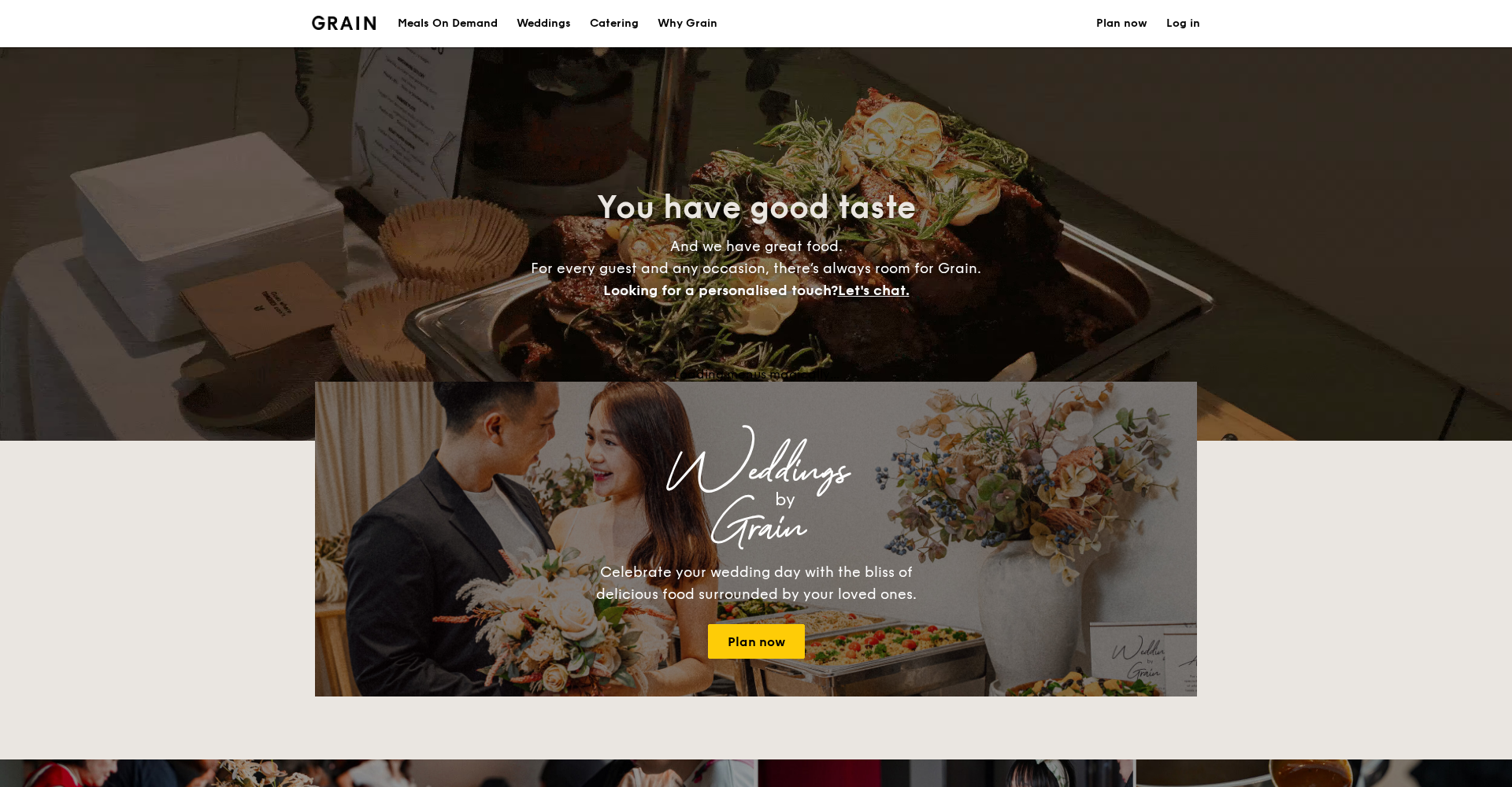
click at [622, 20] on h1 "Catering" at bounding box center [614, 23] width 49 height 48
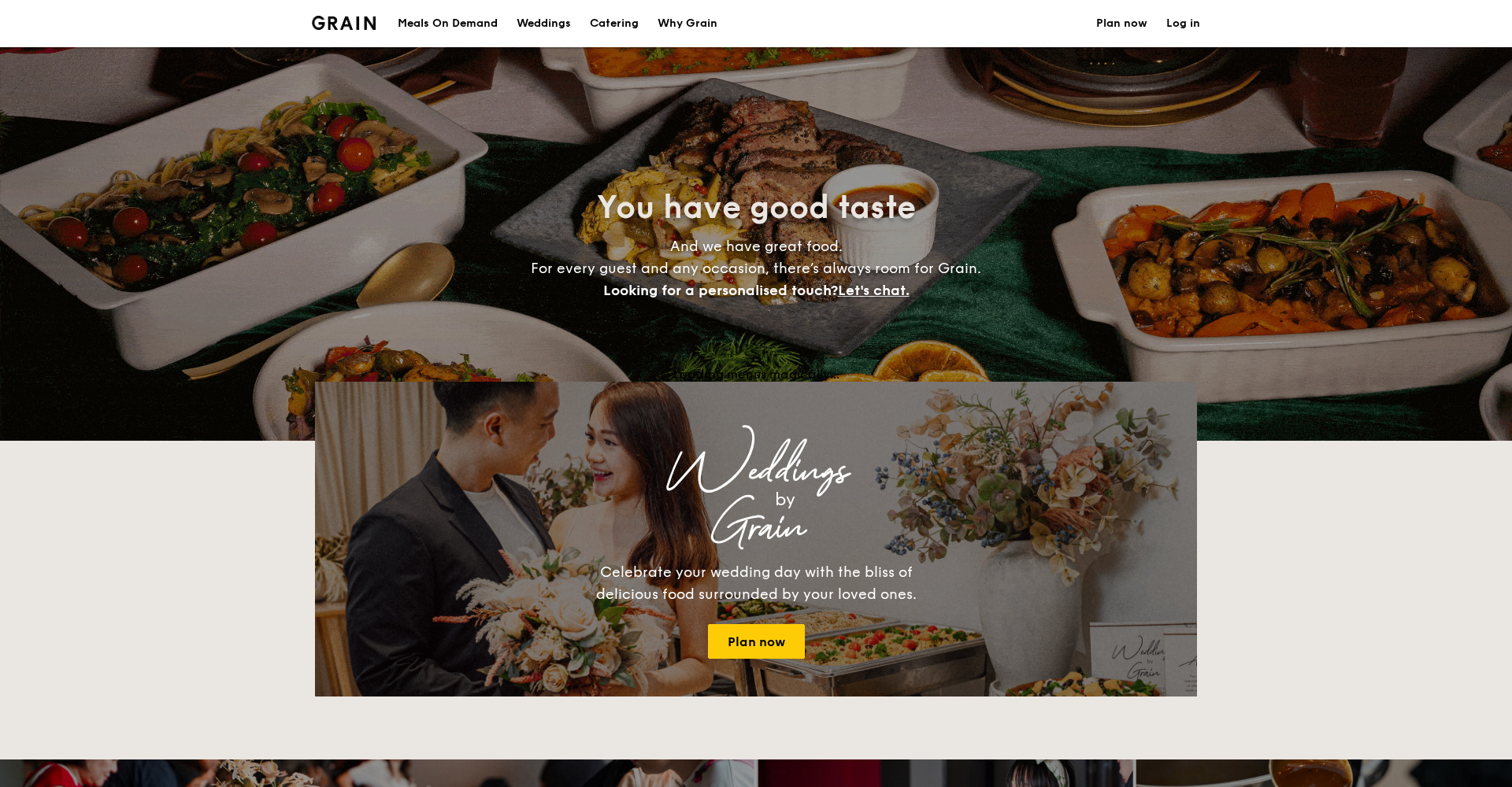
click at [622, 20] on h1 "Catering" at bounding box center [614, 23] width 49 height 48
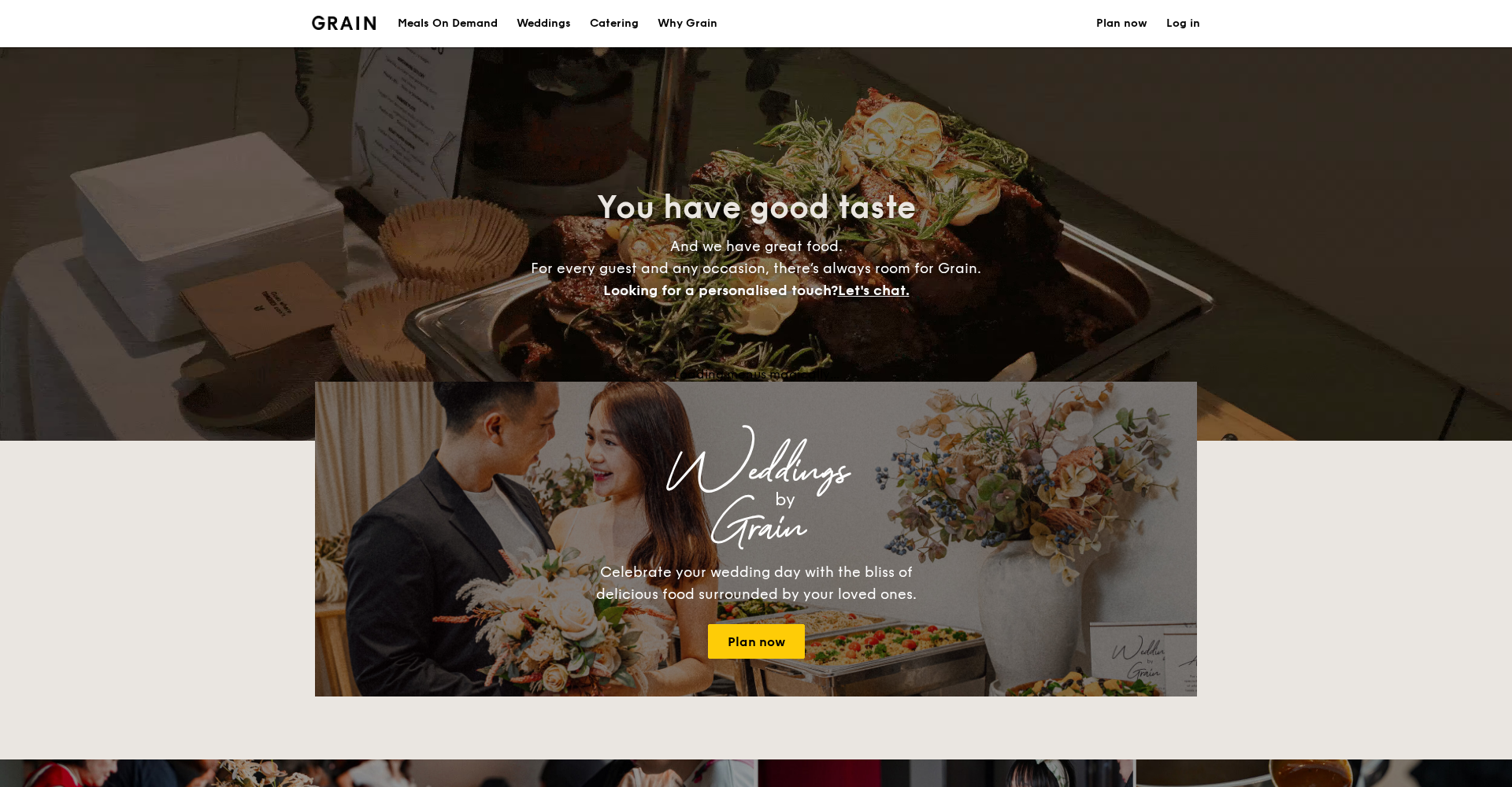
click at [700, 18] on div "Why Grain" at bounding box center [687, 23] width 60 height 48
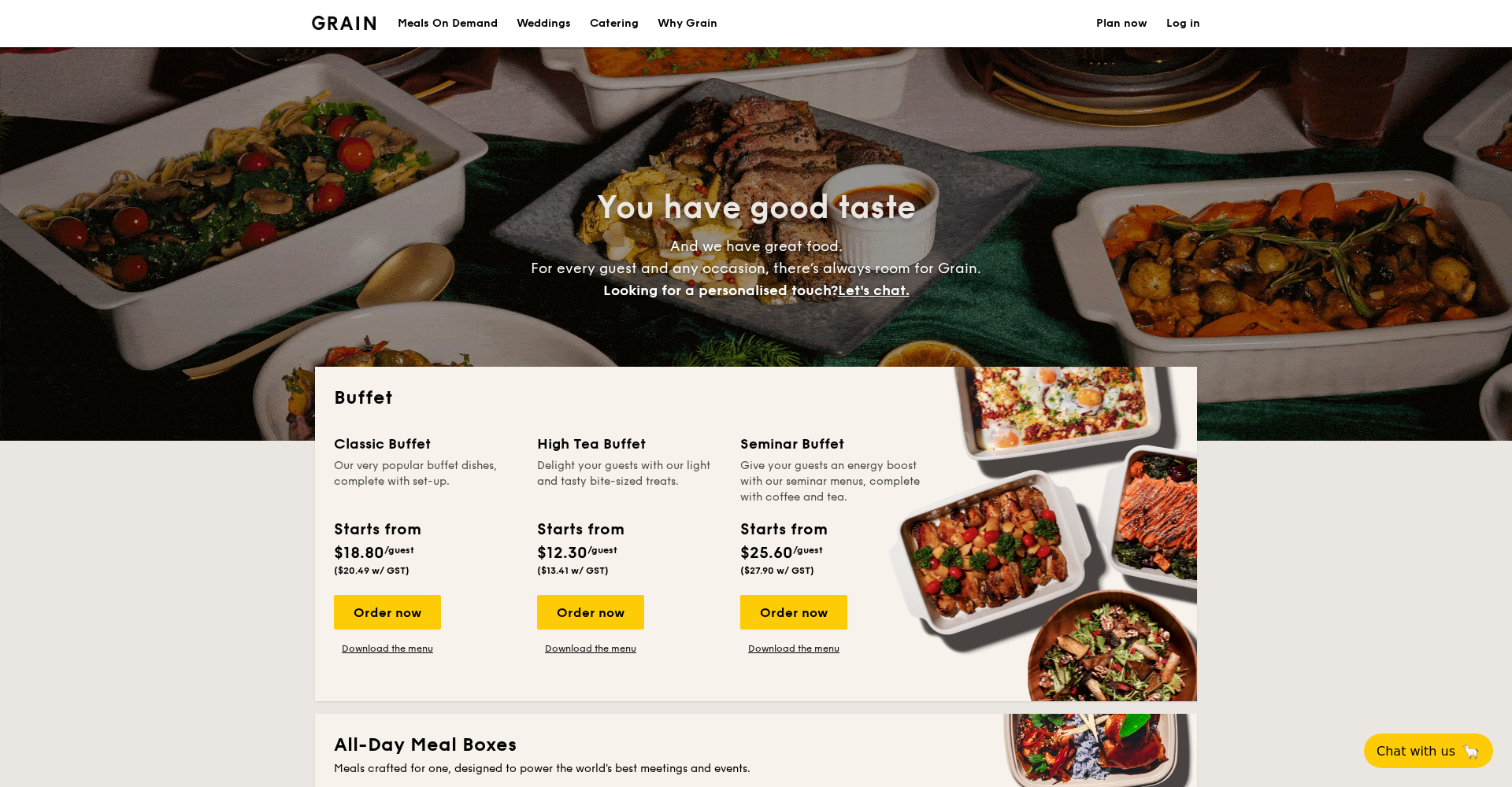
select select
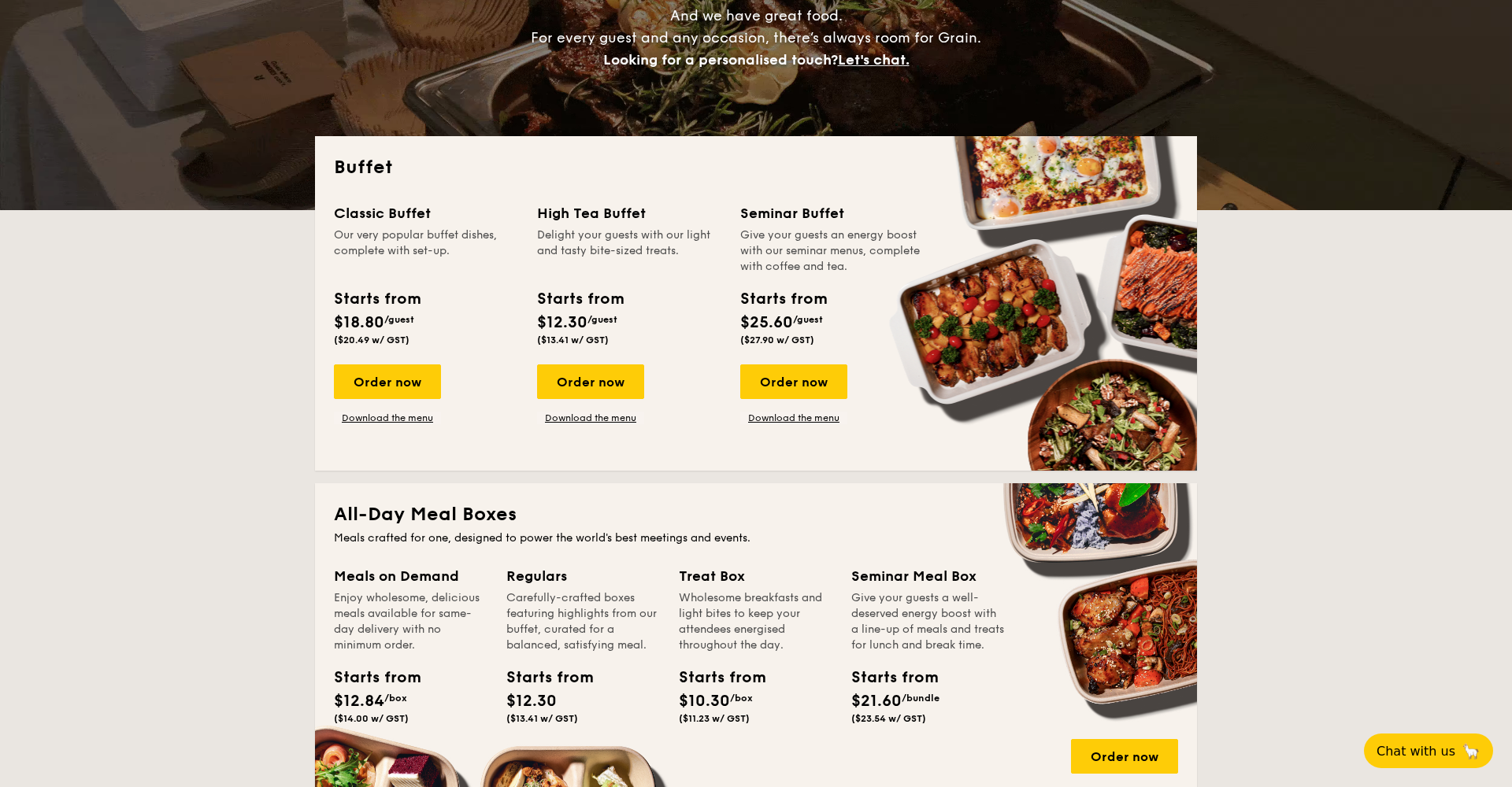
scroll to position [499, 0]
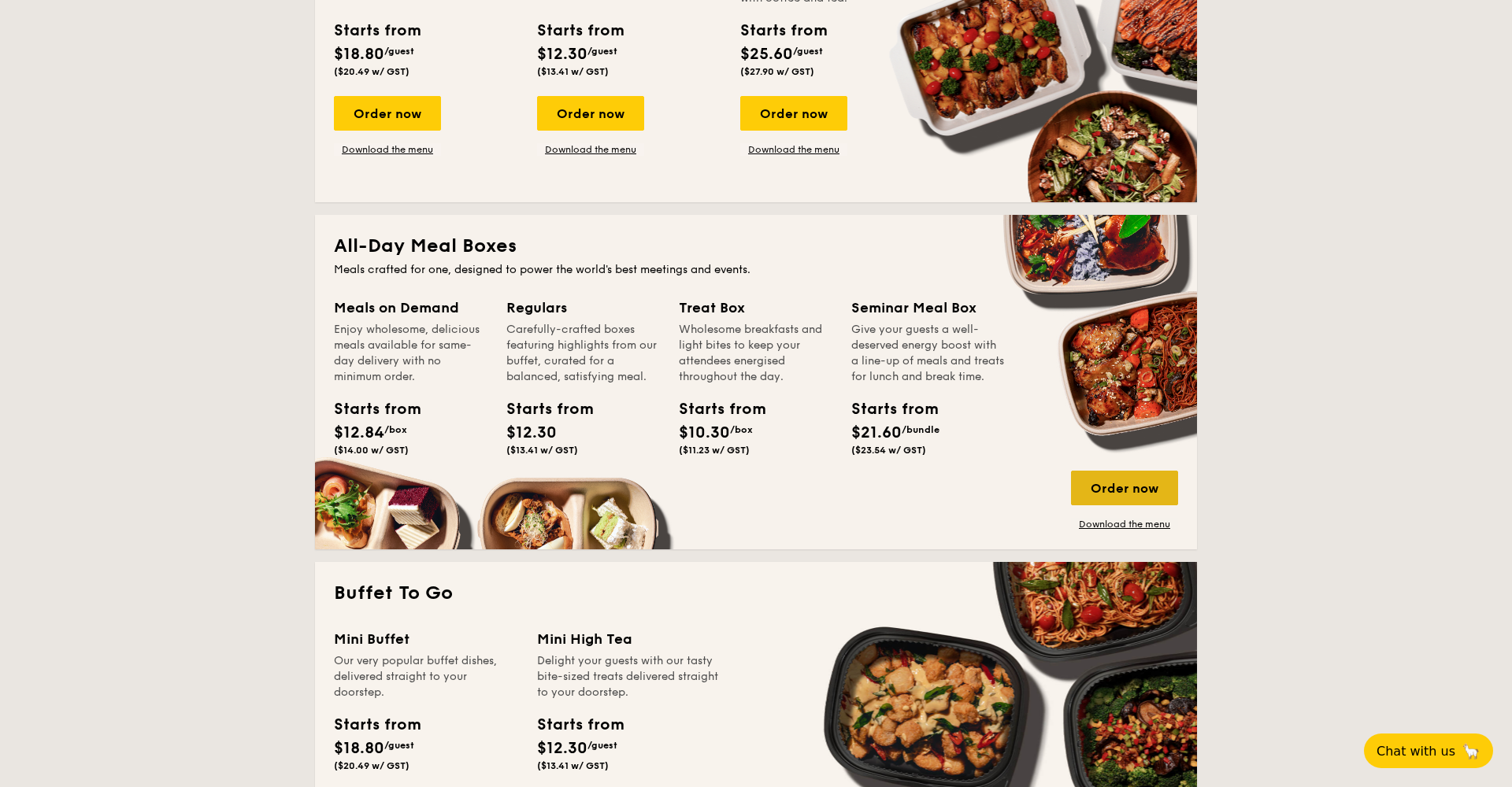
click at [1096, 494] on div "Order now" at bounding box center [1125, 488] width 108 height 35
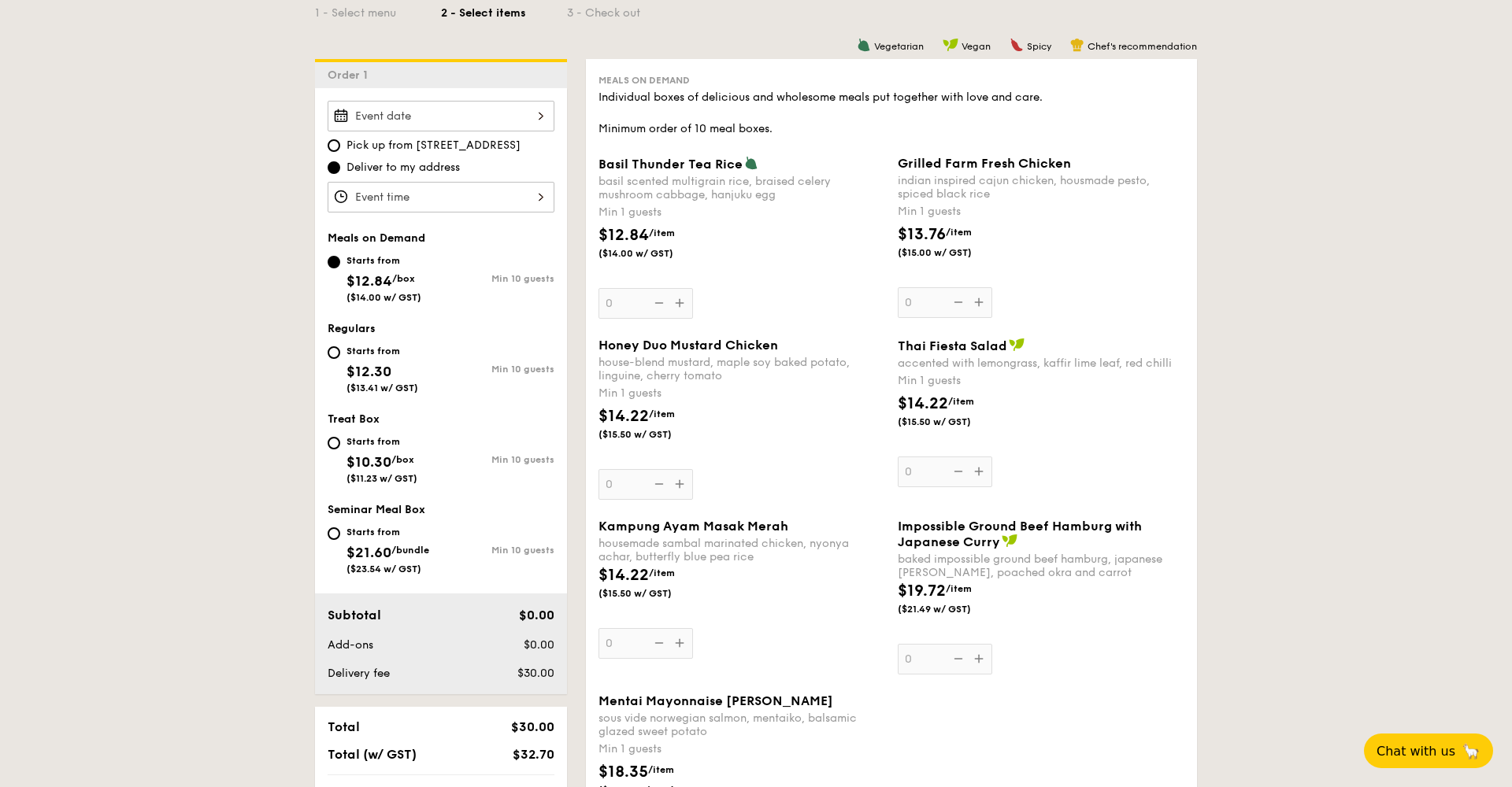
scroll to position [387, 0]
click at [370, 355] on div "Starts from $12.30 ($13.41 w/ GST)" at bounding box center [382, 365] width 72 height 52
click at [340, 355] on input "Starts from $12.30 ($13.41 w/ GST) Min 10 guests" at bounding box center [333, 350] width 12 height 12
radio input "true"
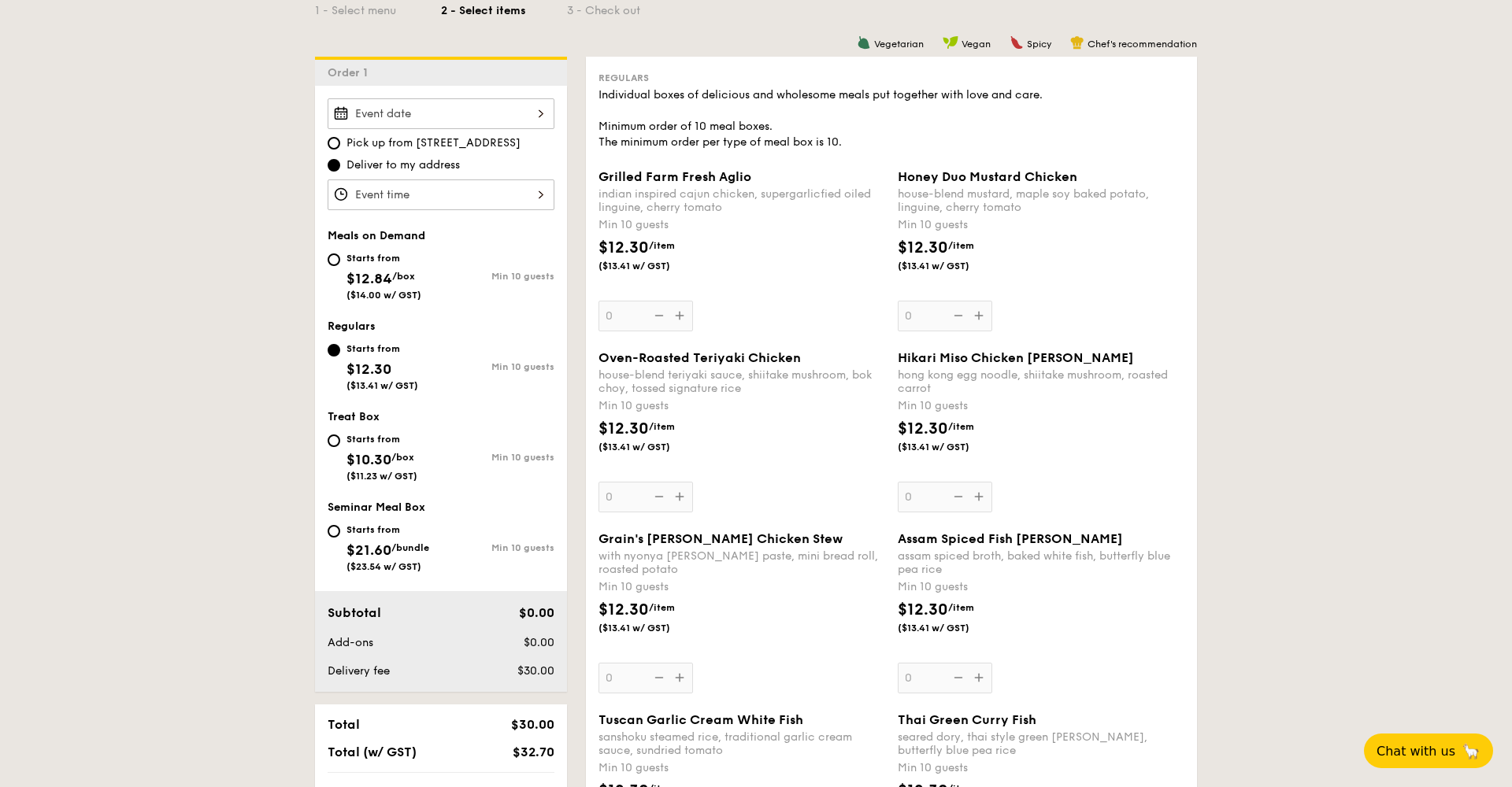
click at [369, 271] on span "$12.84" at bounding box center [369, 279] width 46 height 18
click at [340, 266] on input "Starts from $12.84 /box ($14.00 w/ GST) Min 10 guests" at bounding box center [333, 259] width 12 height 12
radio input "true"
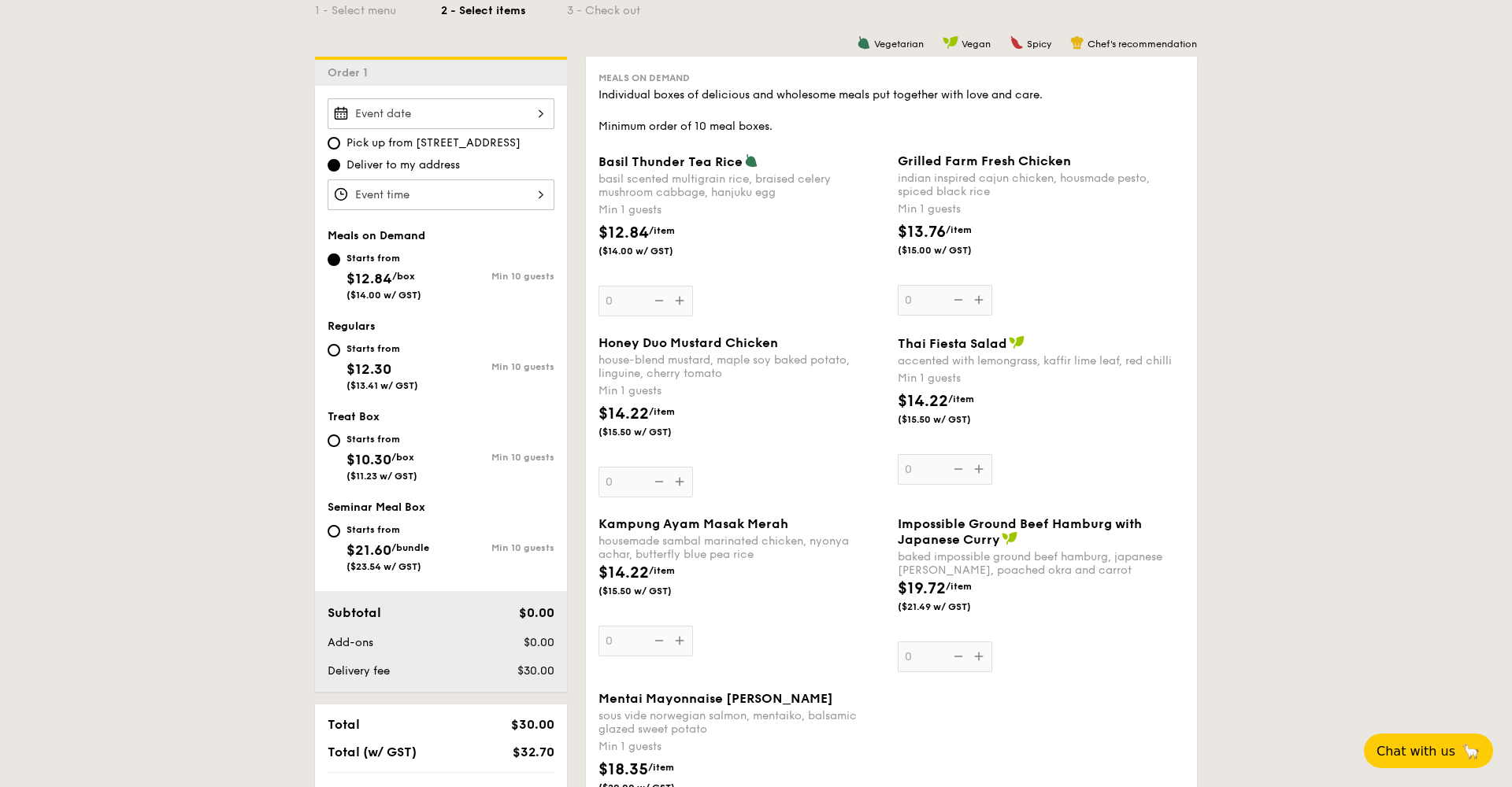
click at [368, 384] on span "($13.41 w/ GST)" at bounding box center [382, 386] width 72 height 11
click at [340, 357] on input "Starts from $12.30 ($13.41 w/ GST) Min 10 guests" at bounding box center [333, 350] width 12 height 12
radio input "true"
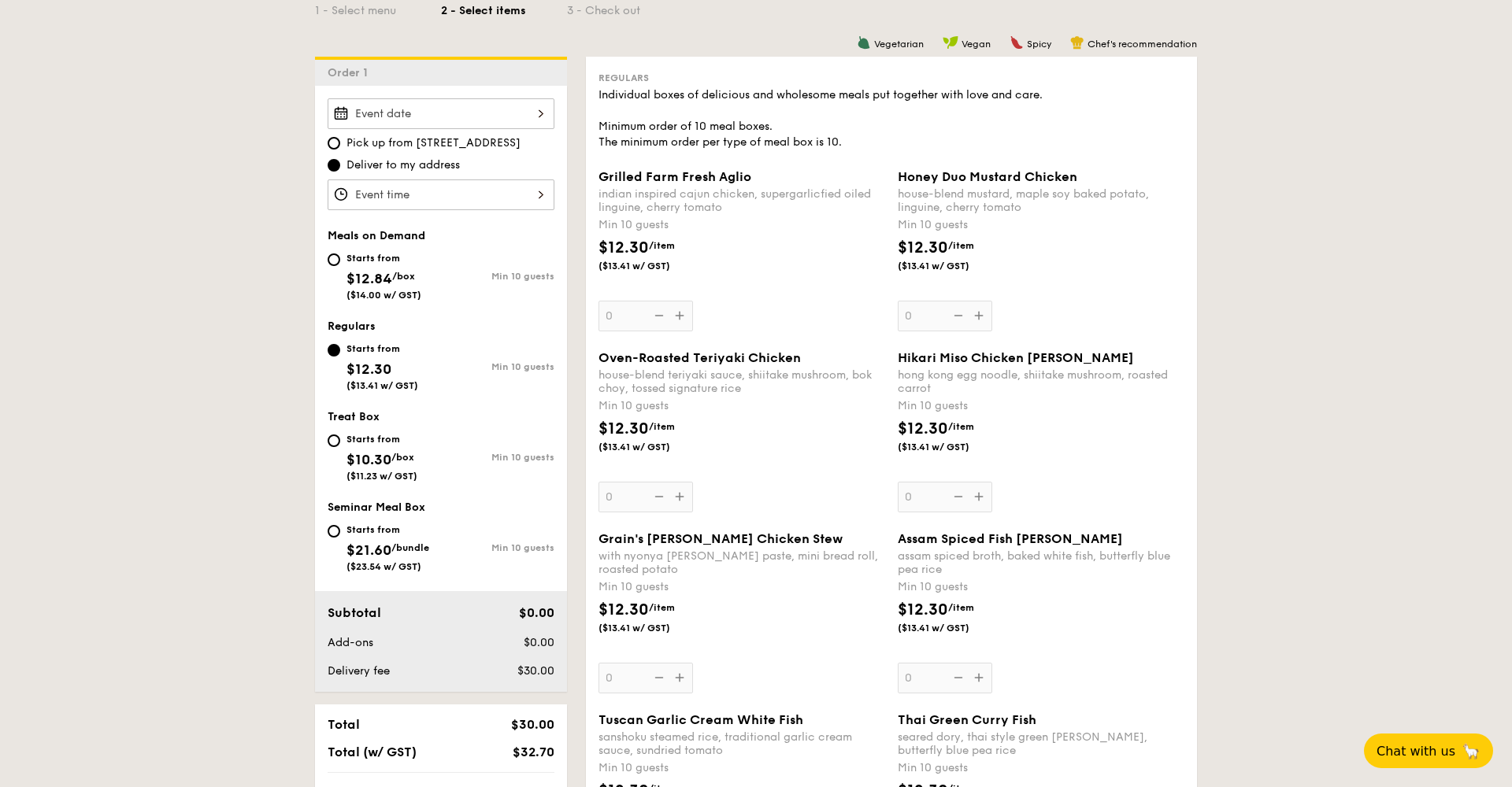
click at [439, 192] on div at bounding box center [440, 194] width 227 height 31
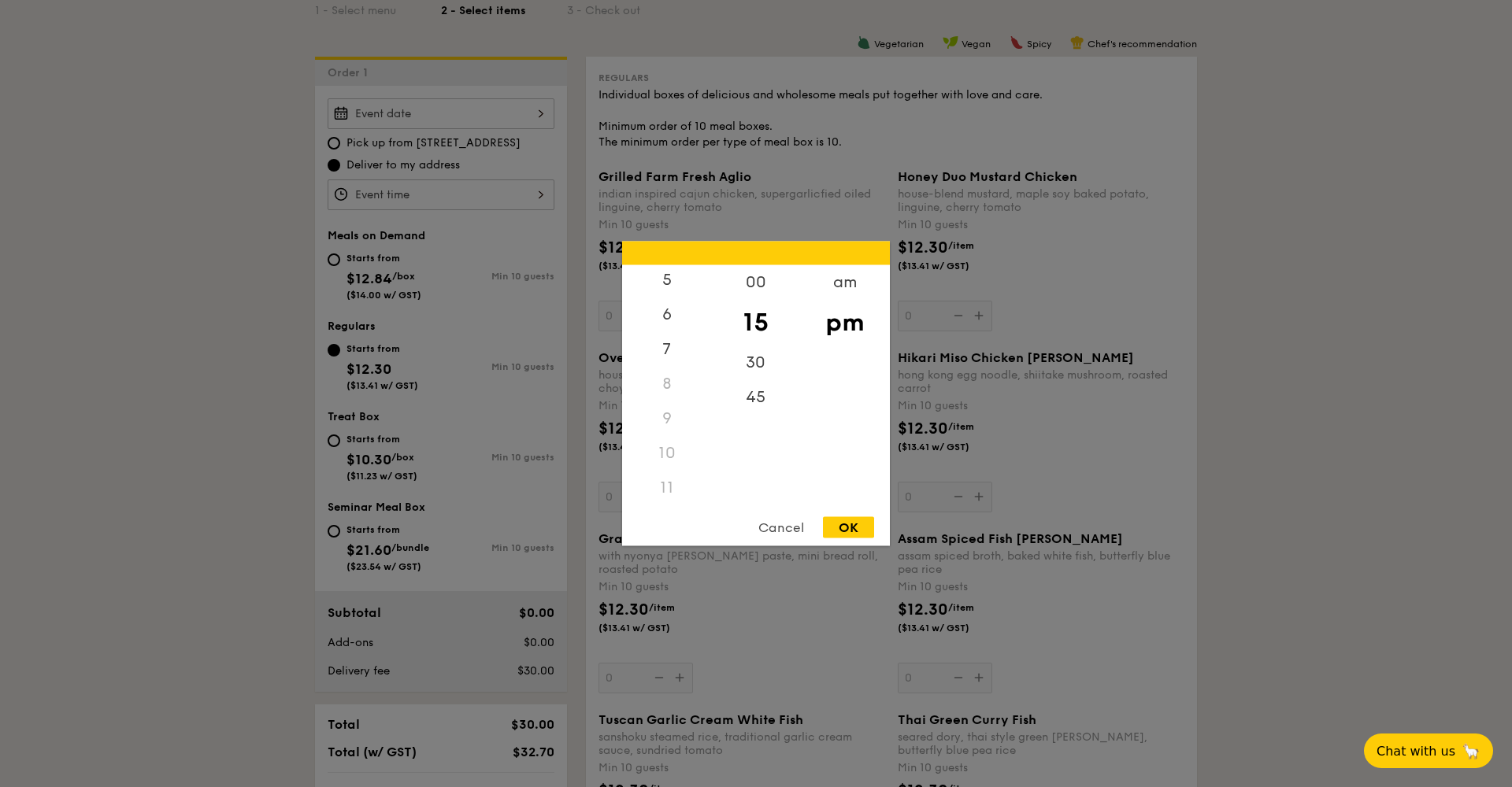
scroll to position [187, 0]
click at [826, 283] on div "am" at bounding box center [844, 288] width 89 height 46
click at [671, 490] on div "11" at bounding box center [666, 494] width 89 height 46
click at [770, 406] on div "45" at bounding box center [756, 403] width 89 height 46
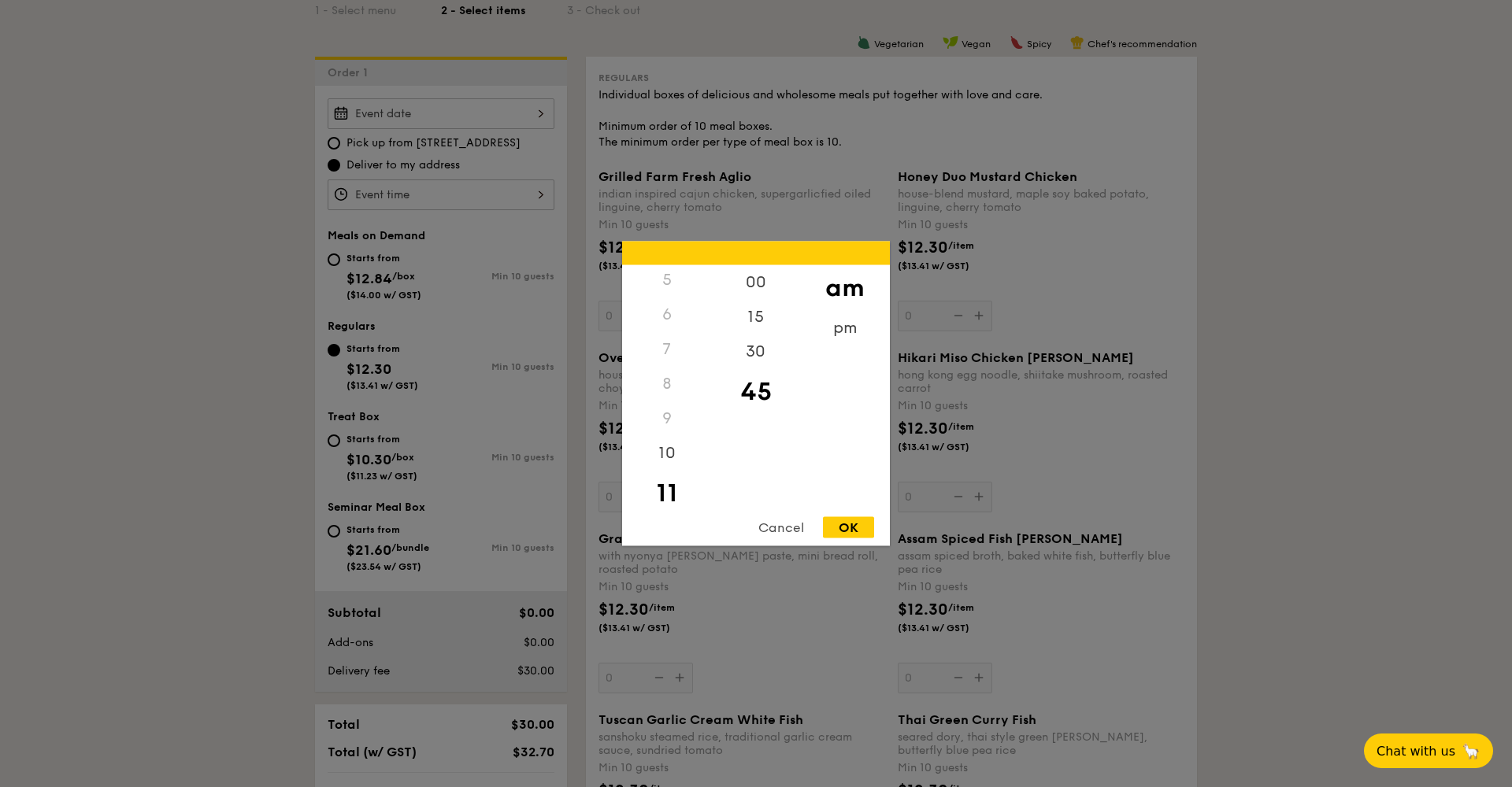
click at [854, 536] on div "OK" at bounding box center [848, 527] width 51 height 21
type input "11:45AM"
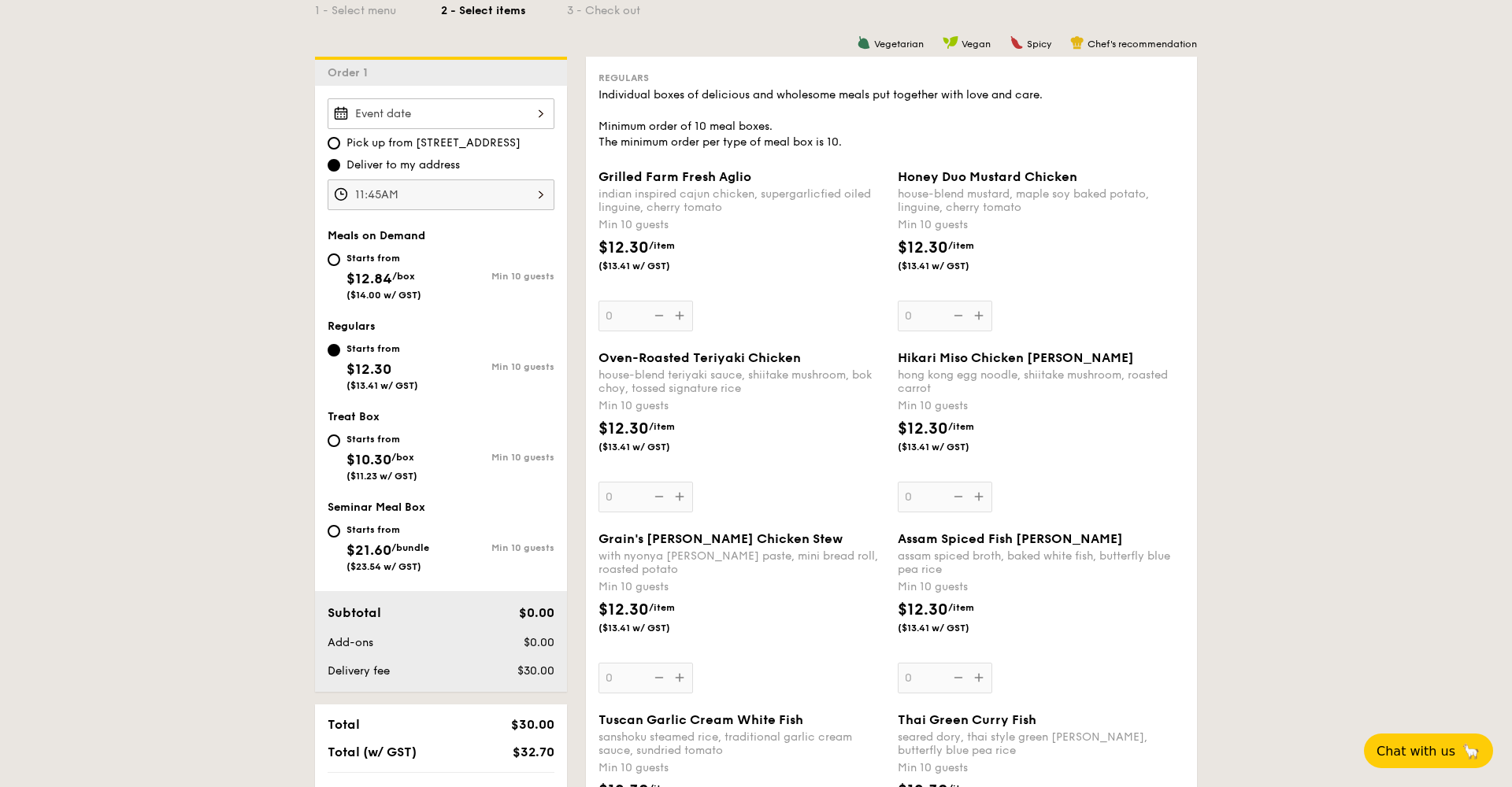
click at [494, 109] on div "2025 Oct [DATE] Tue Wed Thu Fri Sat Sun 1 2 3 4 5 6 7 8 9 10 11 12 13 14 15 16 …" at bounding box center [440, 113] width 227 height 31
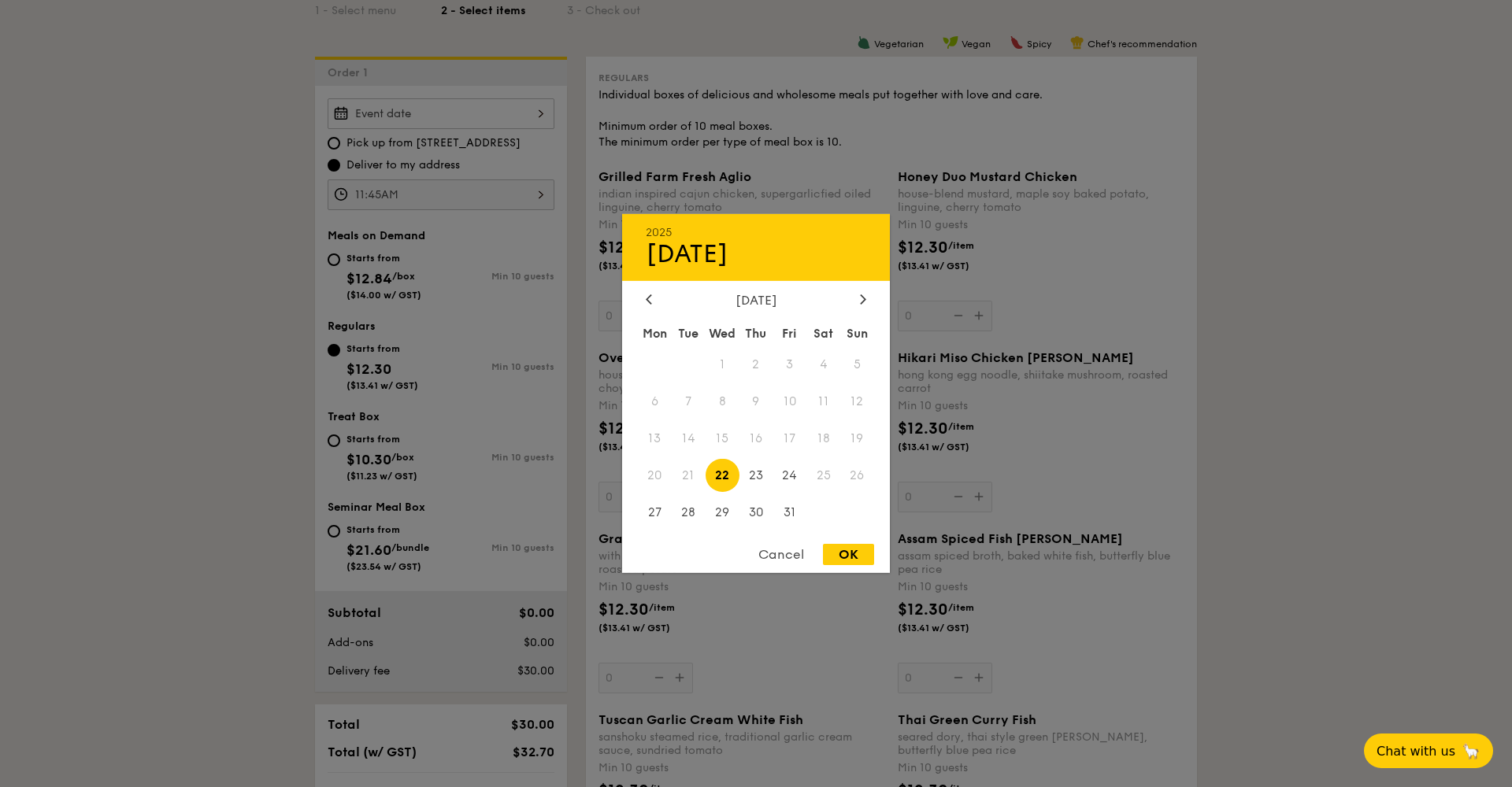
click at [862, 293] on div "2025 Oct [DATE] Tue Wed Thu Fri Sat Sun 1 2 3 4 5 6 7 8 9 10 11 12 13 14 15 16 …" at bounding box center [756, 394] width 267 height 359
click at [869, 297] on div at bounding box center [863, 300] width 14 height 15
click at [821, 502] on span "29" at bounding box center [824, 512] width 34 height 34
click at [851, 552] on div "OK" at bounding box center [848, 554] width 51 height 21
type input "[DATE]"
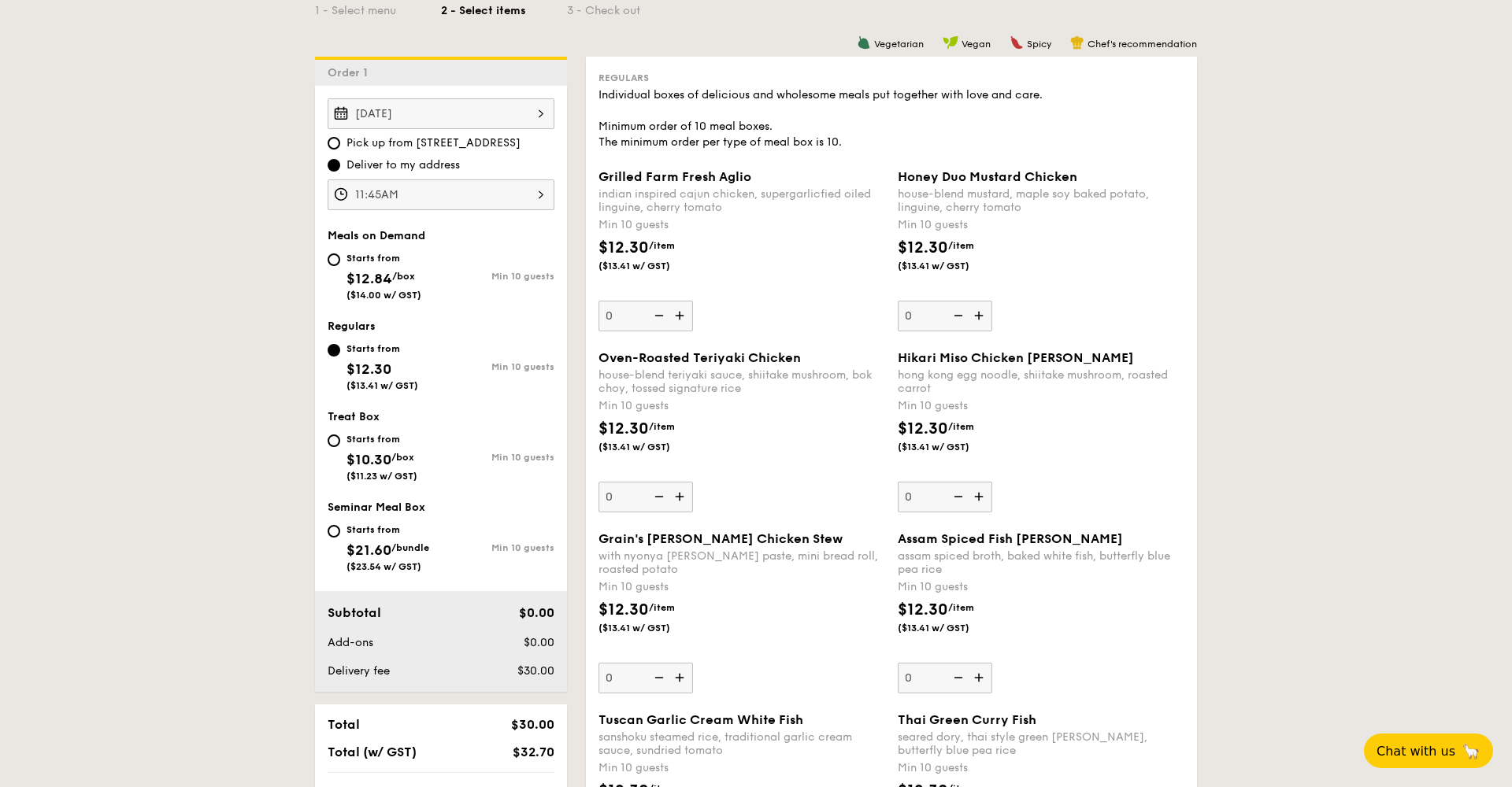
click at [407, 165] on span "Deliver to my address" at bounding box center [403, 165] width 113 height 16
click at [340, 165] on input "Deliver to my address" at bounding box center [333, 165] width 12 height 12
click at [407, 165] on span "Deliver to my address" at bounding box center [403, 165] width 113 height 16
click at [340, 165] on input "Deliver to my address" at bounding box center [333, 165] width 12 height 12
click at [407, 165] on span "Deliver to my address" at bounding box center [403, 165] width 113 height 16
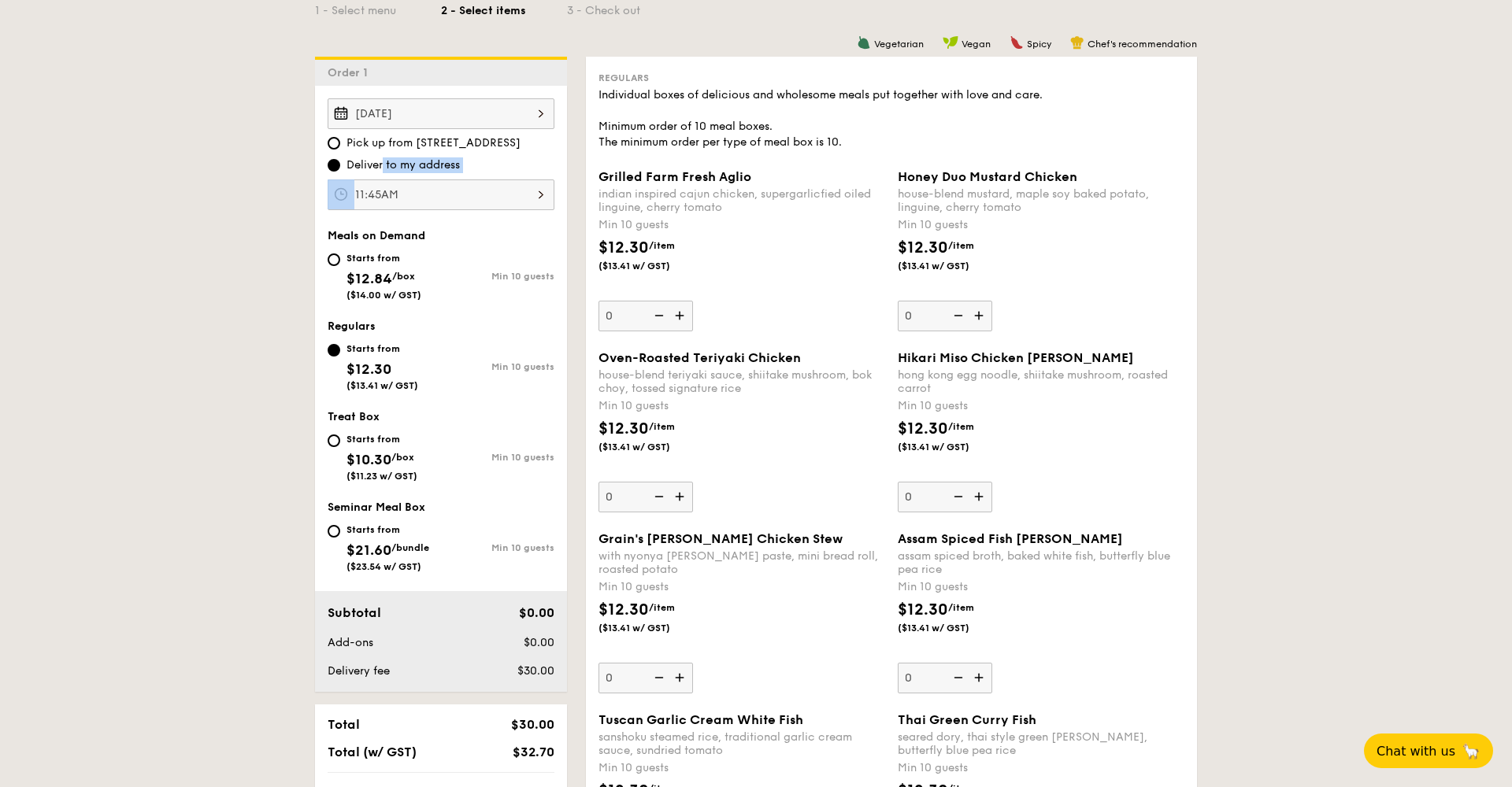
click at [340, 165] on input "Deliver to my address" at bounding box center [333, 165] width 12 height 12
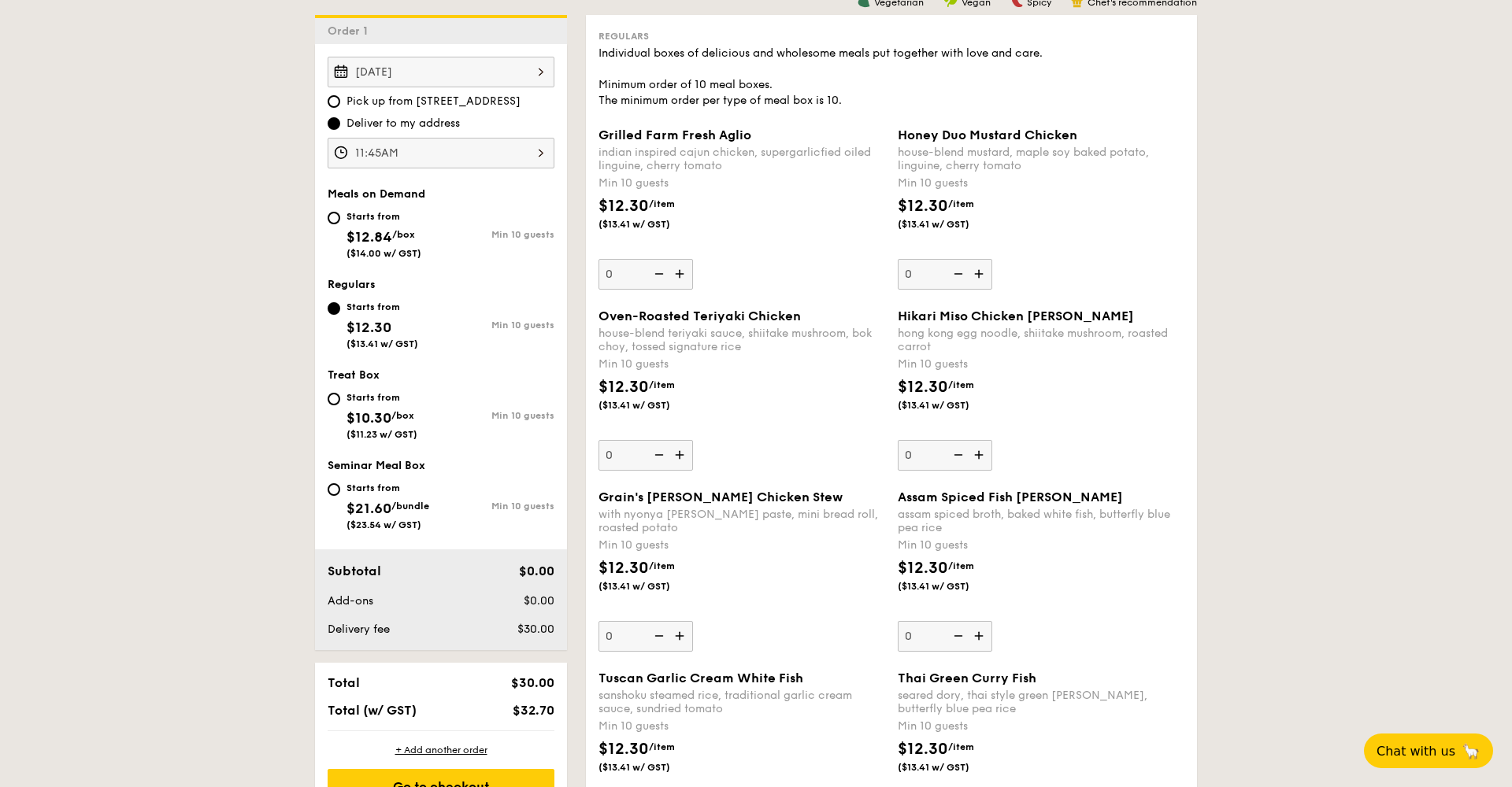
scroll to position [442, 0]
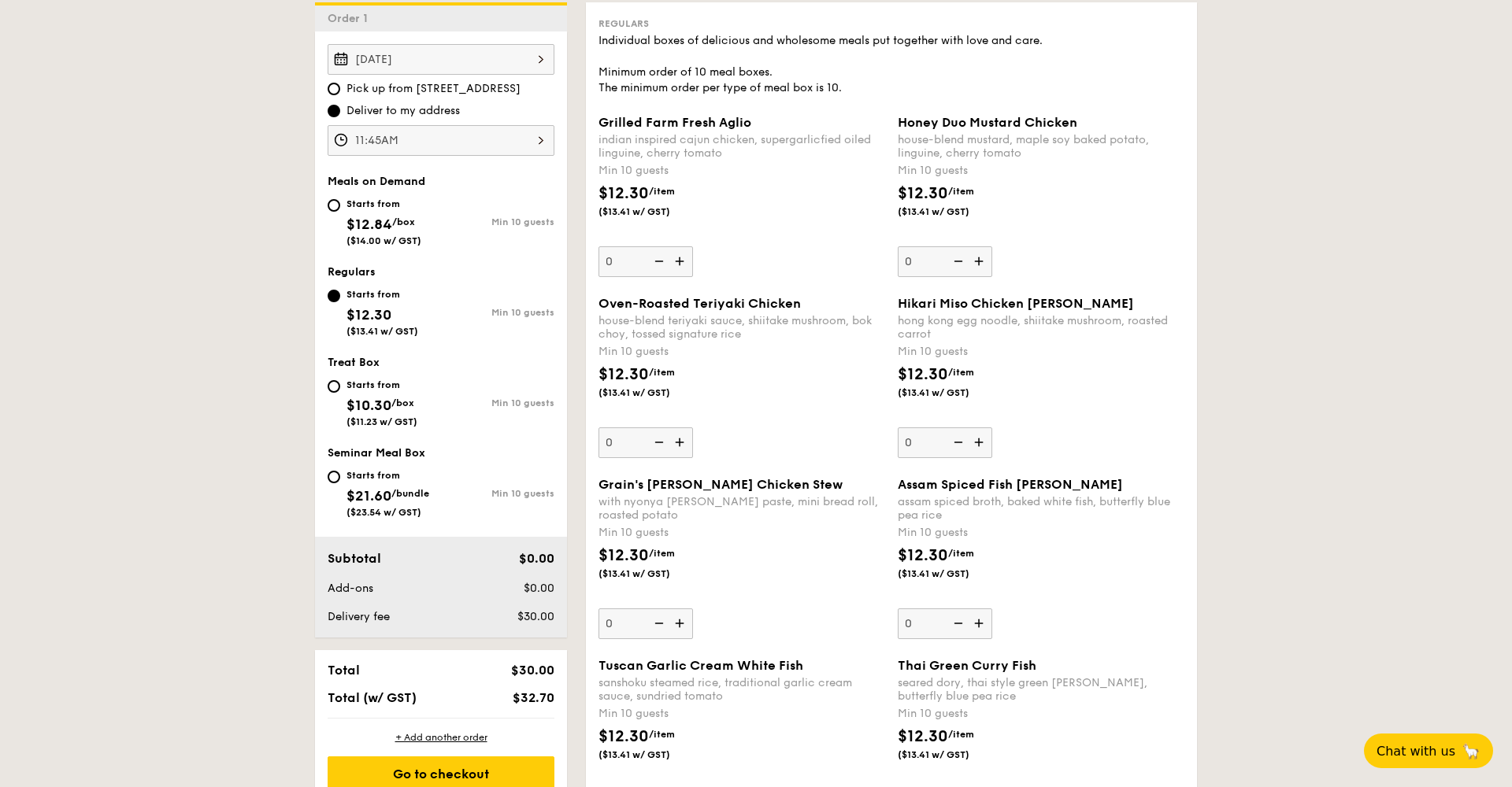
click at [985, 263] on img at bounding box center [980, 262] width 23 height 30
click at [985, 263] on input "0" at bounding box center [944, 262] width 94 height 31
type input "10"
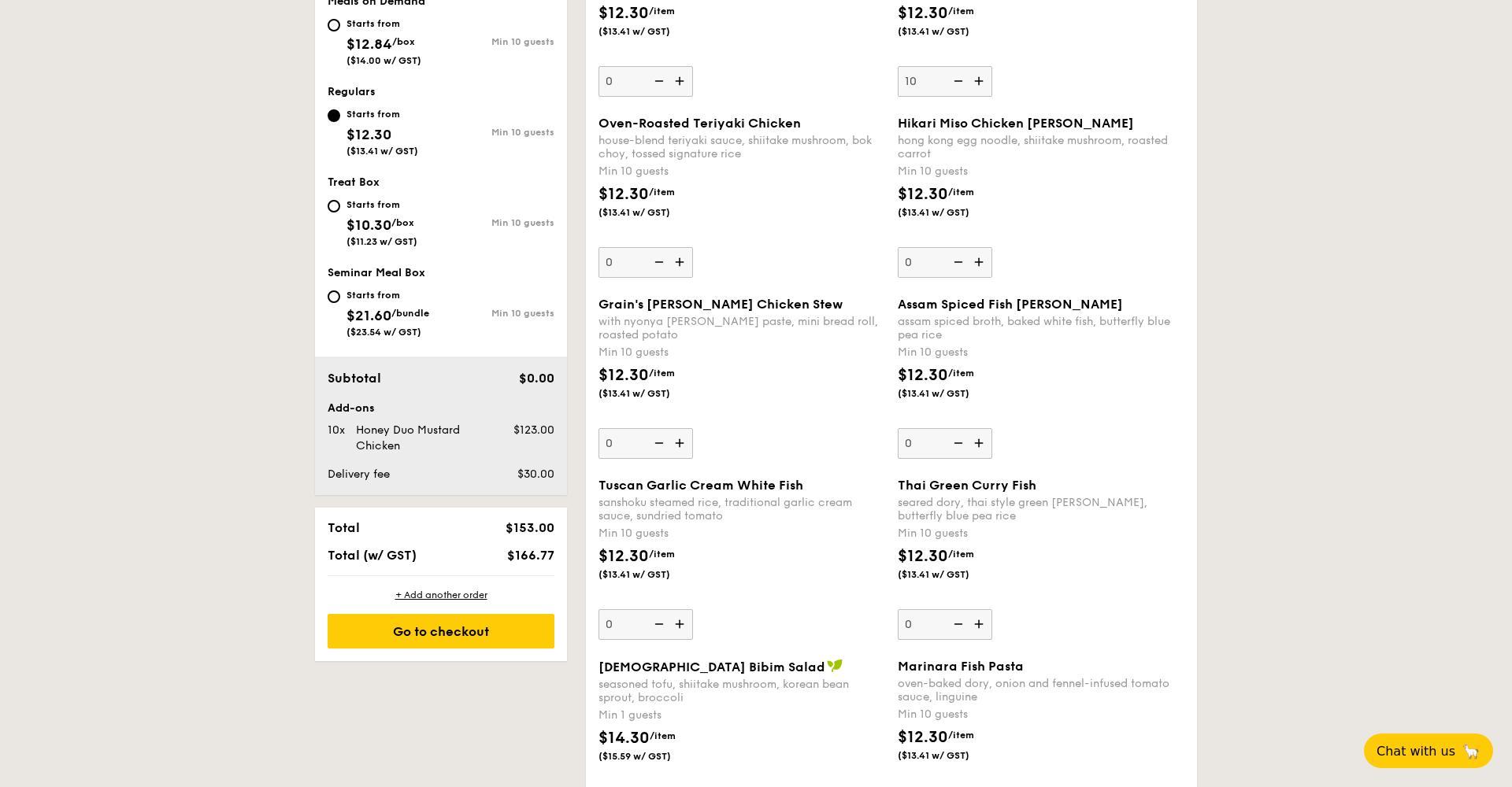
scroll to position [625, 0]
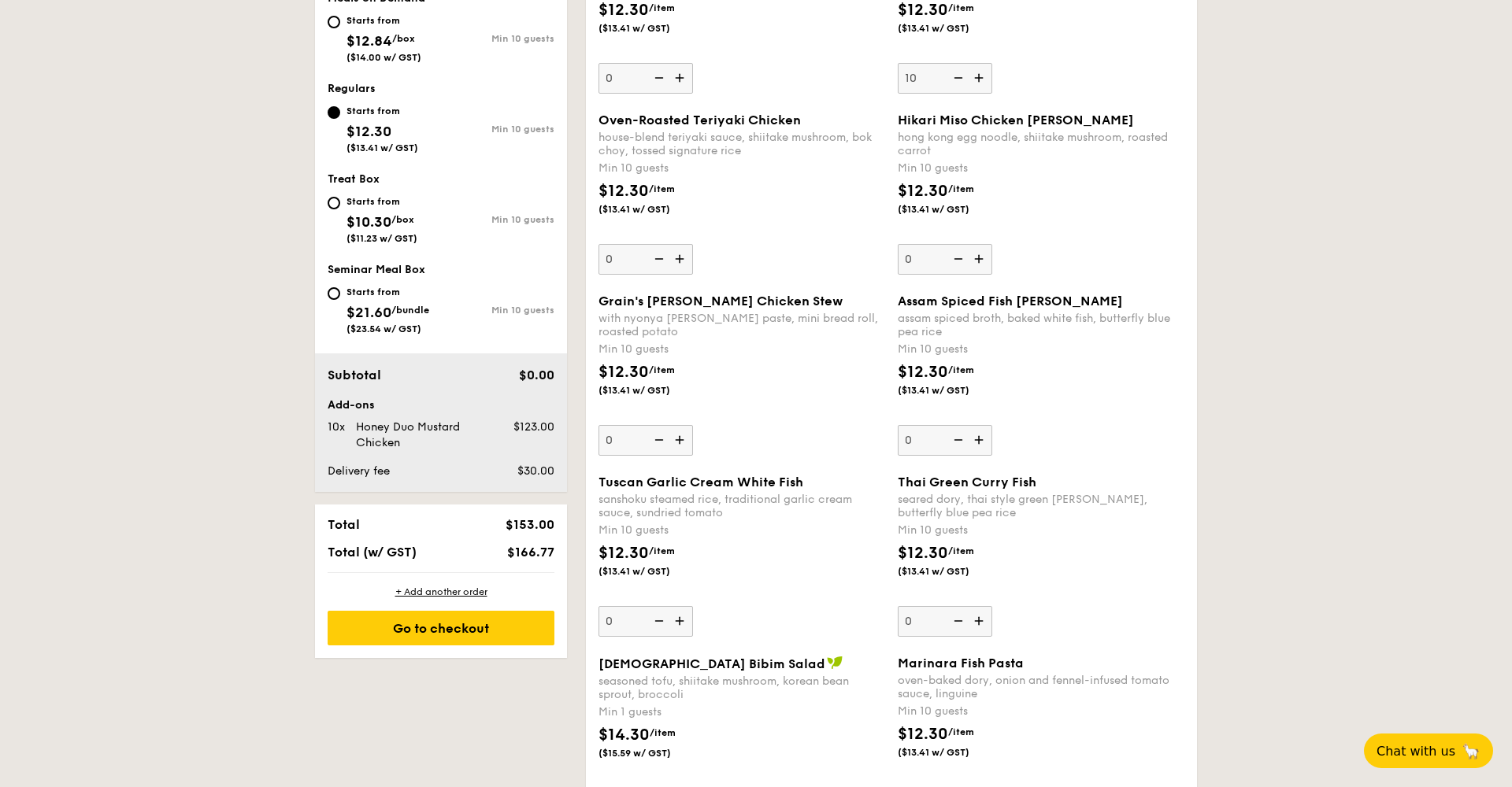
click at [682, 617] on img at bounding box center [681, 622] width 23 height 30
click at [682, 617] on input "0" at bounding box center [645, 622] width 94 height 31
type input "10"
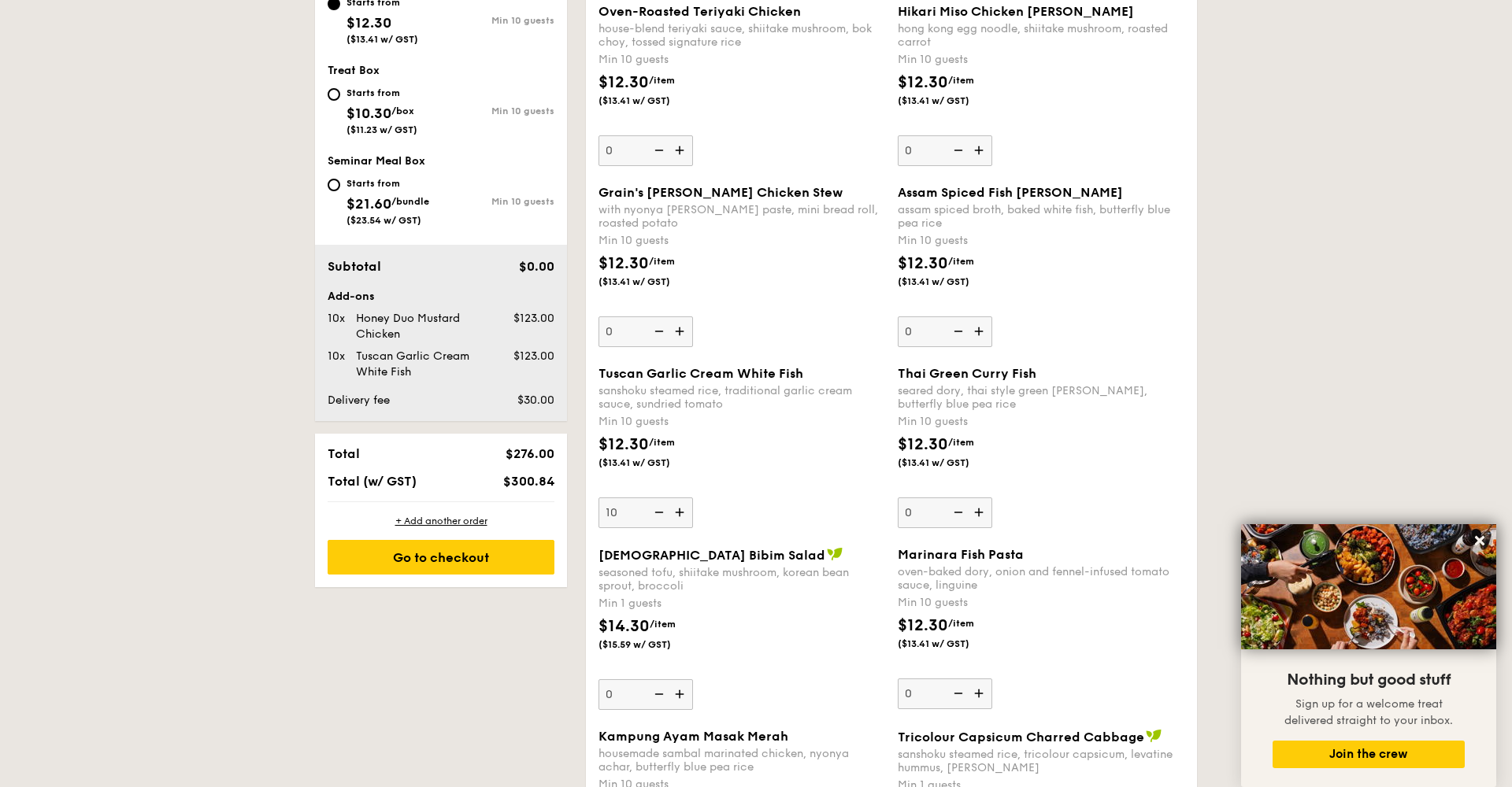
scroll to position [757, 0]
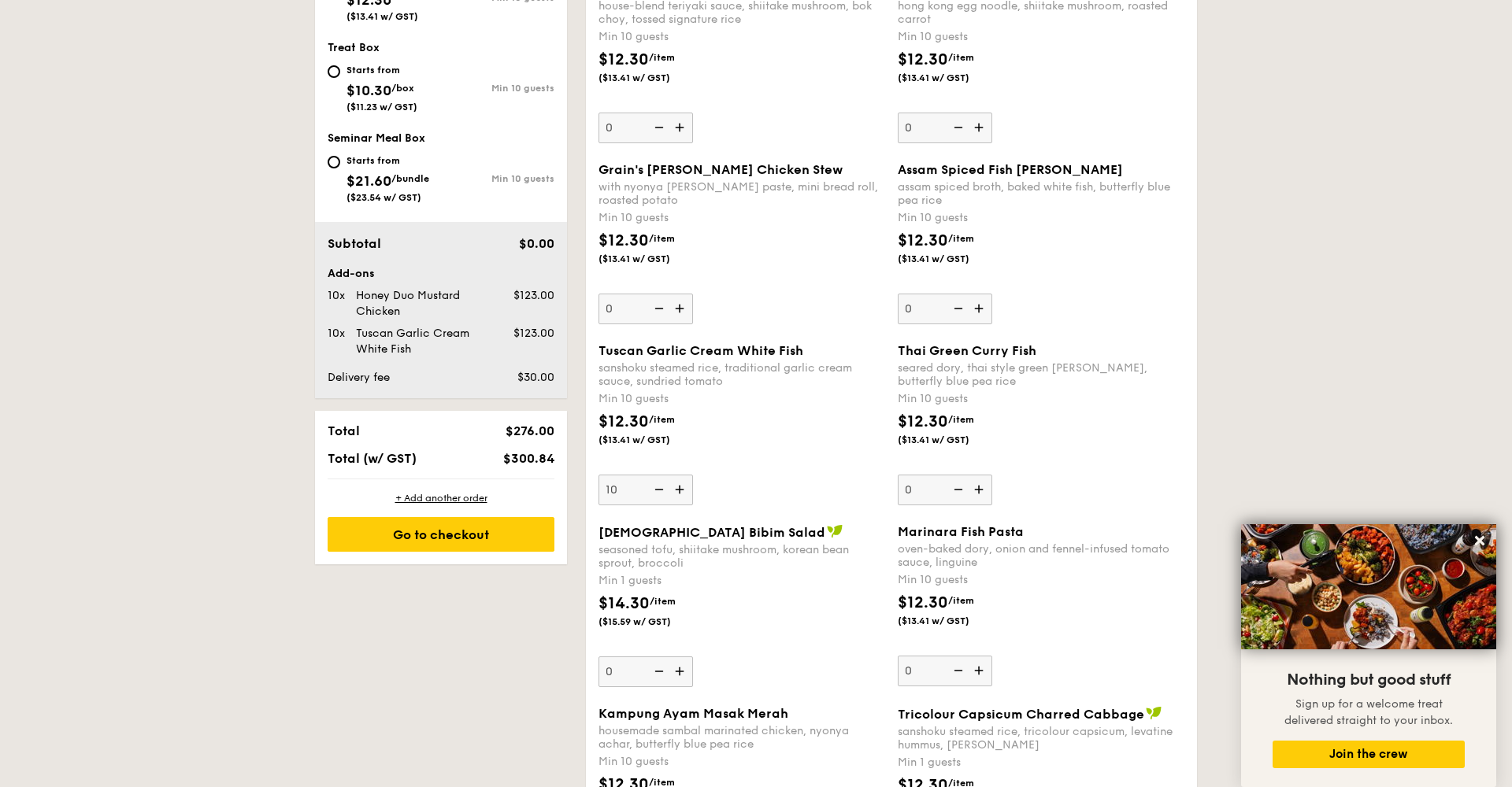
click at [969, 662] on img at bounding box center [980, 671] width 23 height 30
click at [969, 662] on input "0" at bounding box center [944, 671] width 94 height 31
type input "10"
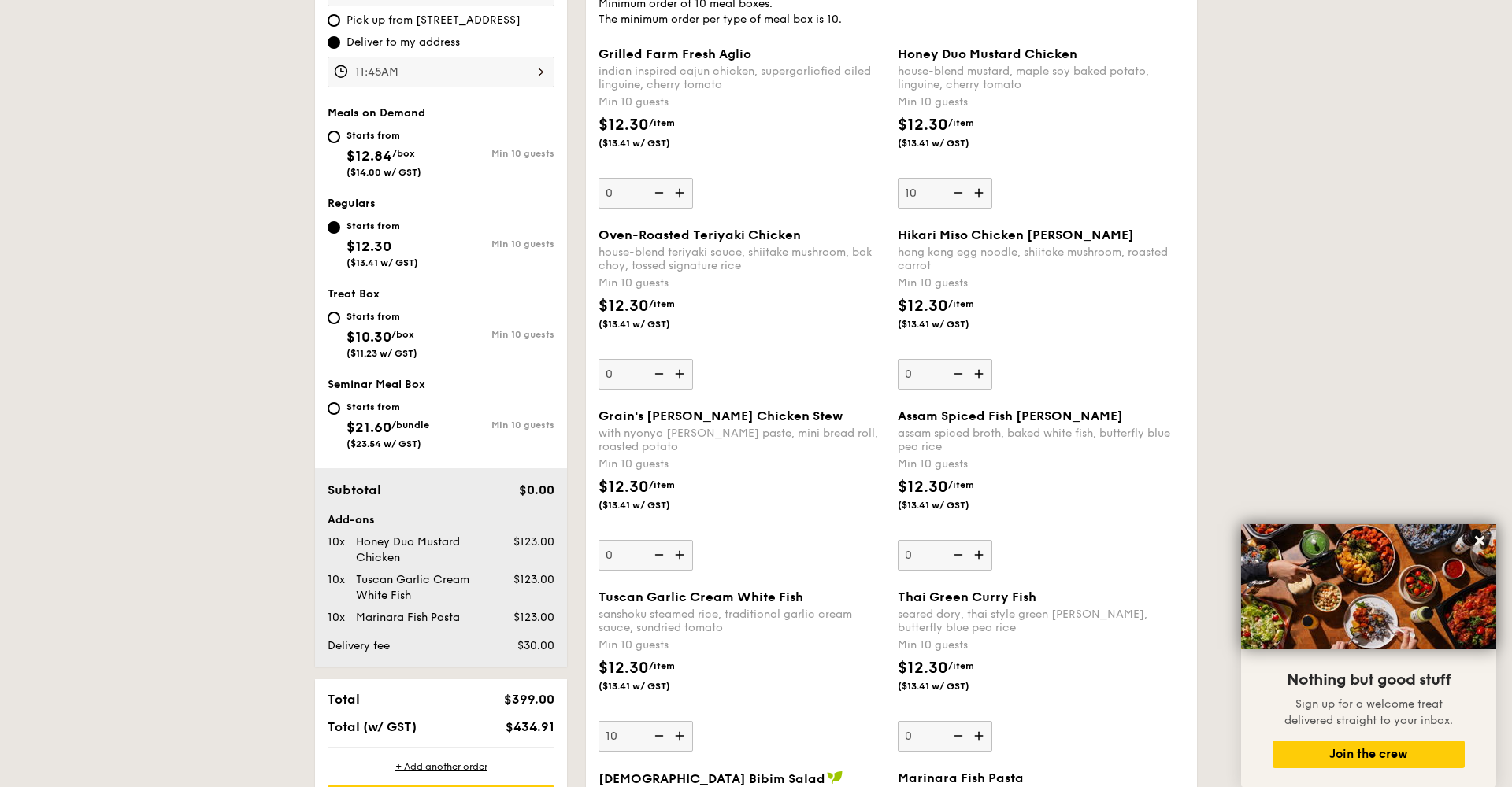
scroll to position [487, 0]
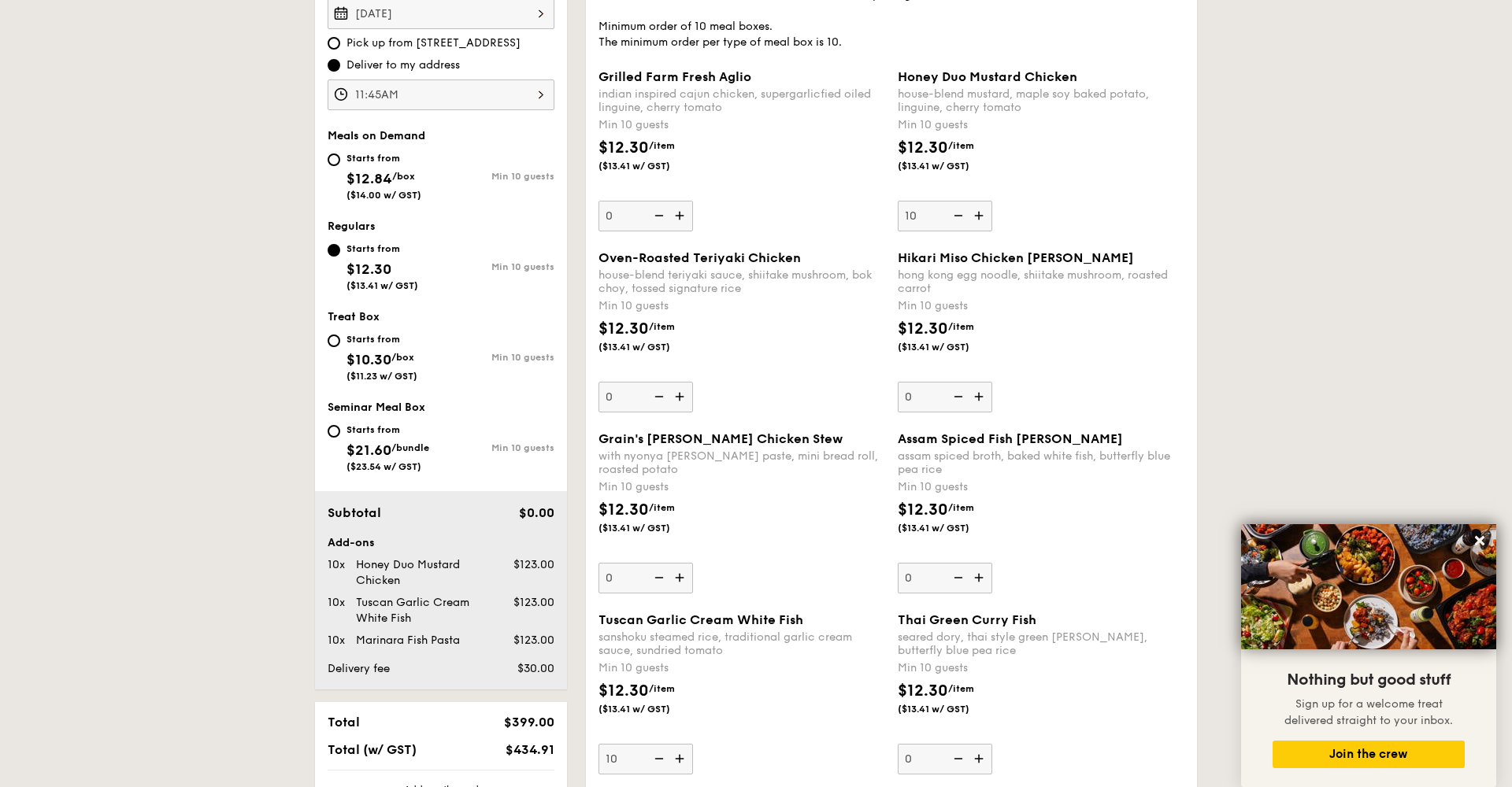
click at [680, 214] on img at bounding box center [681, 216] width 23 height 30
click at [680, 214] on input "0" at bounding box center [645, 216] width 94 height 31
type input "10"
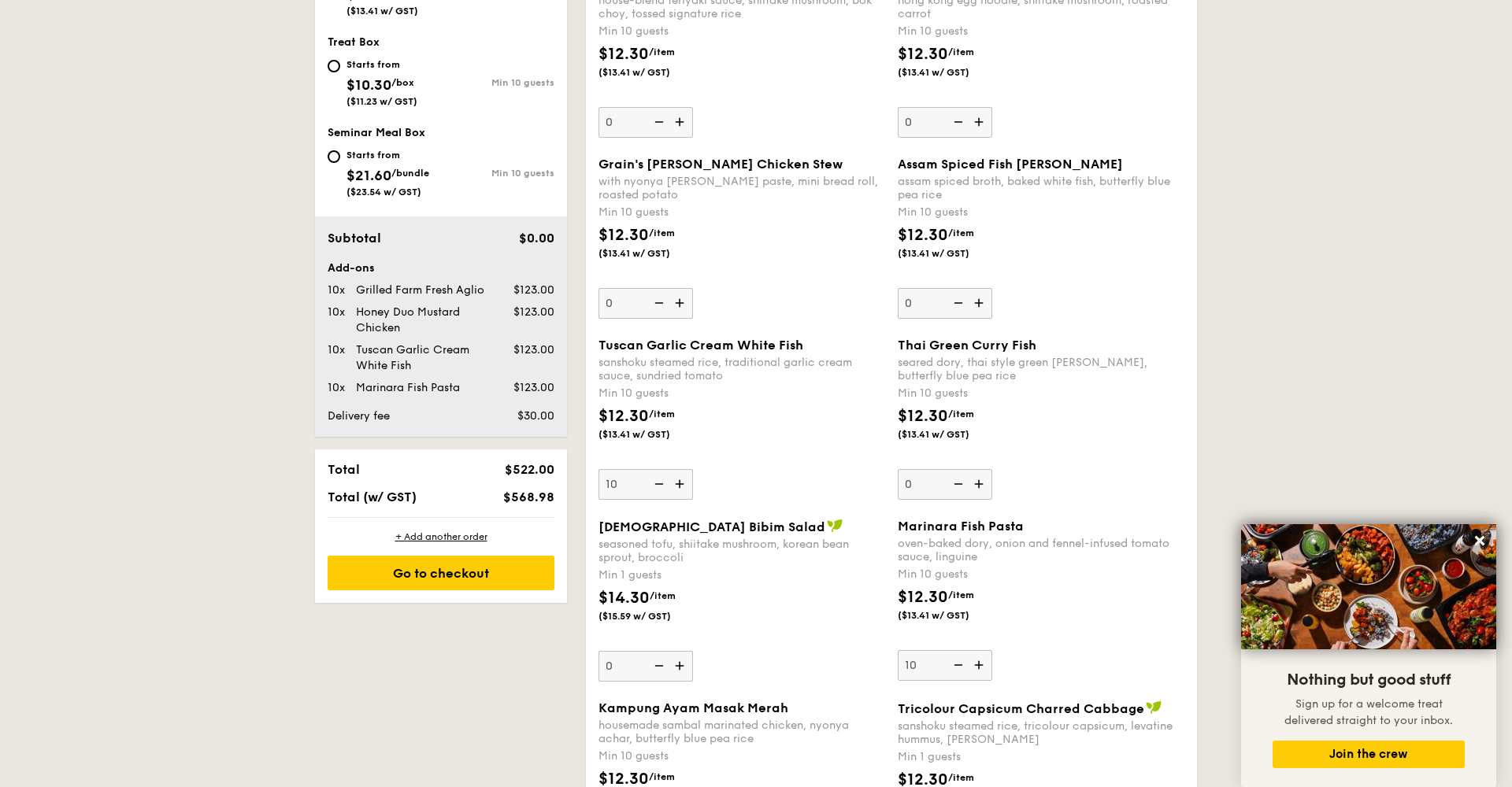
scroll to position [766, 0]
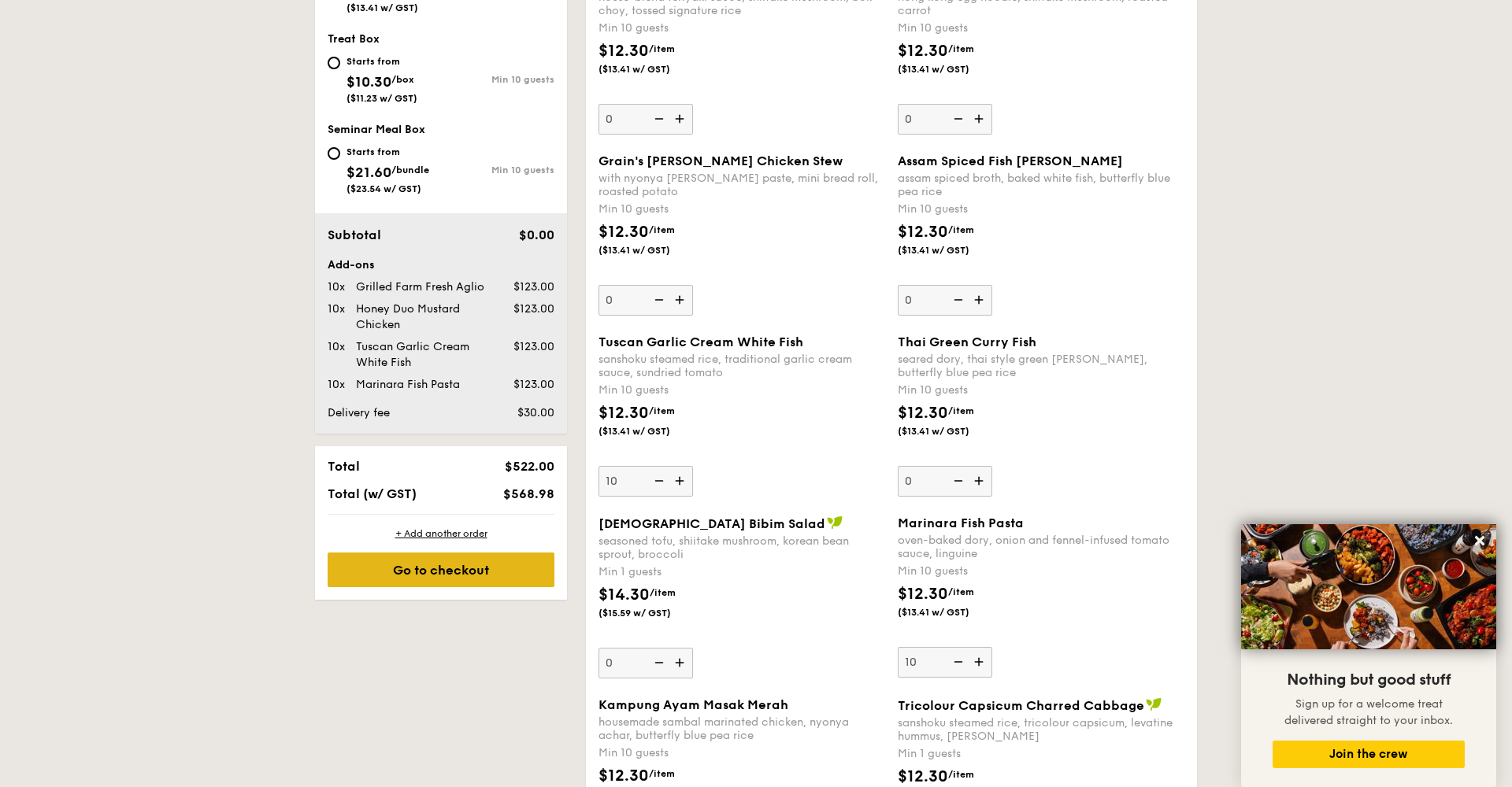
click at [500, 570] on div "Go to checkout" at bounding box center [440, 569] width 227 height 35
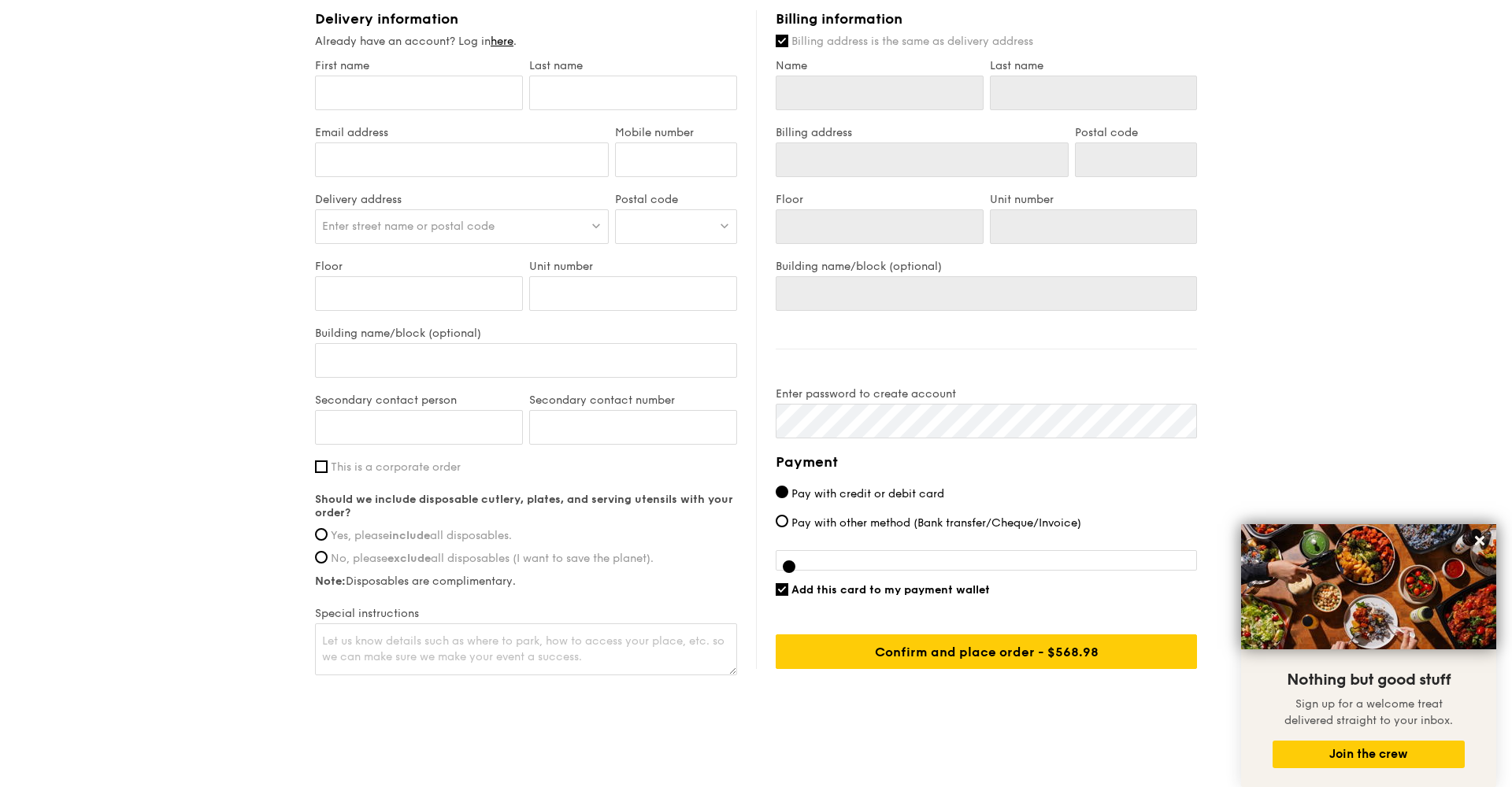
scroll to position [692, 0]
